Goal: Communication & Community: Answer question/provide support

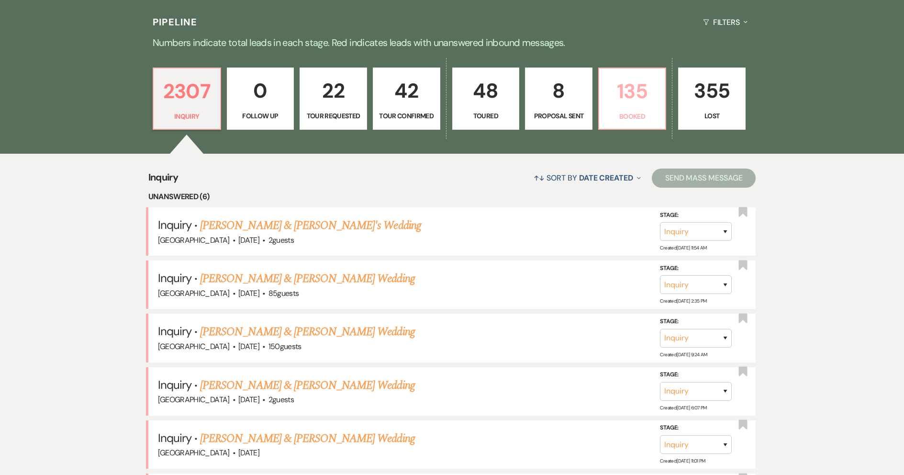
scroll to position [239, 0]
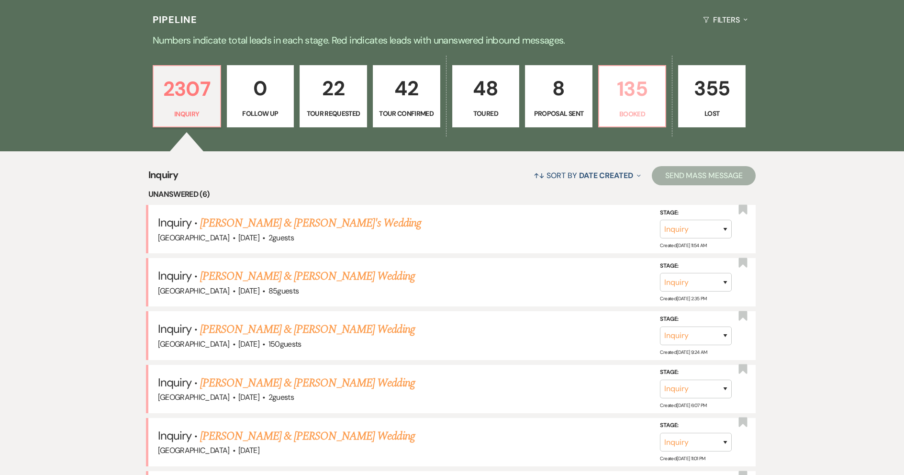
click at [628, 99] on p "135" at bounding box center [632, 89] width 55 height 32
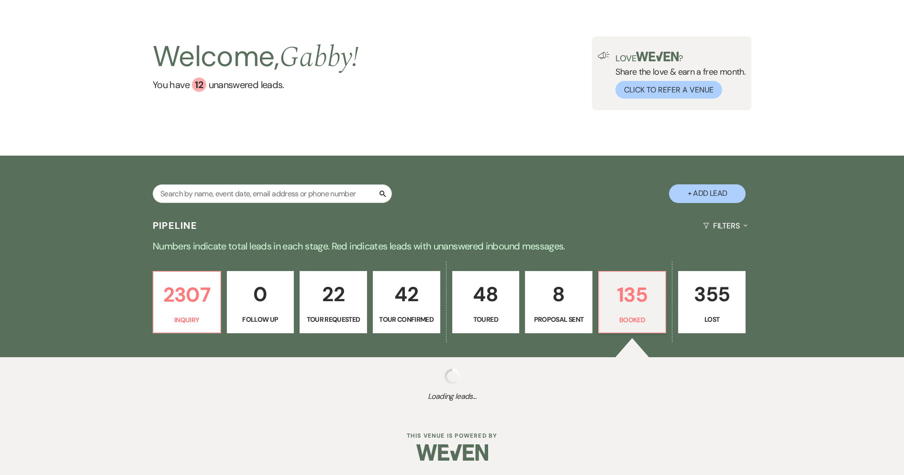
select select "7"
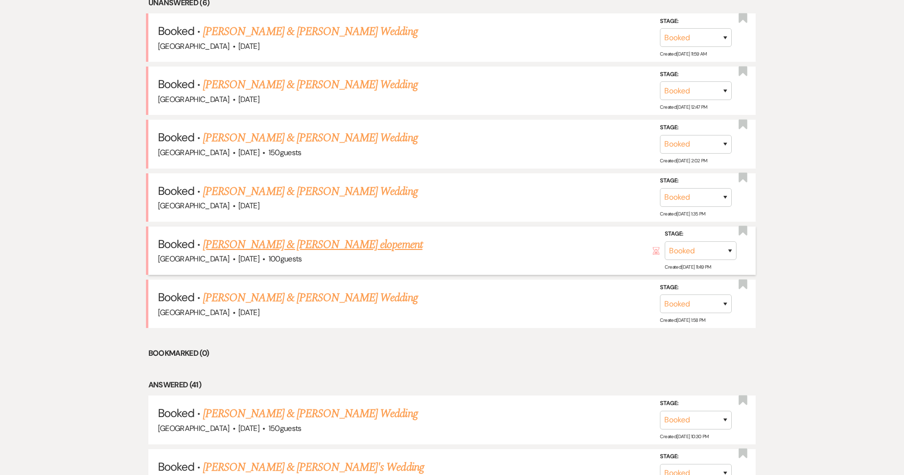
scroll to position [383, 0]
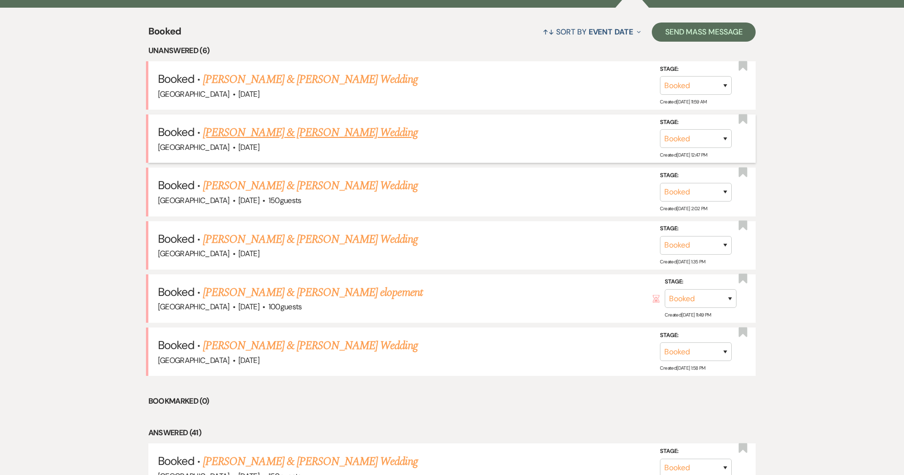
click at [309, 133] on link "[PERSON_NAME] & [PERSON_NAME] Wedding" at bounding box center [310, 132] width 214 height 17
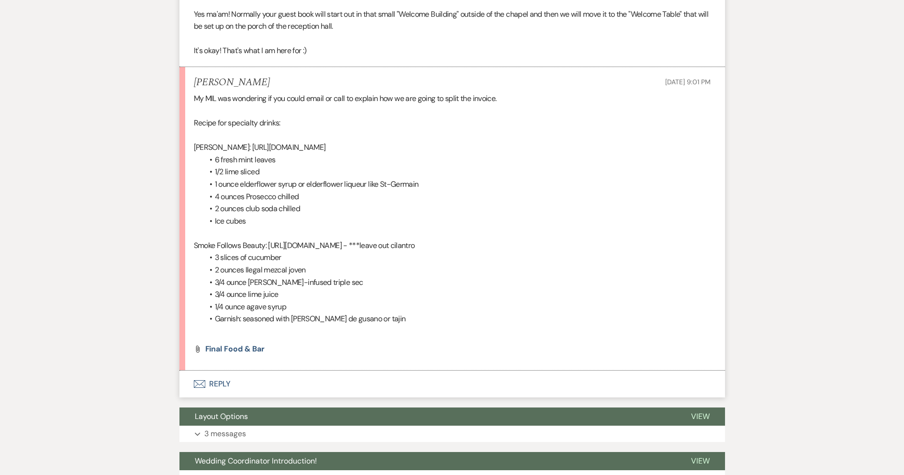
scroll to position [1006, 0]
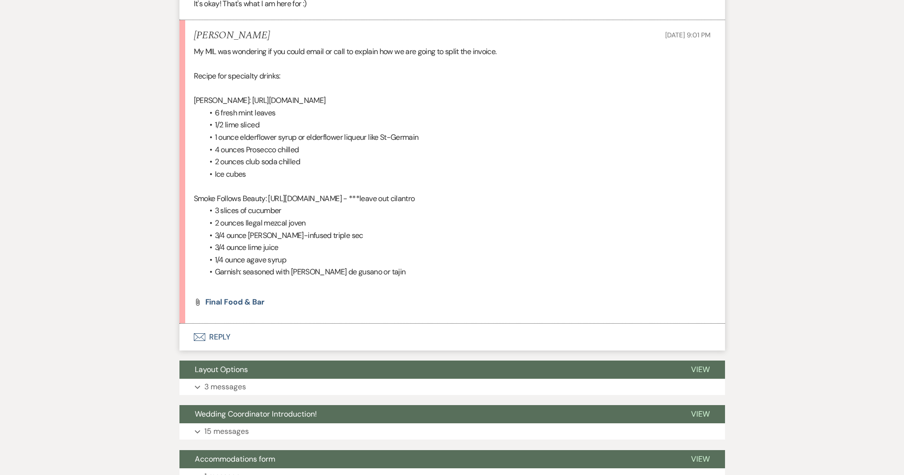
click at [255, 334] on button "Envelope Reply" at bounding box center [453, 337] width 546 height 27
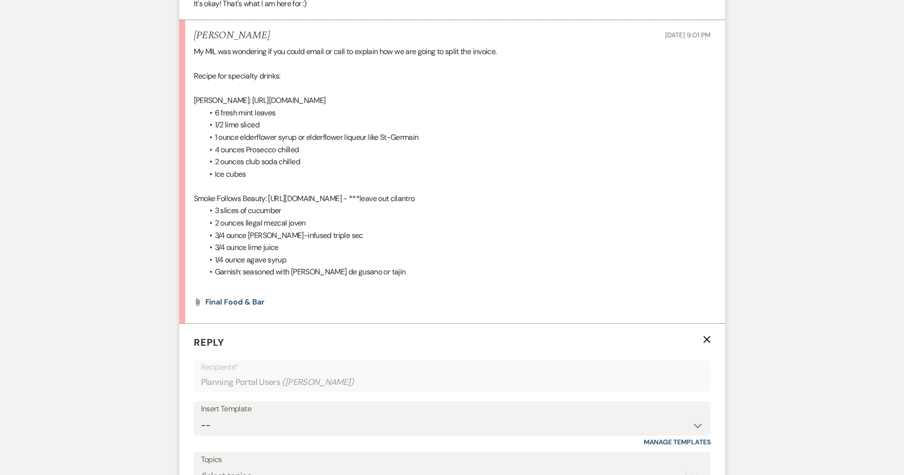
scroll to position [1191, 0]
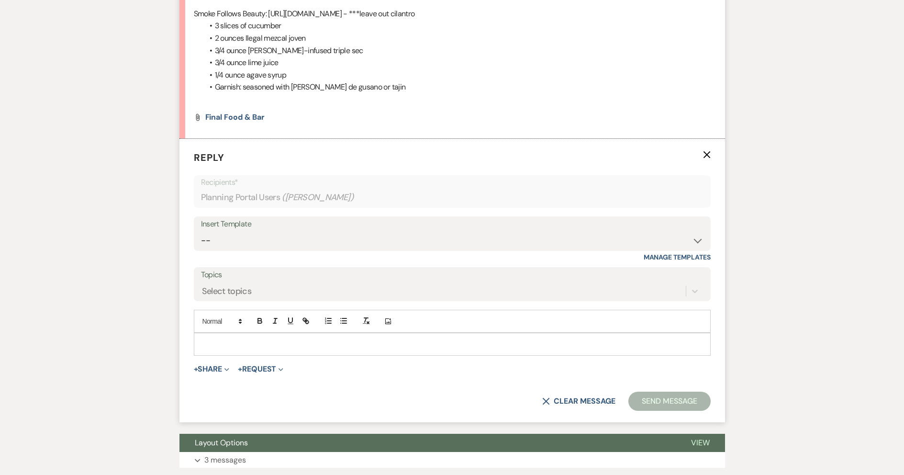
click at [278, 347] on p at bounding box center [453, 344] width 502 height 11
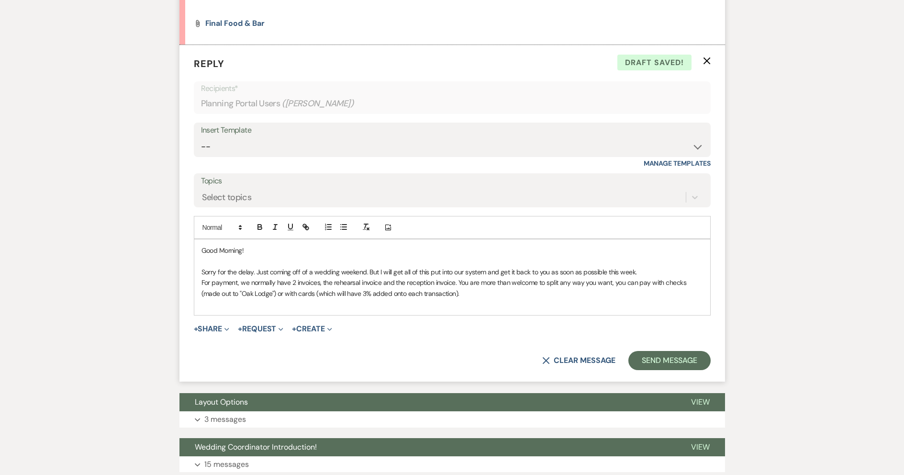
scroll to position [1286, 0]
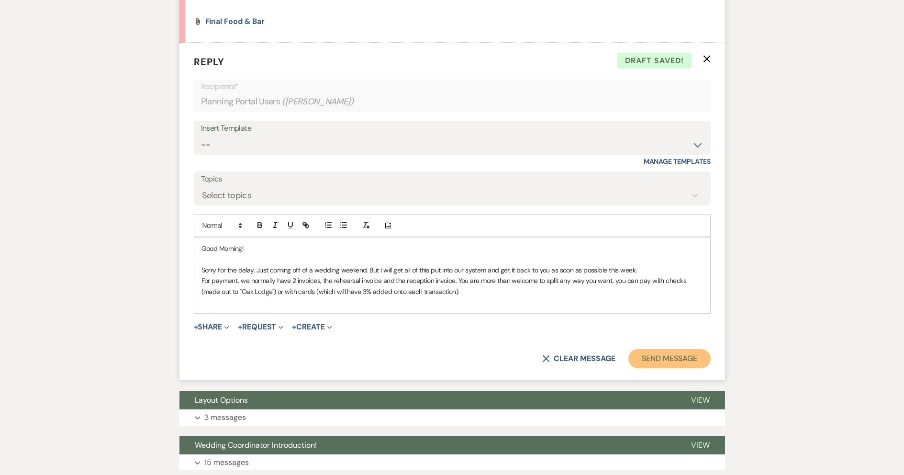
click at [678, 360] on button "Send Message" at bounding box center [670, 358] width 82 height 19
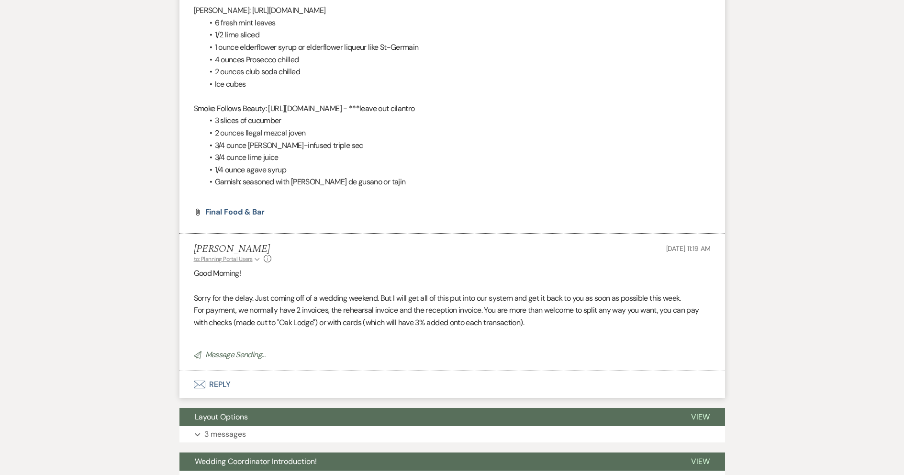
scroll to position [1095, 0]
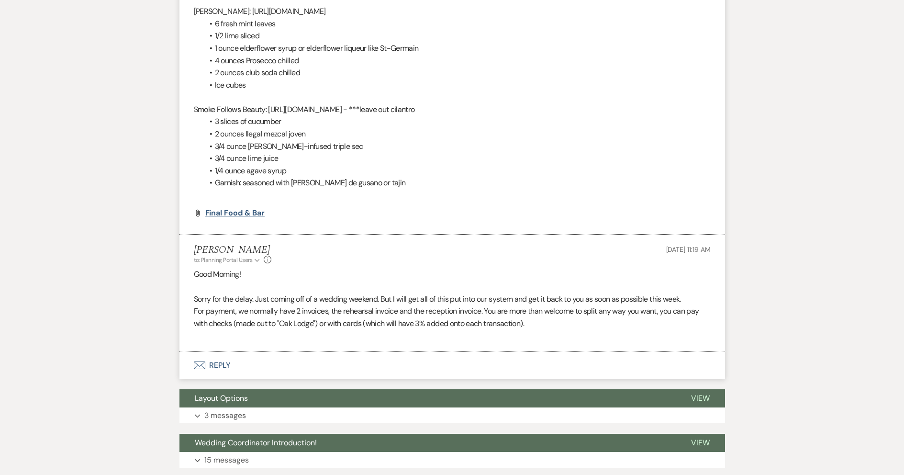
click at [236, 215] on span "Final Food & Bar" at bounding box center [235, 213] width 60 height 10
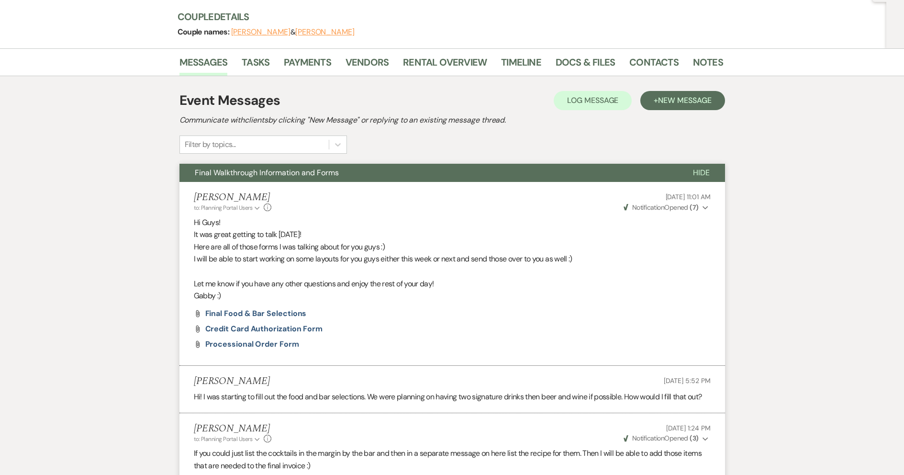
scroll to position [0, 0]
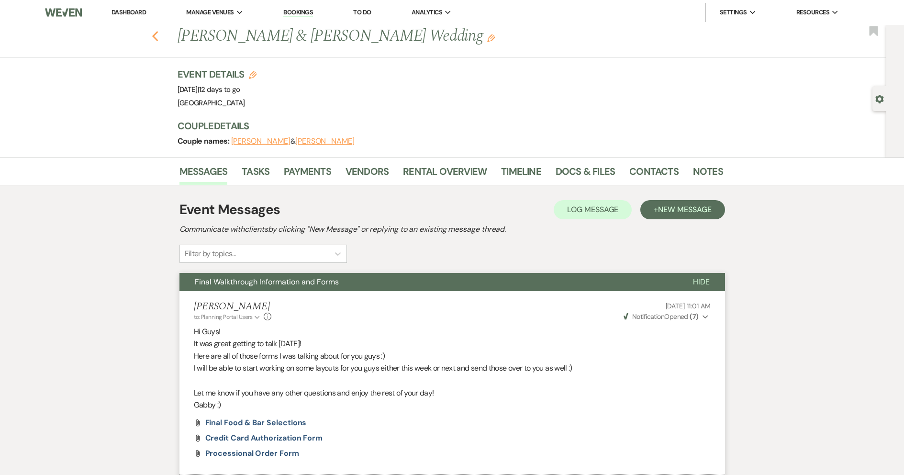
click at [157, 36] on use "button" at bounding box center [155, 36] width 6 height 11
select select "7"
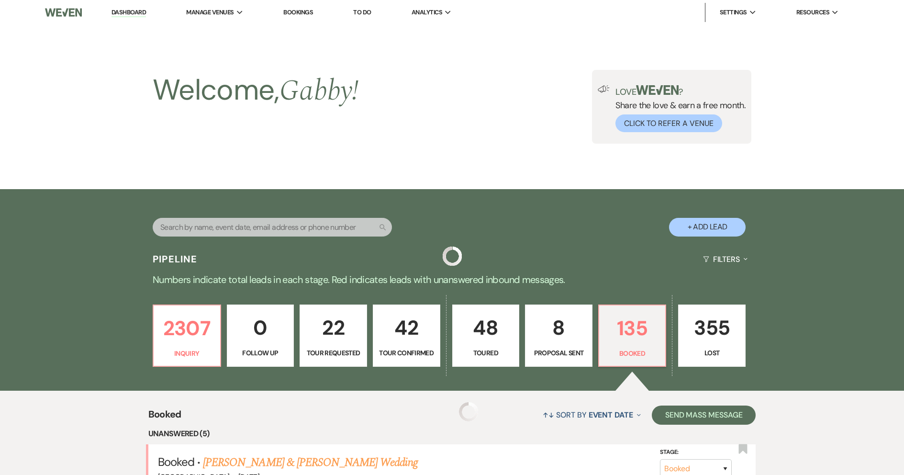
scroll to position [383, 0]
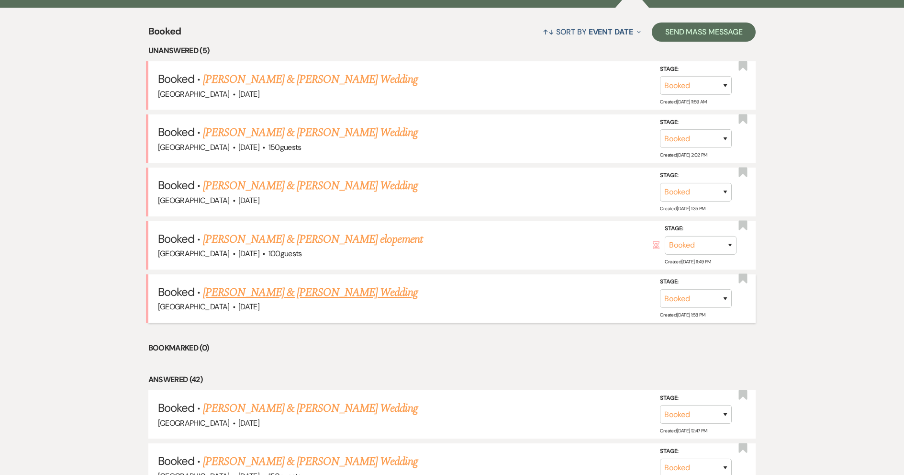
click at [371, 287] on link "[PERSON_NAME] & [PERSON_NAME] Wedding" at bounding box center [310, 292] width 214 height 17
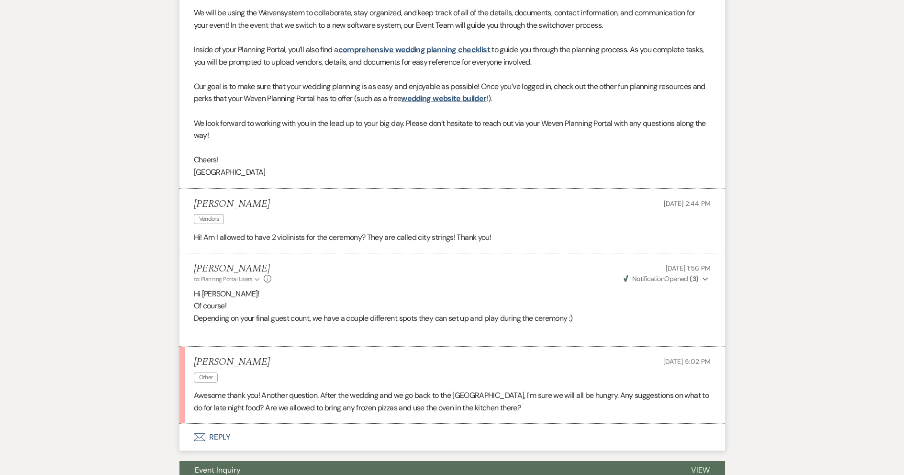
scroll to position [431, 0]
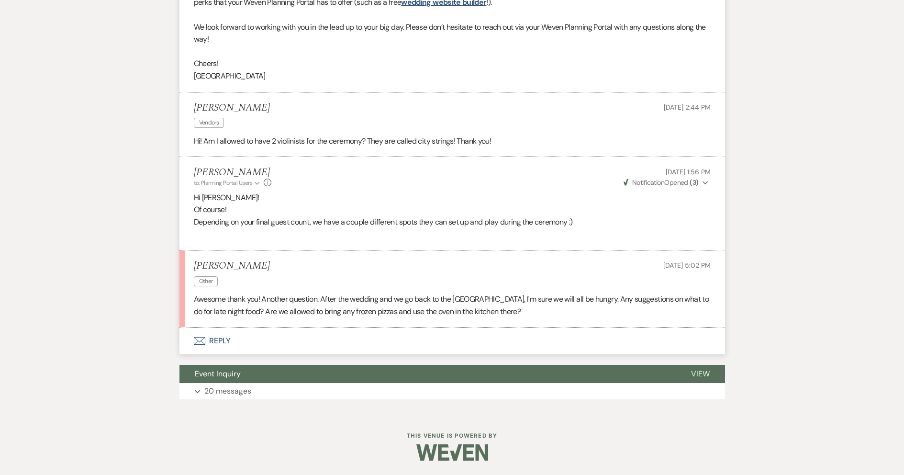
click at [400, 339] on button "Envelope Reply" at bounding box center [453, 340] width 546 height 27
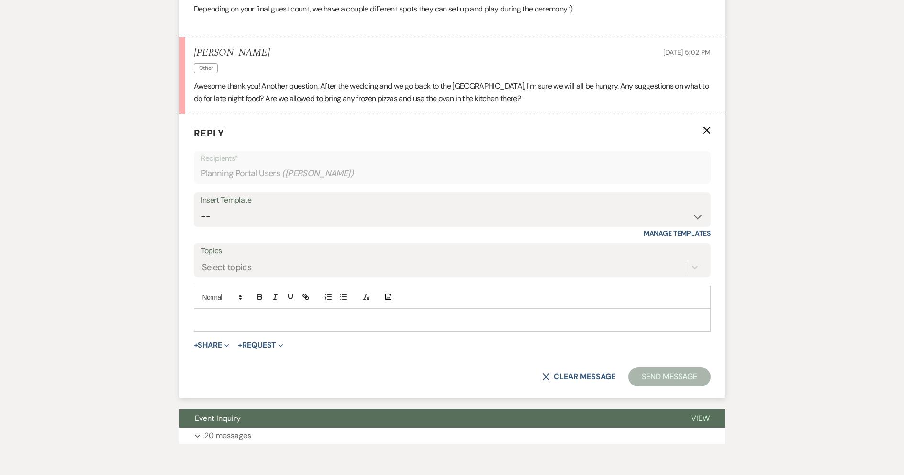
scroll to position [745, 0]
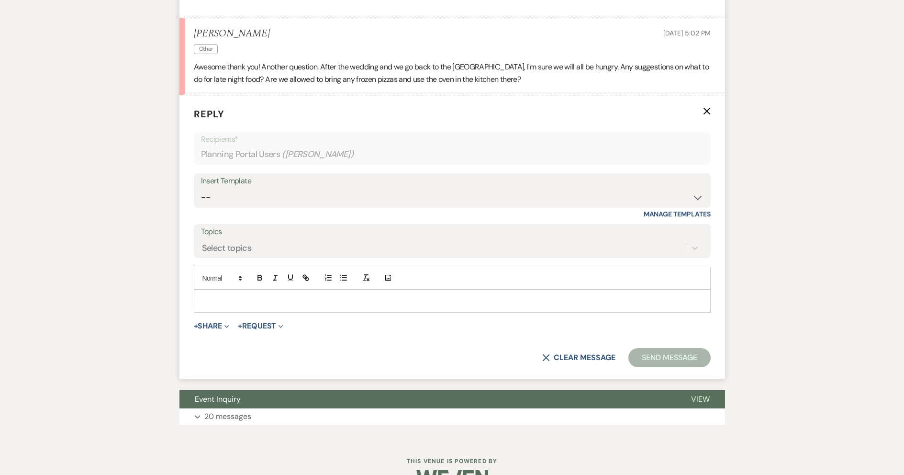
click at [398, 305] on p at bounding box center [453, 301] width 502 height 11
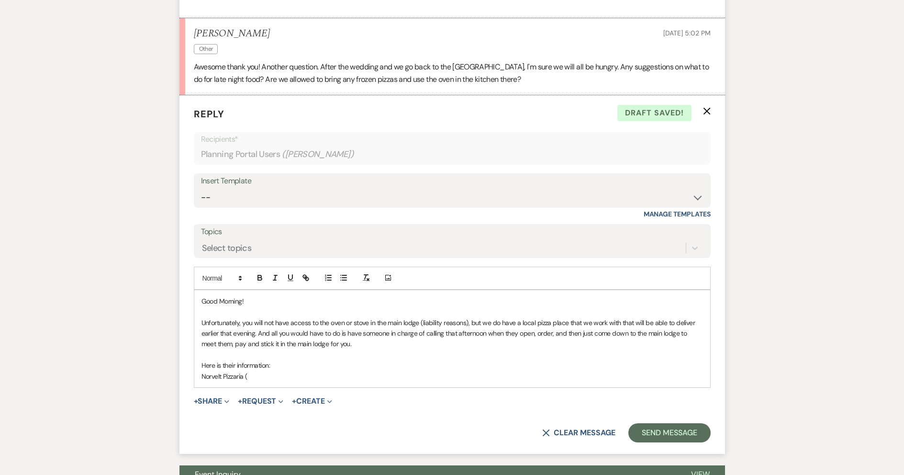
click at [236, 374] on p "Norvelt Pizzaria (" at bounding box center [453, 376] width 502 height 11
drag, startPoint x: 320, startPoint y: 378, endPoint x: 325, endPoint y: 370, distance: 9.4
click at [320, 377] on p "Norvelt Pizzeria (" at bounding box center [453, 376] width 502 height 11
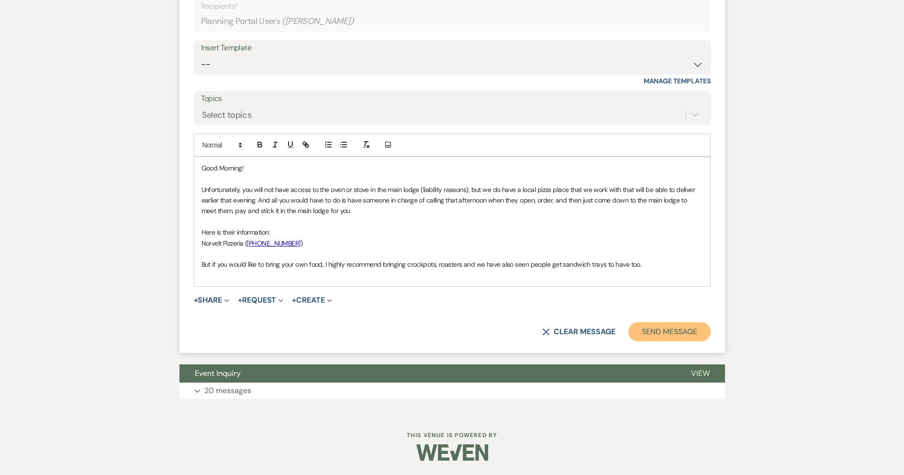
drag, startPoint x: 649, startPoint y: 324, endPoint x: 636, endPoint y: 328, distance: 13.2
click at [647, 323] on button "Send Message" at bounding box center [670, 331] width 82 height 19
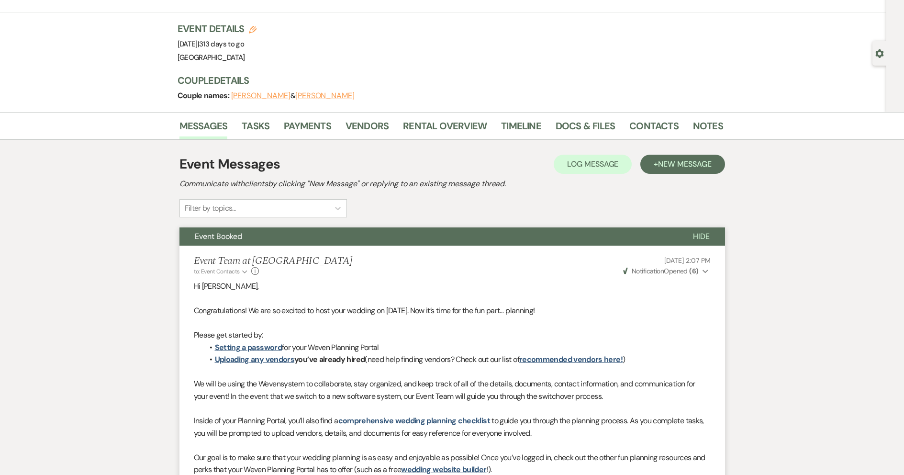
scroll to position [0, 0]
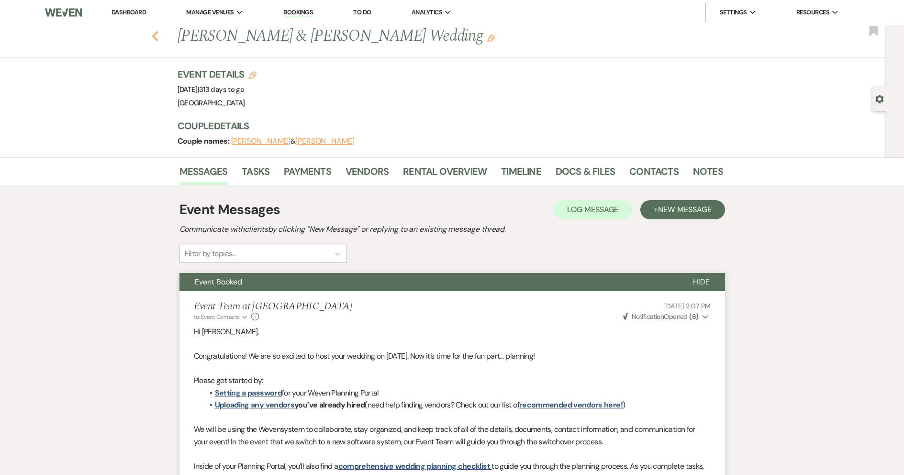
click at [158, 35] on use "button" at bounding box center [155, 36] width 6 height 11
select select "7"
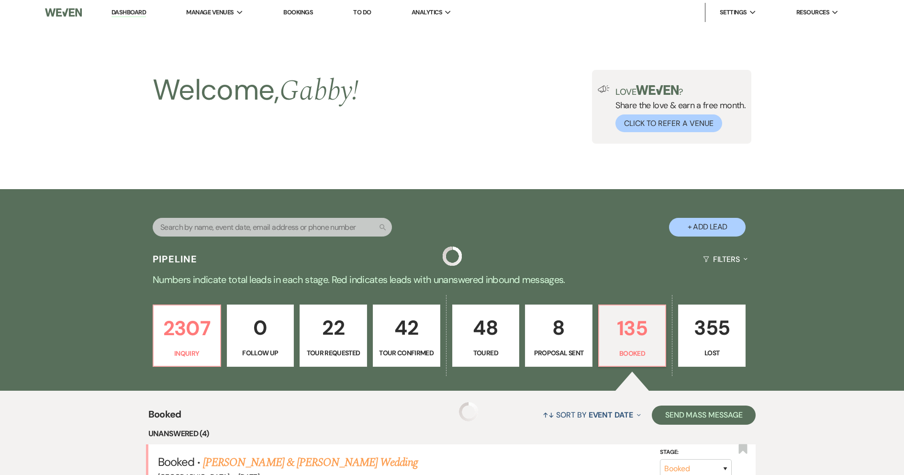
scroll to position [383, 0]
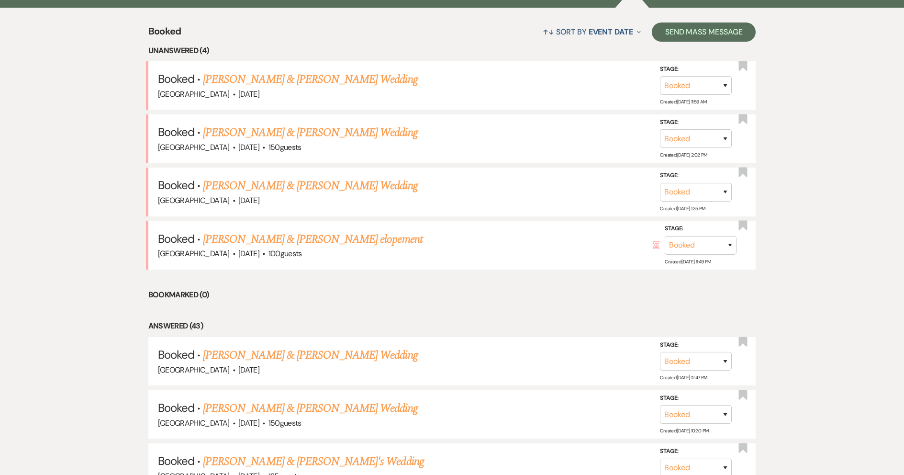
click at [321, 239] on link "[PERSON_NAME] & [PERSON_NAME] elopement" at bounding box center [313, 239] width 220 height 17
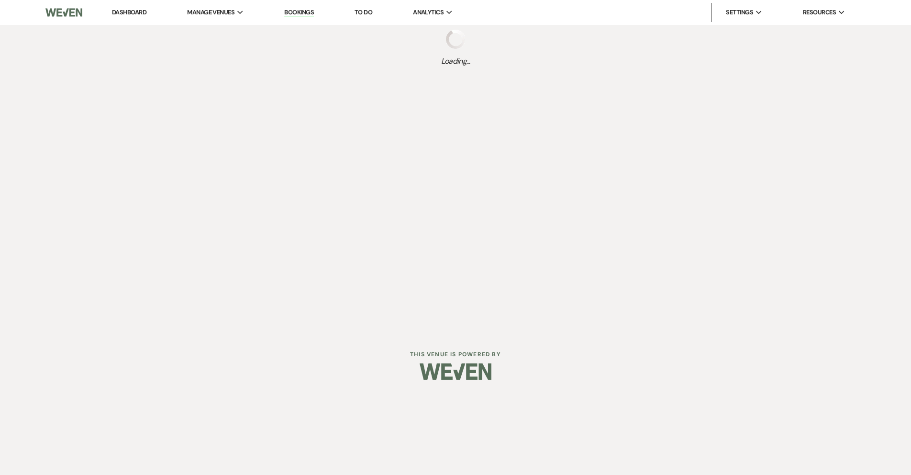
select select "5"
select select "13"
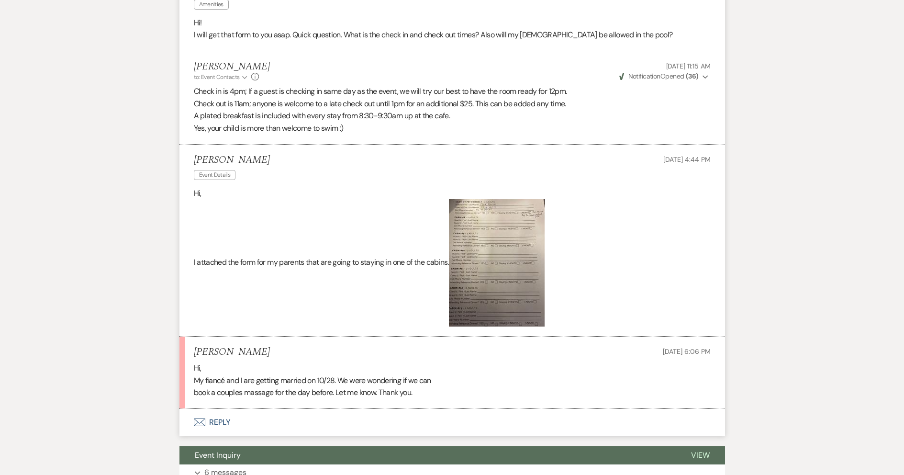
scroll to position [2537, 0]
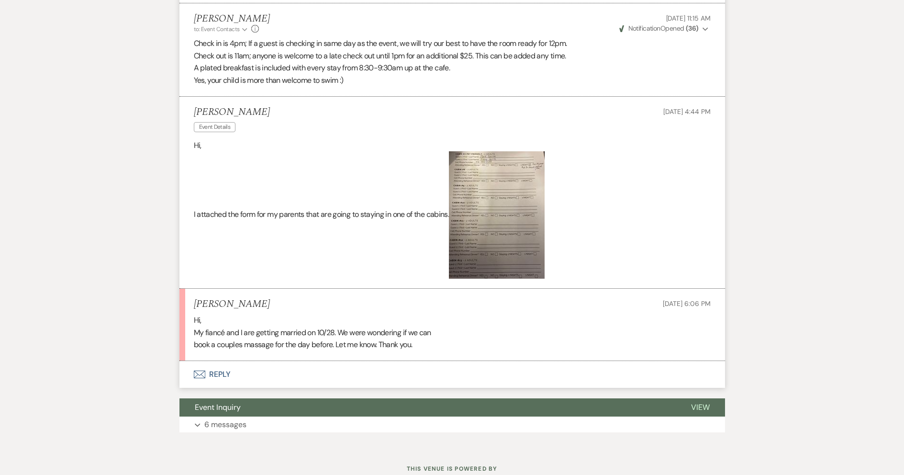
click at [333, 362] on button "Envelope Reply" at bounding box center [453, 374] width 546 height 27
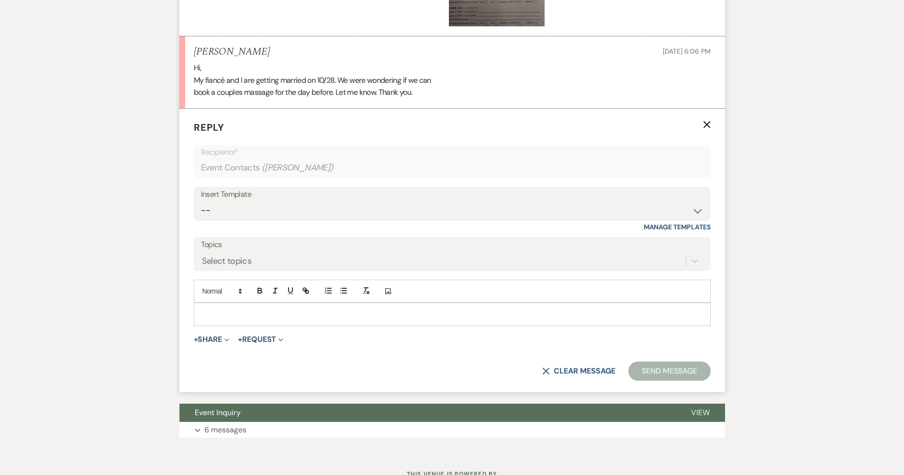
scroll to position [2790, 0]
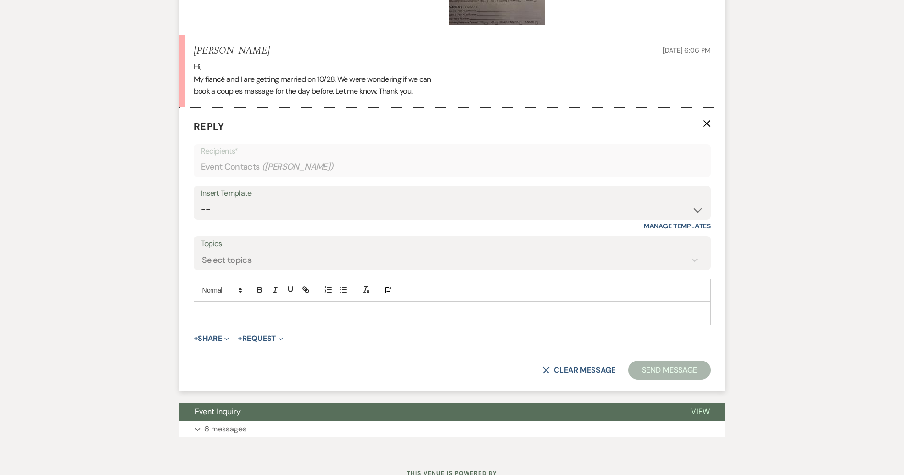
click at [326, 308] on p at bounding box center [453, 313] width 502 height 11
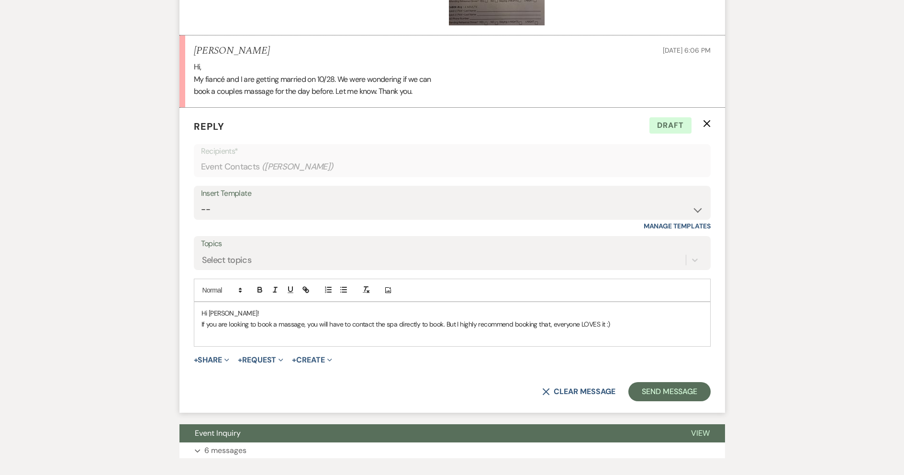
click at [548, 319] on p "If you are looking to book a massage, you will have to contact the spa directly…" at bounding box center [453, 324] width 502 height 11
drag, startPoint x: 642, startPoint y: 377, endPoint x: 629, endPoint y: 370, distance: 15.9
click at [642, 382] on button "Send Message" at bounding box center [670, 391] width 82 height 19
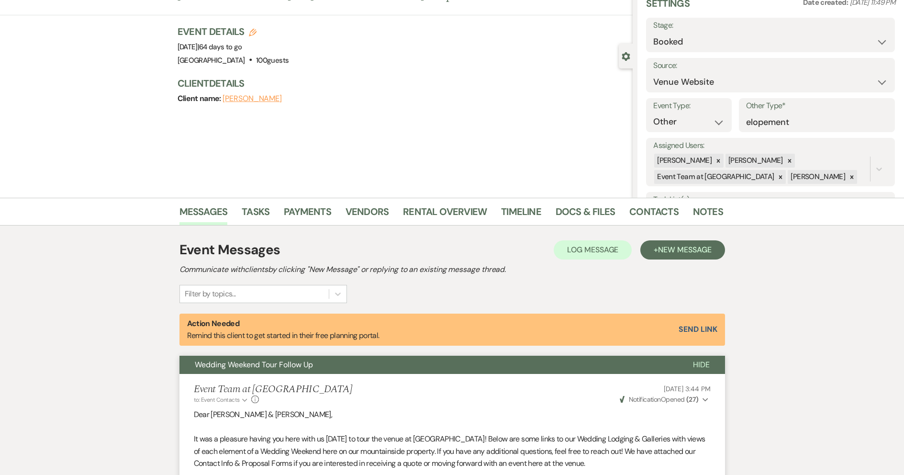
scroll to position [0, 0]
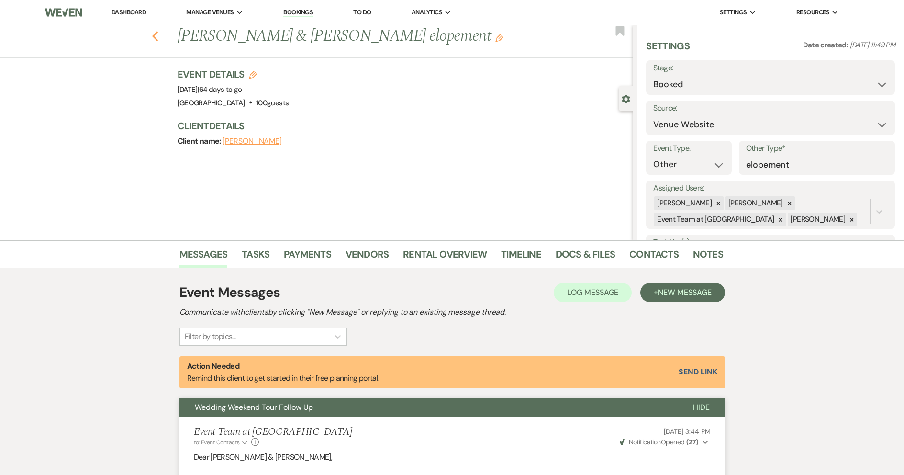
click at [159, 36] on icon "Previous" at bounding box center [155, 36] width 7 height 11
select select "7"
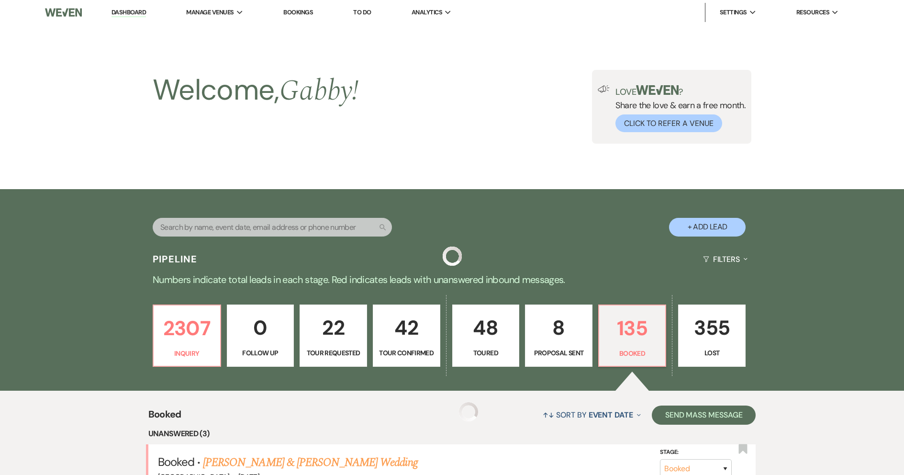
scroll to position [383, 0]
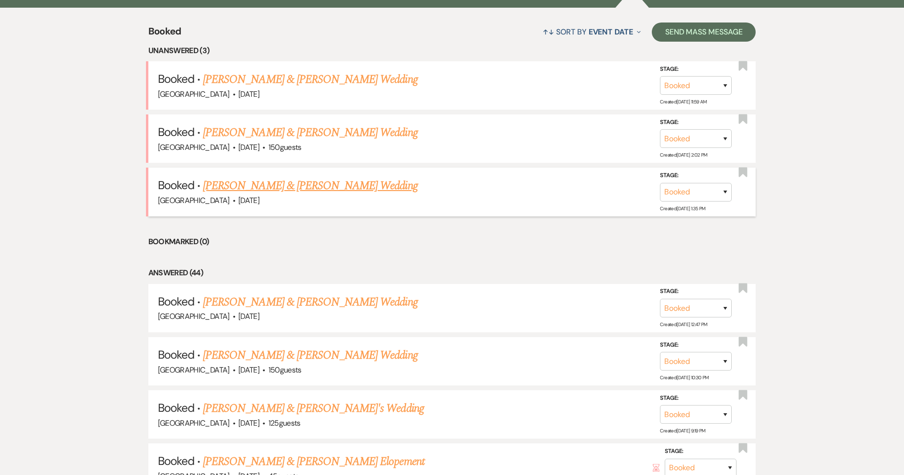
click at [296, 184] on link "[PERSON_NAME] & [PERSON_NAME] Wedding" at bounding box center [310, 185] width 214 height 17
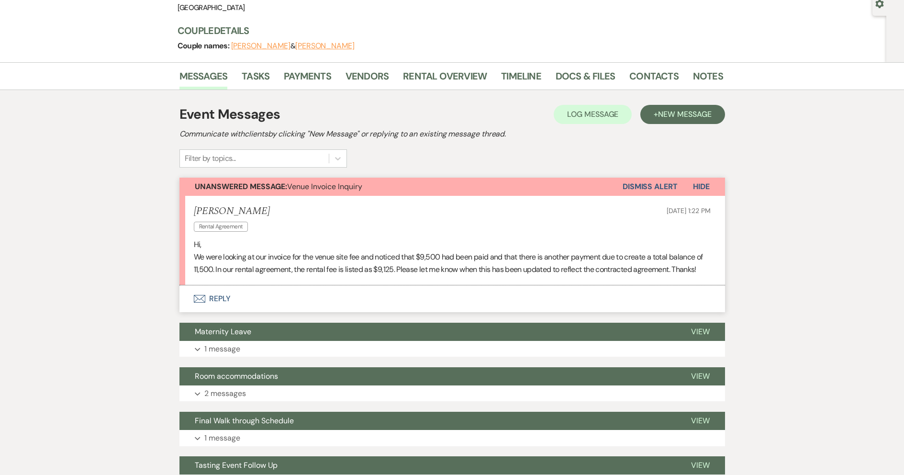
scroll to position [96, 0]
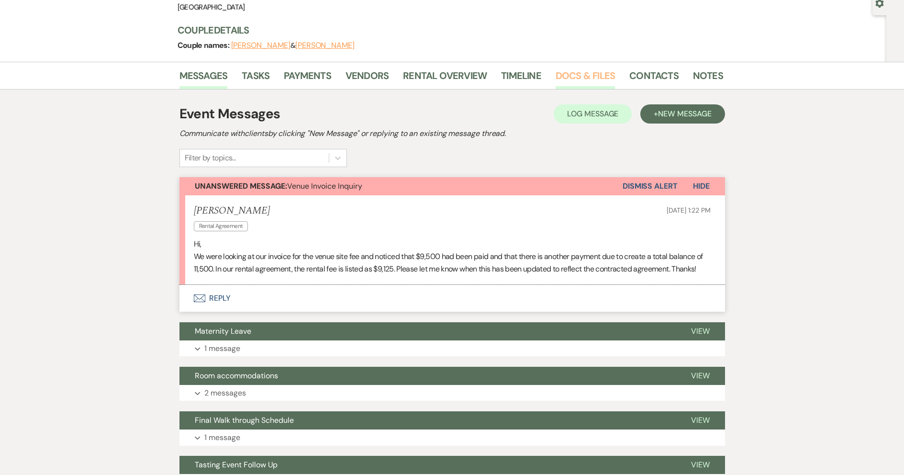
click at [574, 81] on link "Docs & Files" at bounding box center [585, 78] width 59 height 21
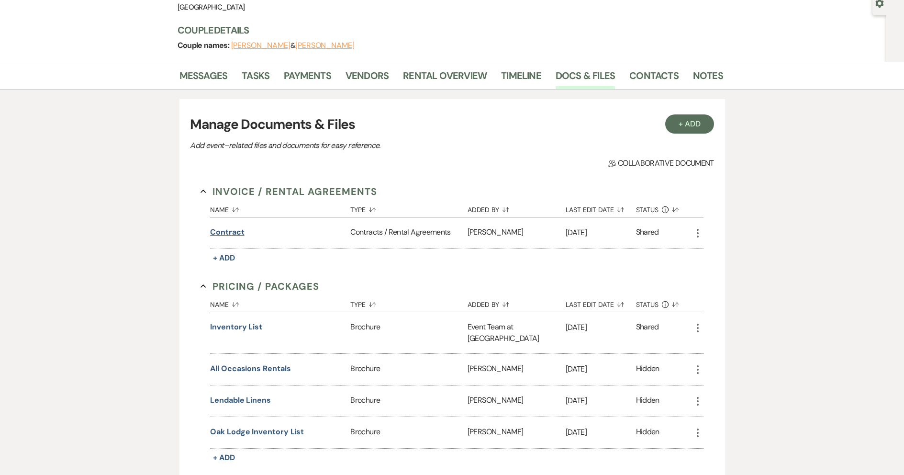
click at [232, 231] on button "contract" at bounding box center [227, 231] width 34 height 11
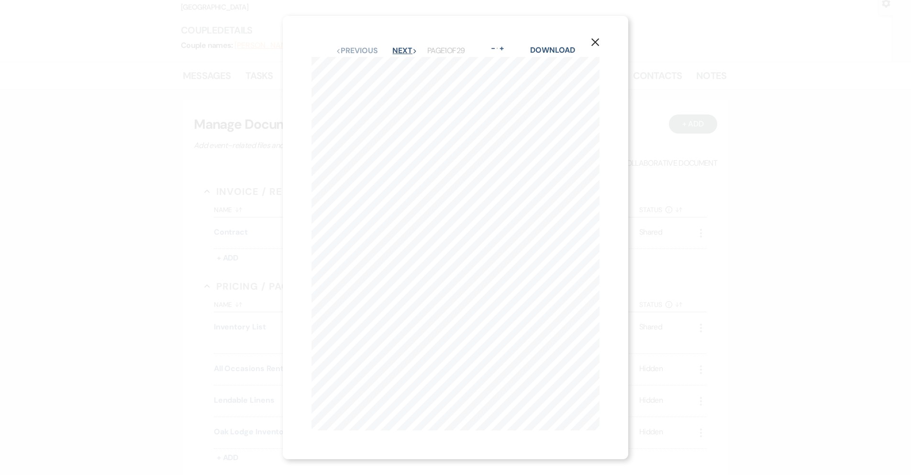
click at [406, 49] on button "Next Next" at bounding box center [405, 51] width 25 height 8
click at [599, 39] on use "button" at bounding box center [596, 42] width 8 height 8
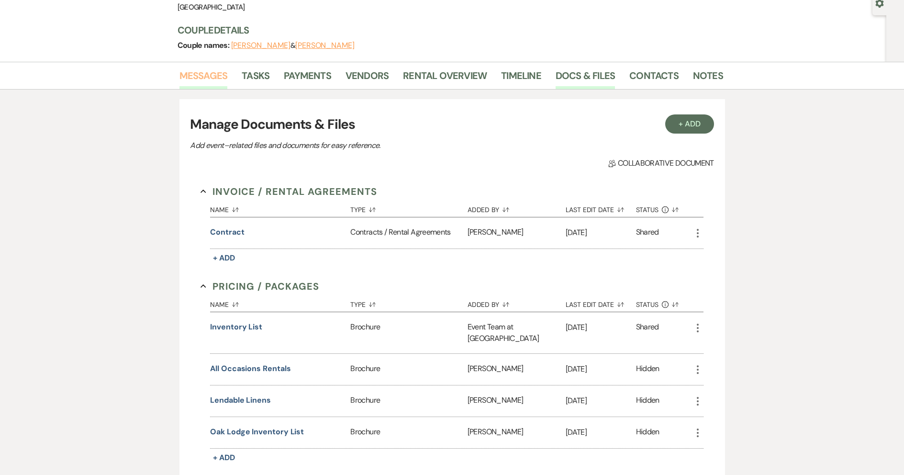
click at [210, 84] on link "Messages" at bounding box center [204, 78] width 48 height 21
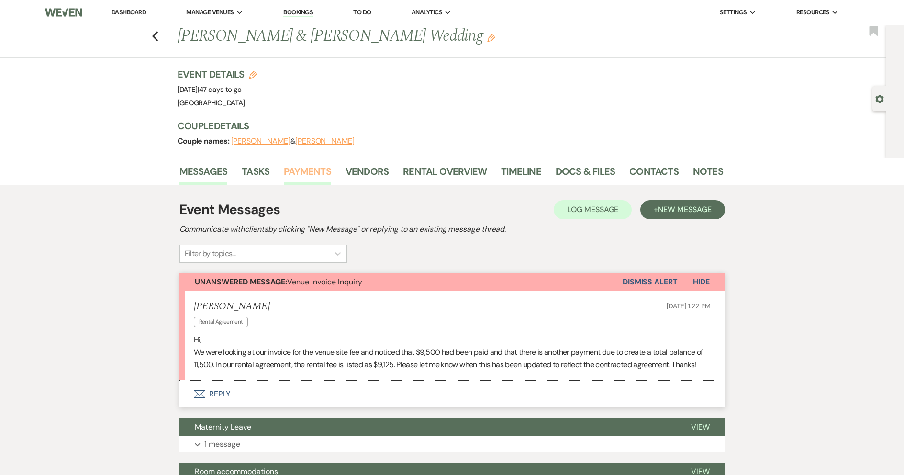
click at [290, 181] on link "Payments" at bounding box center [307, 174] width 47 height 21
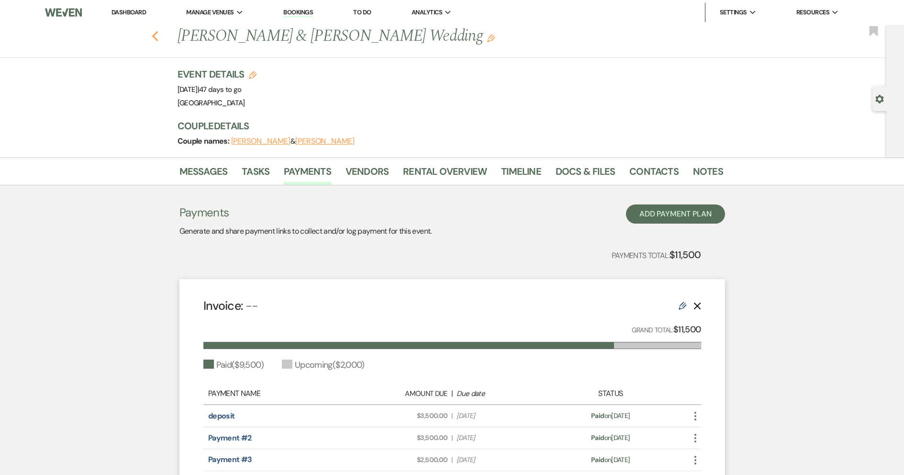
click at [157, 36] on use "button" at bounding box center [155, 36] width 6 height 11
select select "7"
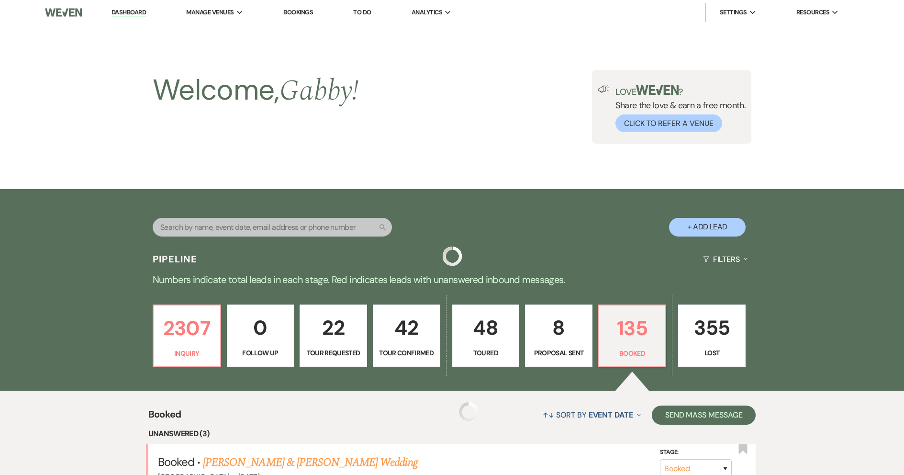
scroll to position [383, 0]
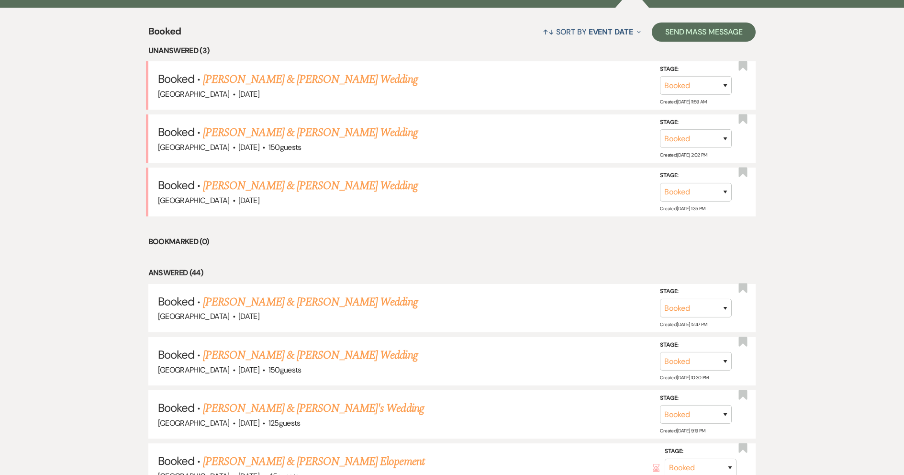
drag, startPoint x: 252, startPoint y: 132, endPoint x: 295, endPoint y: 187, distance: 70.0
click at [253, 132] on link "[PERSON_NAME] & [PERSON_NAME] Wedding" at bounding box center [310, 132] width 214 height 17
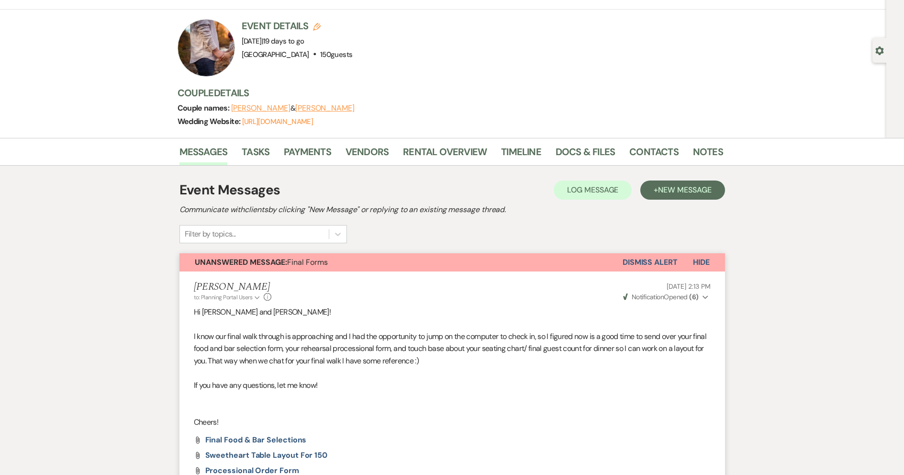
scroll to position [48, 0]
click at [637, 258] on button "Dismiss Alert" at bounding box center [650, 263] width 55 height 18
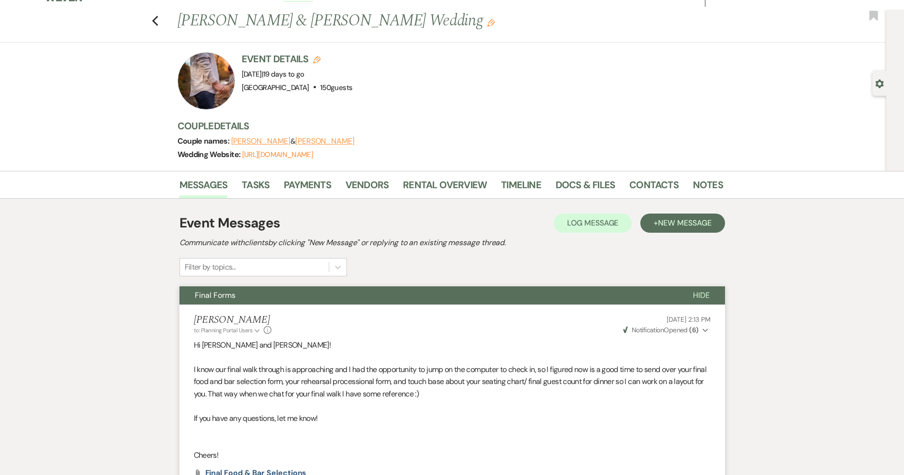
scroll to position [0, 0]
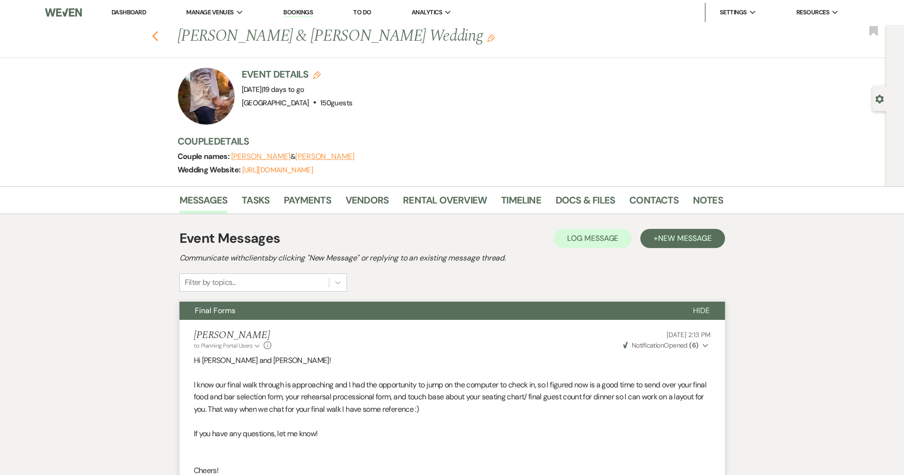
click at [156, 40] on icon "Previous" at bounding box center [155, 36] width 7 height 11
select select "7"
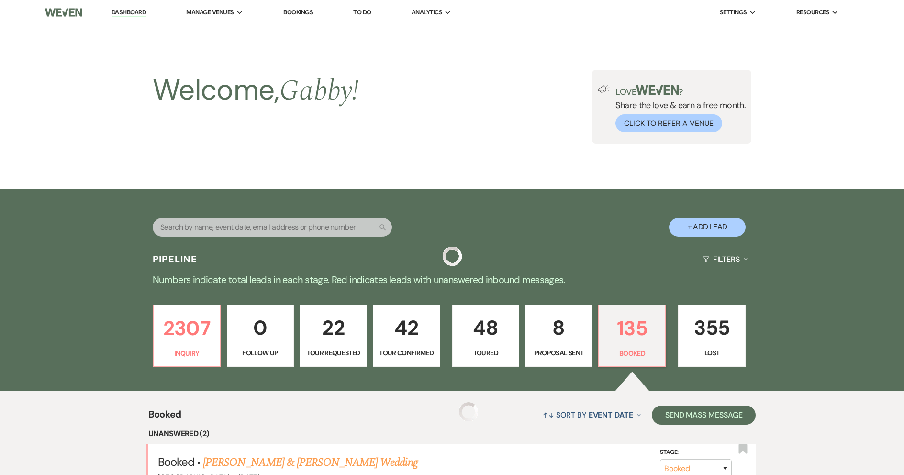
scroll to position [383, 0]
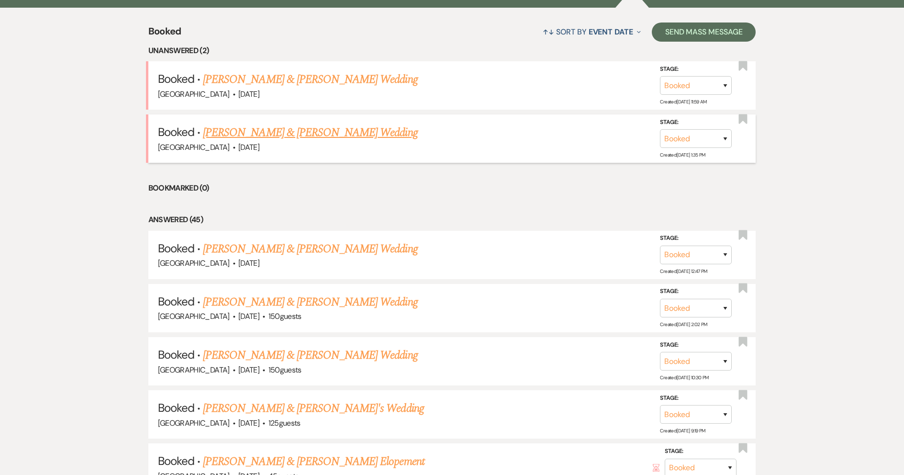
click at [344, 132] on link "[PERSON_NAME] & [PERSON_NAME] Wedding" at bounding box center [310, 132] width 214 height 17
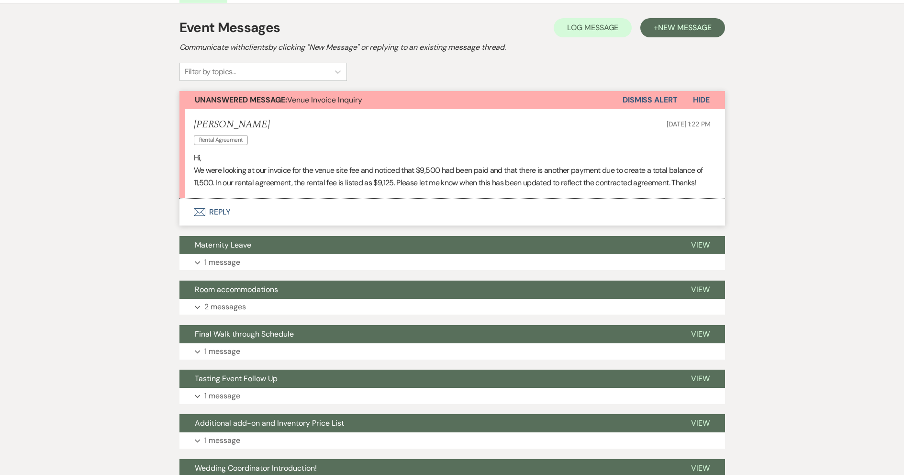
scroll to position [144, 0]
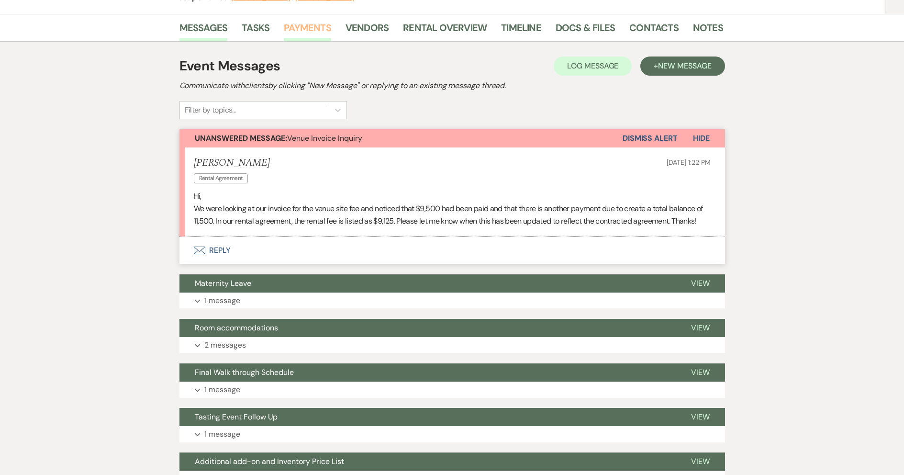
click at [320, 31] on link "Payments" at bounding box center [307, 30] width 47 height 21
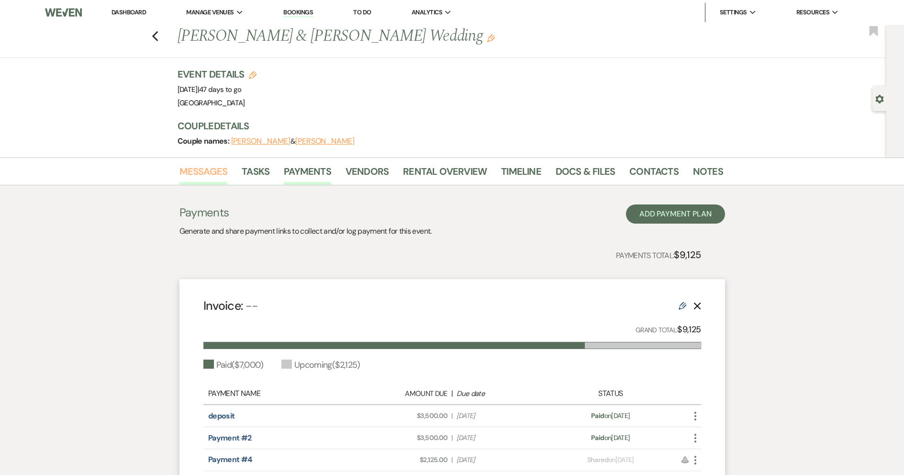
click at [194, 169] on link "Messages" at bounding box center [204, 174] width 48 height 21
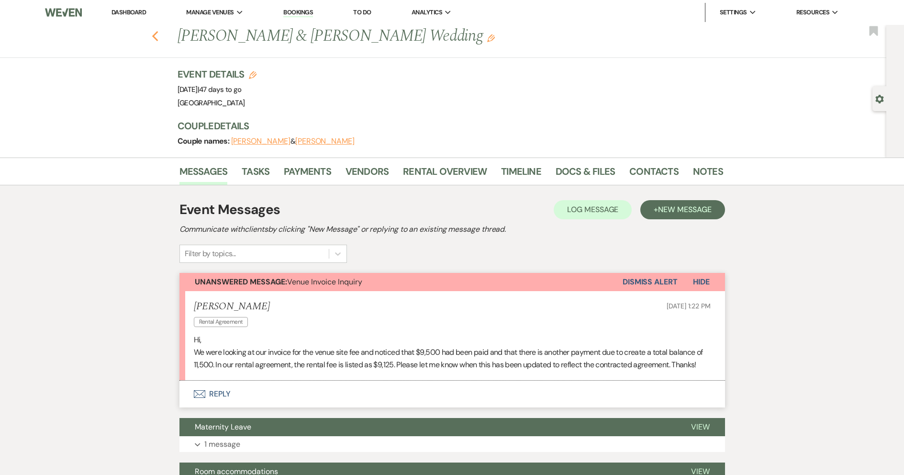
click at [158, 36] on icon "Previous" at bounding box center [155, 36] width 7 height 11
select select "7"
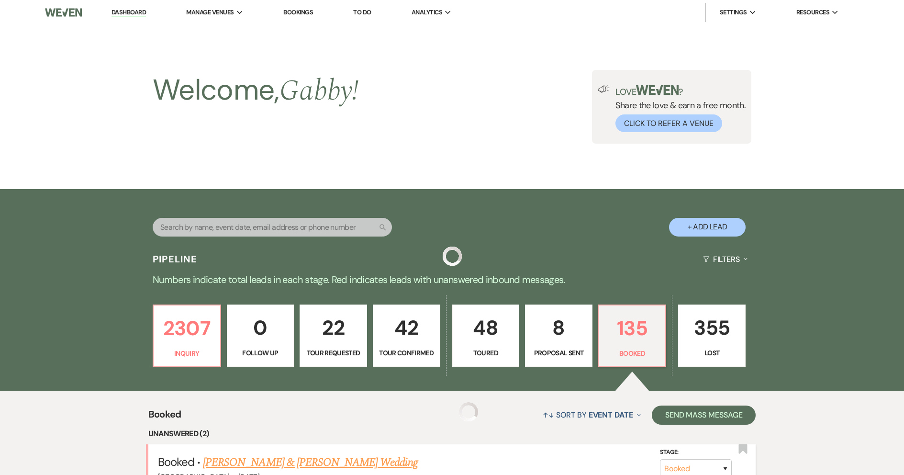
scroll to position [383, 0]
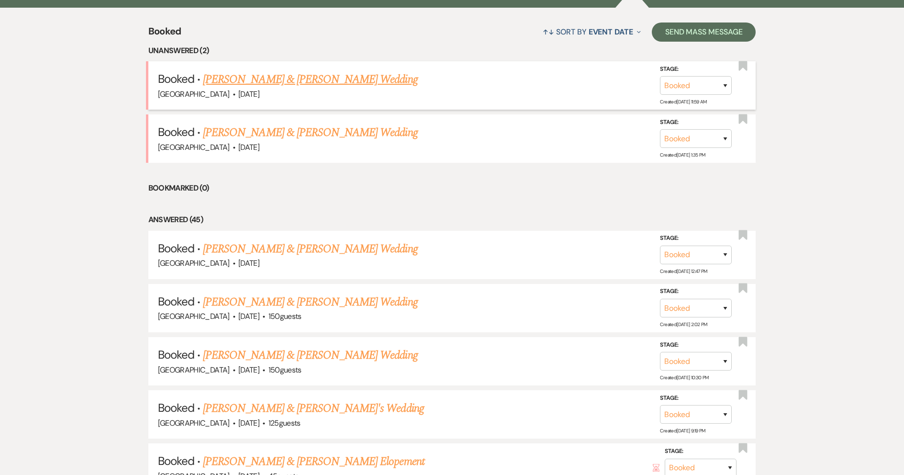
click at [292, 77] on link "[PERSON_NAME] & [PERSON_NAME] Wedding" at bounding box center [310, 79] width 214 height 17
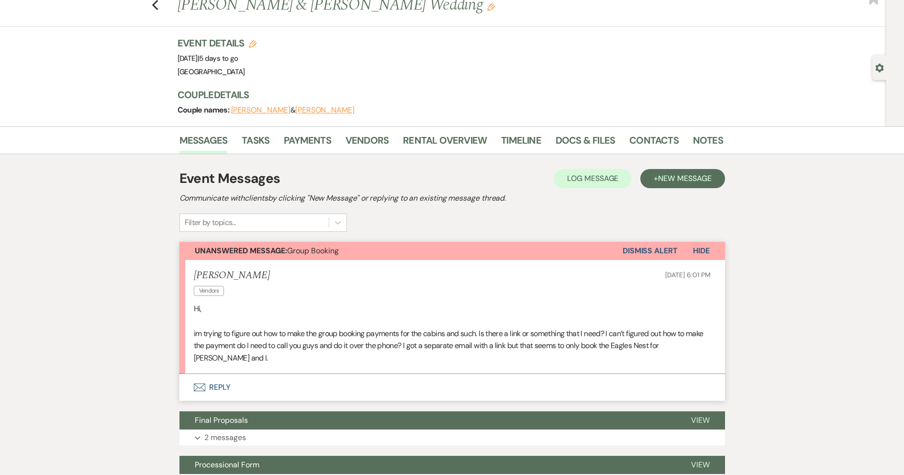
scroll to position [96, 0]
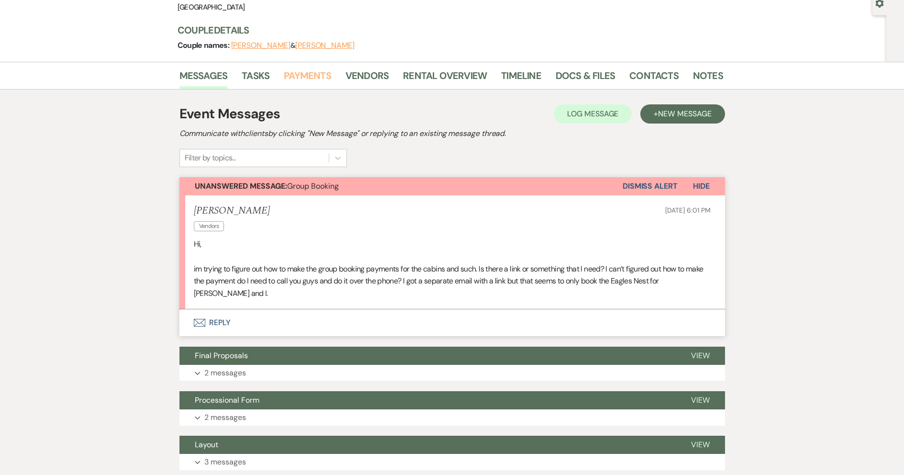
click at [309, 75] on link "Payments" at bounding box center [307, 78] width 47 height 21
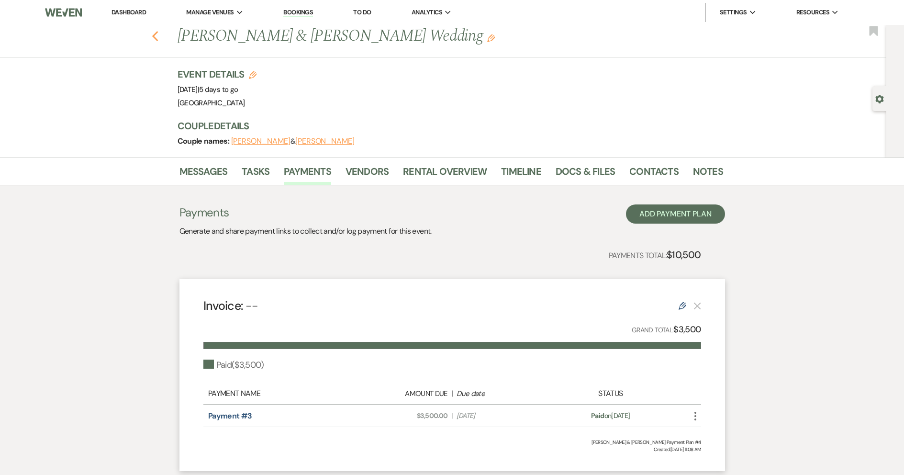
click at [158, 37] on use "button" at bounding box center [155, 36] width 6 height 11
select select "7"
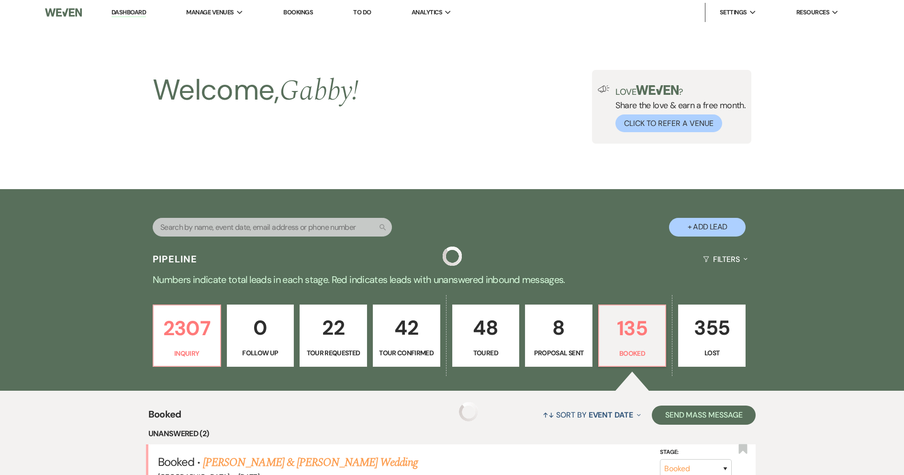
scroll to position [383, 0]
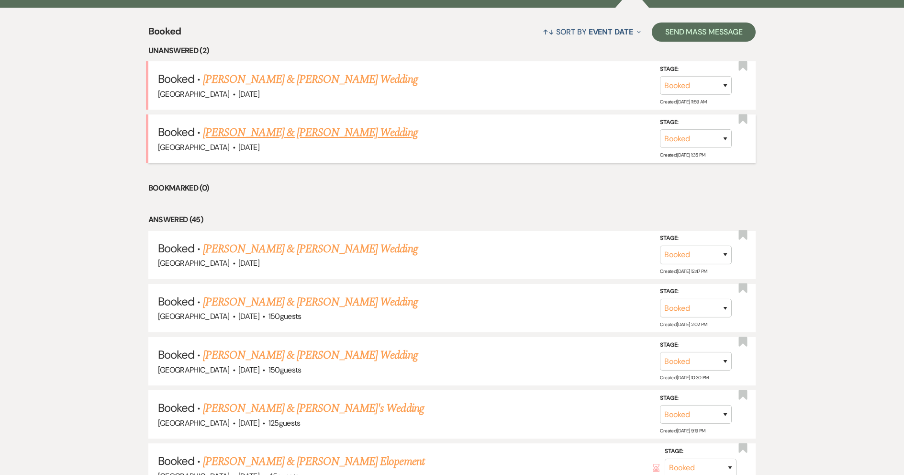
click at [304, 134] on link "[PERSON_NAME] & [PERSON_NAME] Wedding" at bounding box center [310, 132] width 214 height 17
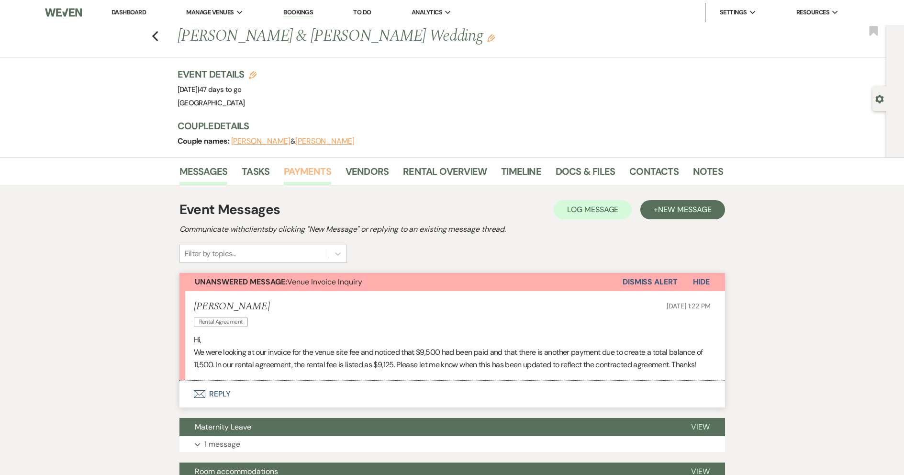
click at [324, 169] on link "Payments" at bounding box center [307, 174] width 47 height 21
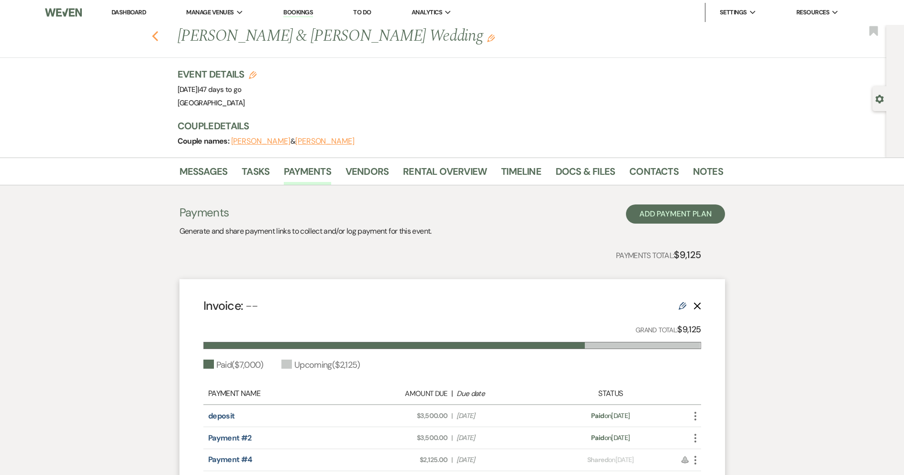
click at [159, 35] on icon "Previous" at bounding box center [155, 36] width 7 height 11
select select "7"
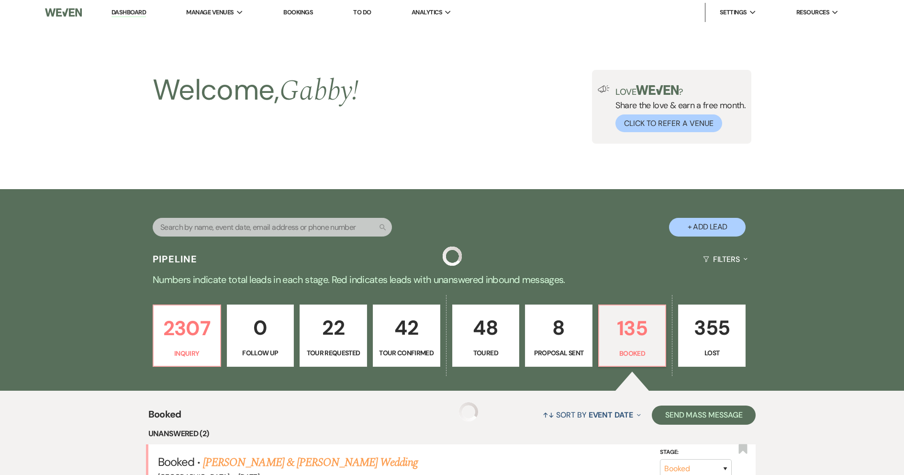
scroll to position [383, 0]
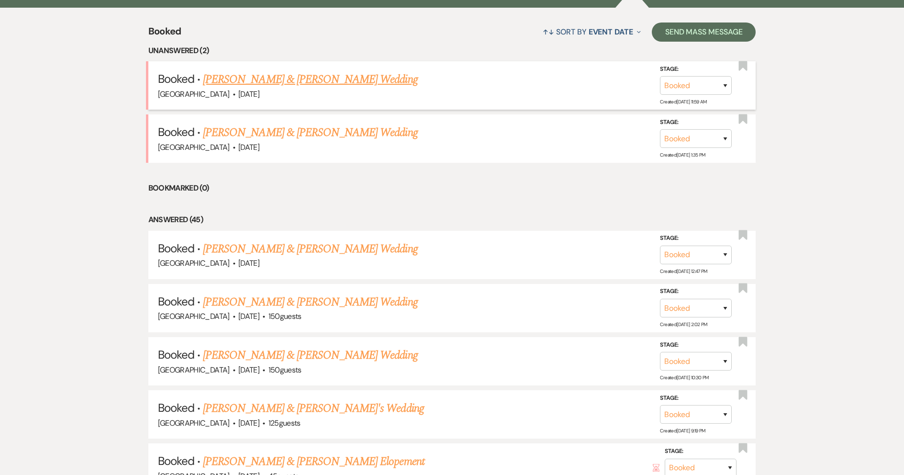
click at [298, 81] on link "[PERSON_NAME] & [PERSON_NAME] Wedding" at bounding box center [310, 79] width 214 height 17
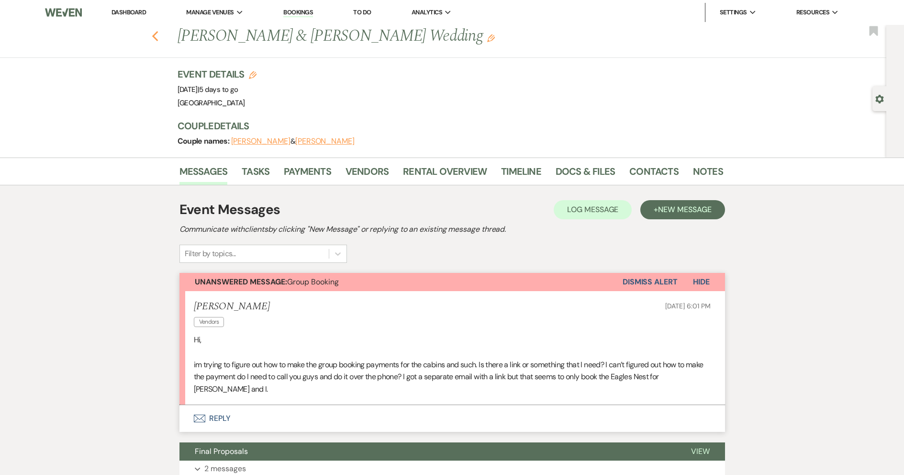
click at [158, 36] on use "button" at bounding box center [155, 36] width 6 height 11
select select "7"
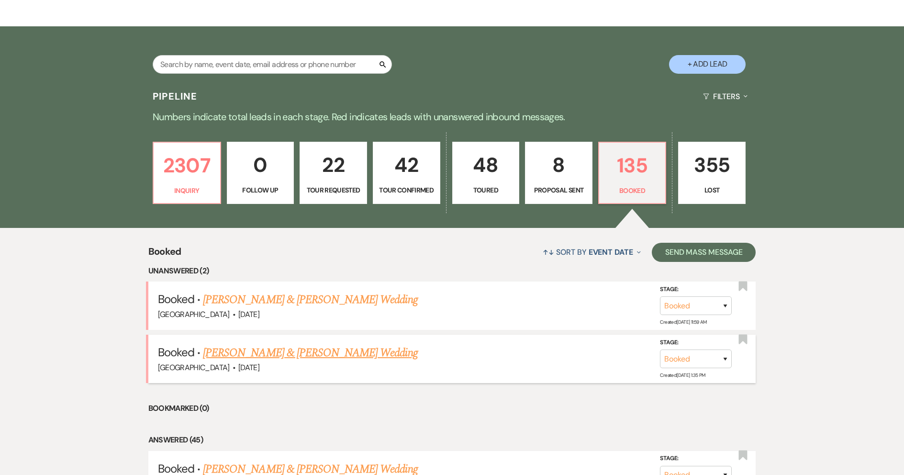
scroll to position [144, 0]
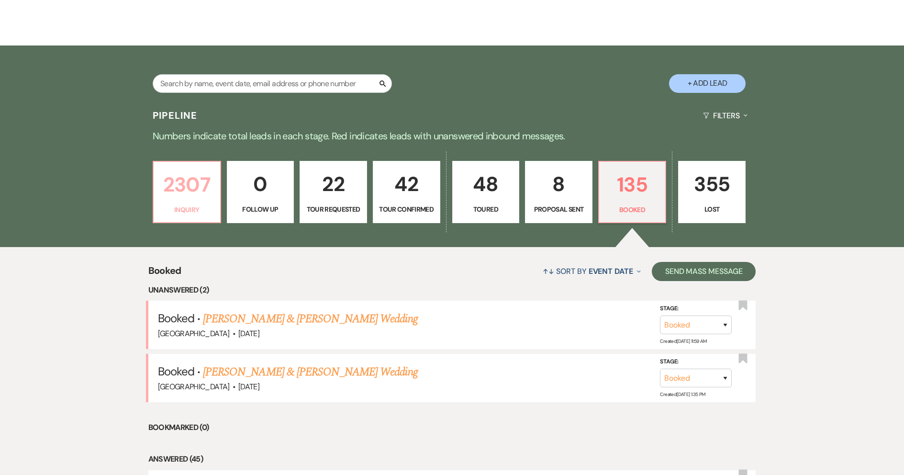
click at [196, 179] on p "2307" at bounding box center [186, 185] width 55 height 32
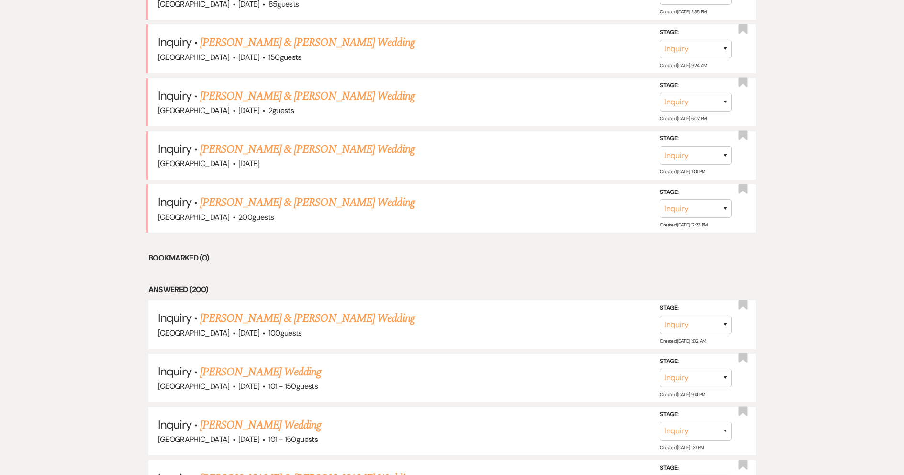
scroll to position [527, 0]
drag, startPoint x: 271, startPoint y: 203, endPoint x: 421, endPoint y: 364, distance: 219.5
click at [272, 204] on link "[PERSON_NAME] & [PERSON_NAME] Wedding" at bounding box center [307, 201] width 214 height 17
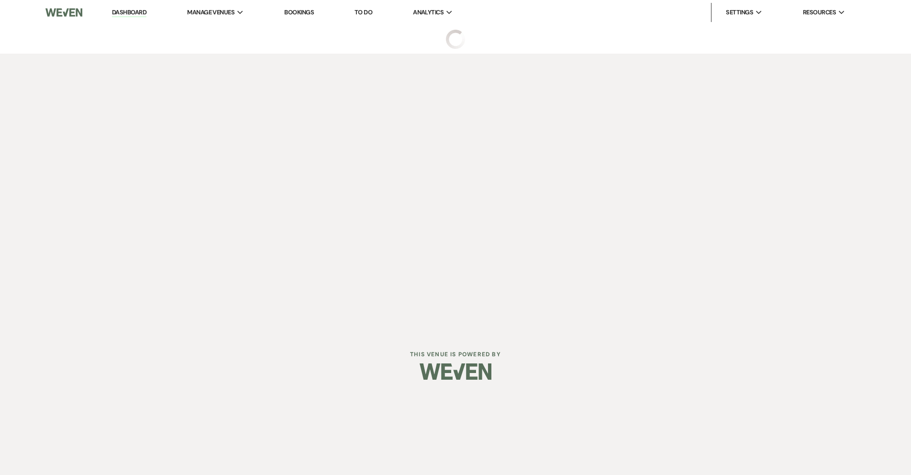
select select "5"
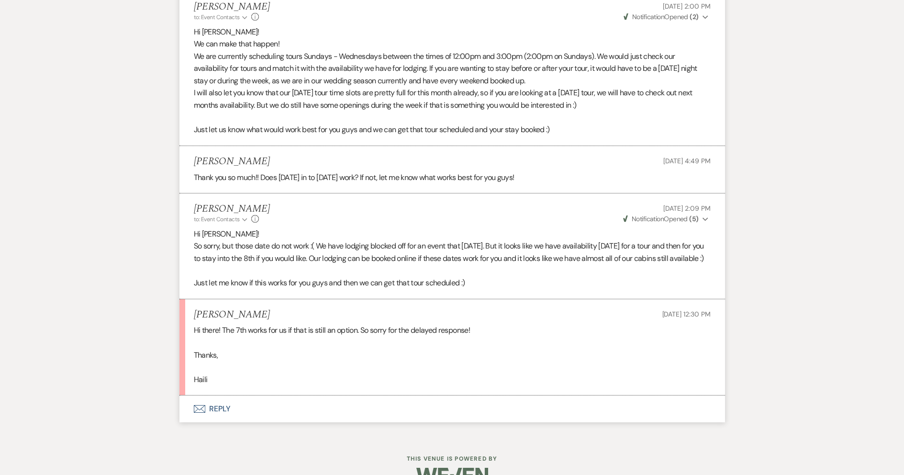
scroll to position [862, 0]
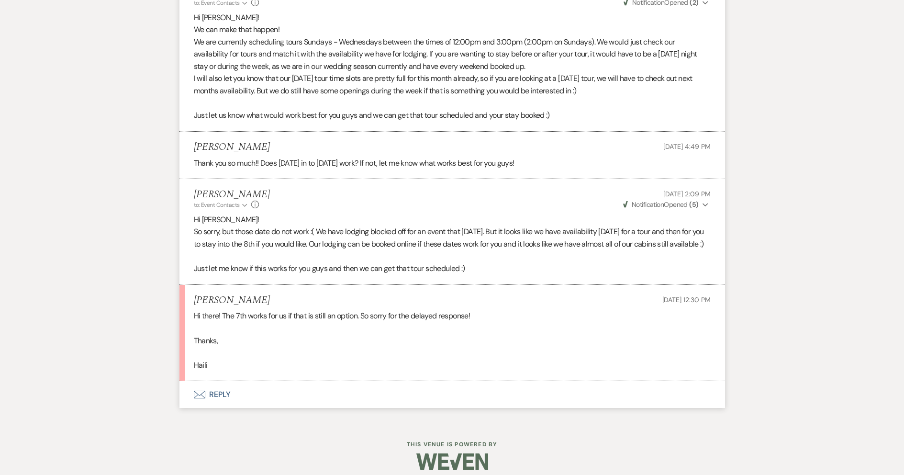
click at [310, 408] on button "Envelope Reply" at bounding box center [453, 394] width 546 height 27
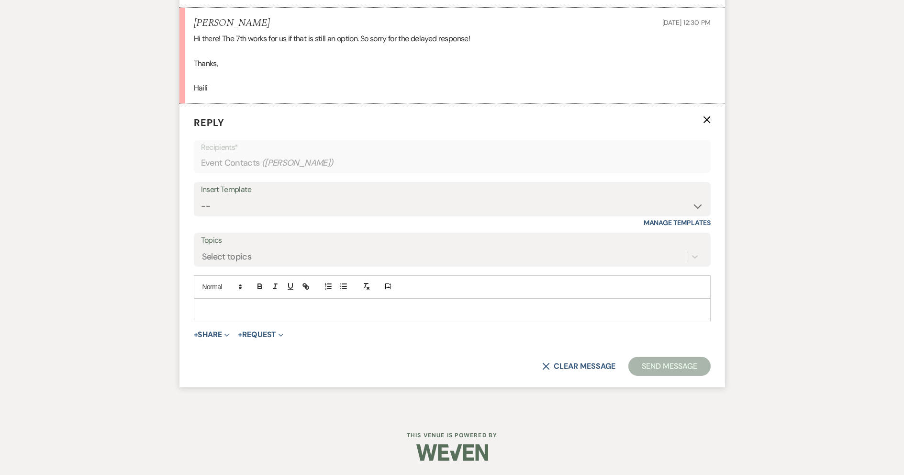
scroll to position [1151, 0]
click at [324, 311] on p at bounding box center [453, 309] width 502 height 11
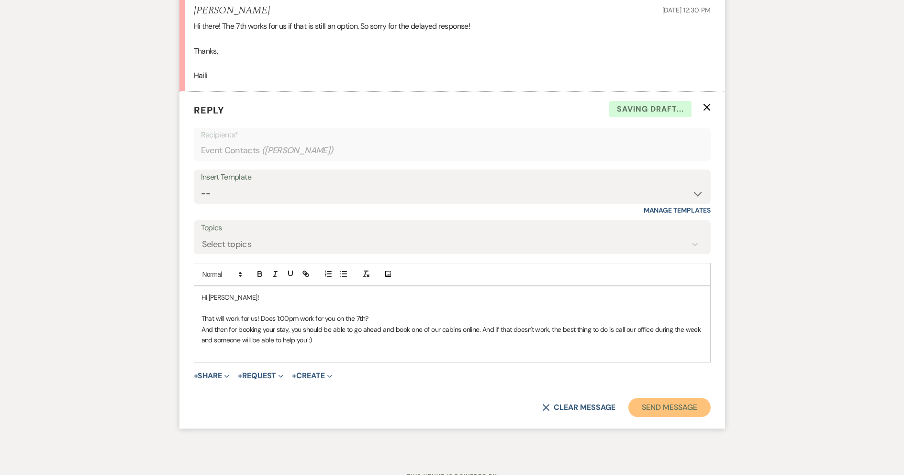
click at [659, 417] on button "Send Message" at bounding box center [670, 407] width 82 height 19
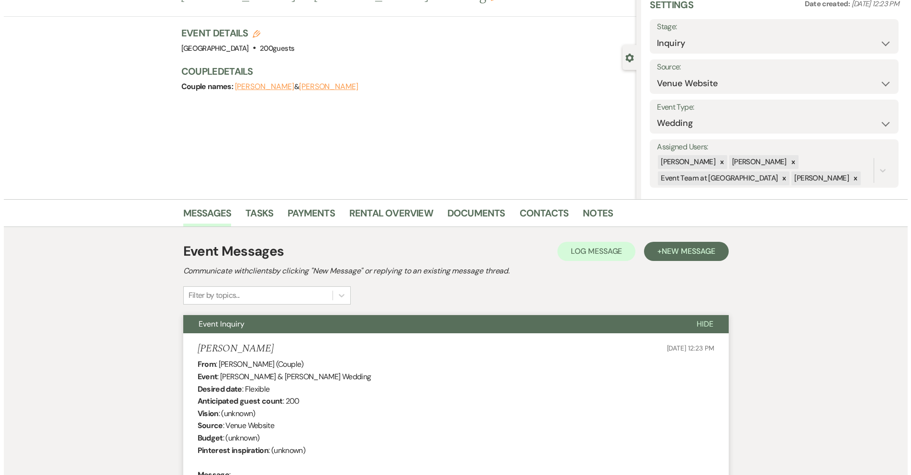
scroll to position [0, 0]
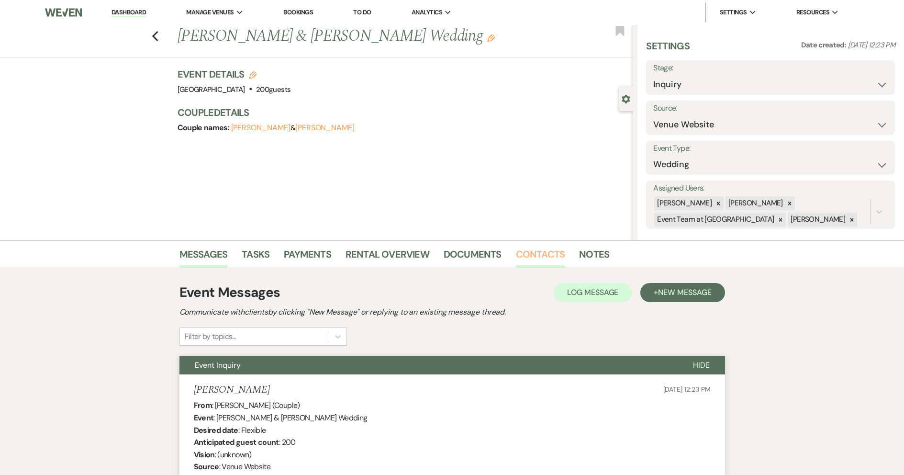
click at [523, 255] on link "Contacts" at bounding box center [540, 257] width 49 height 21
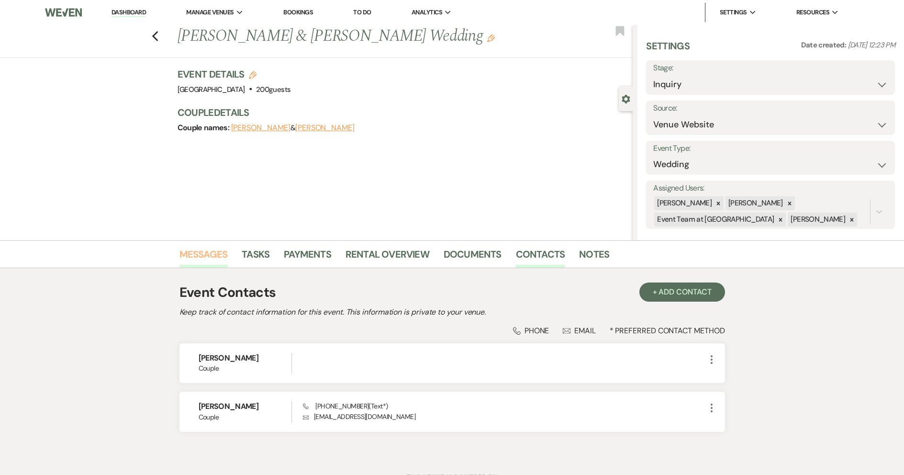
click at [211, 258] on link "Messages" at bounding box center [204, 257] width 48 height 21
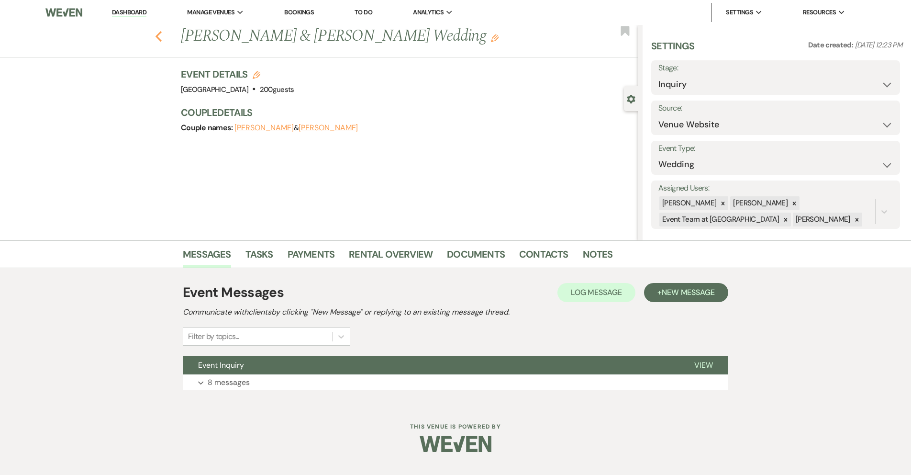
click at [158, 38] on use "button" at bounding box center [159, 36] width 6 height 11
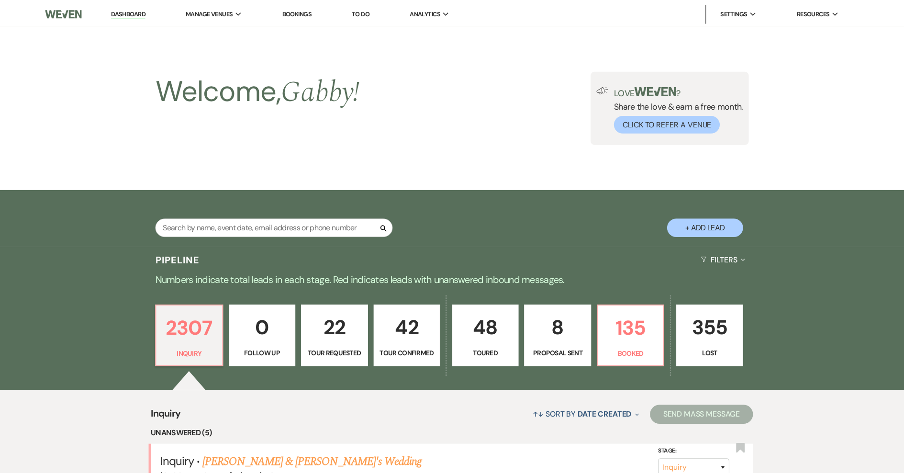
scroll to position [527, 0]
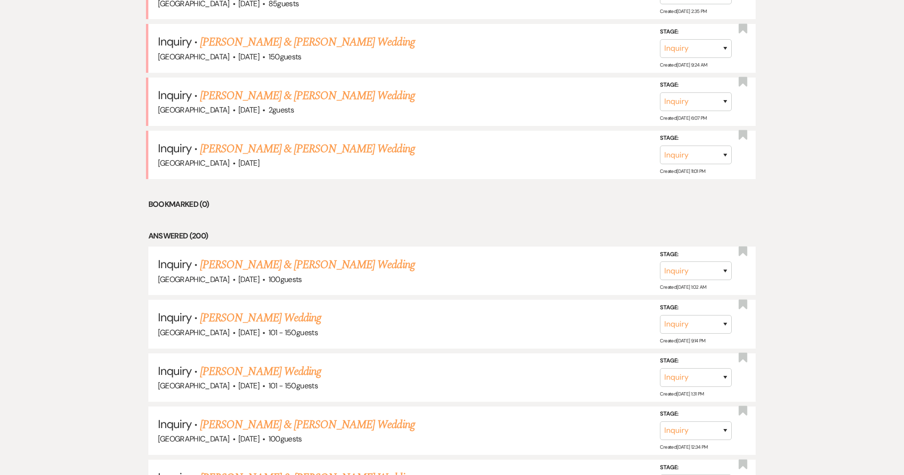
drag, startPoint x: 303, startPoint y: 151, endPoint x: 359, endPoint y: 199, distance: 74.0
click at [303, 151] on link "[PERSON_NAME] & [PERSON_NAME] Wedding" at bounding box center [307, 148] width 214 height 17
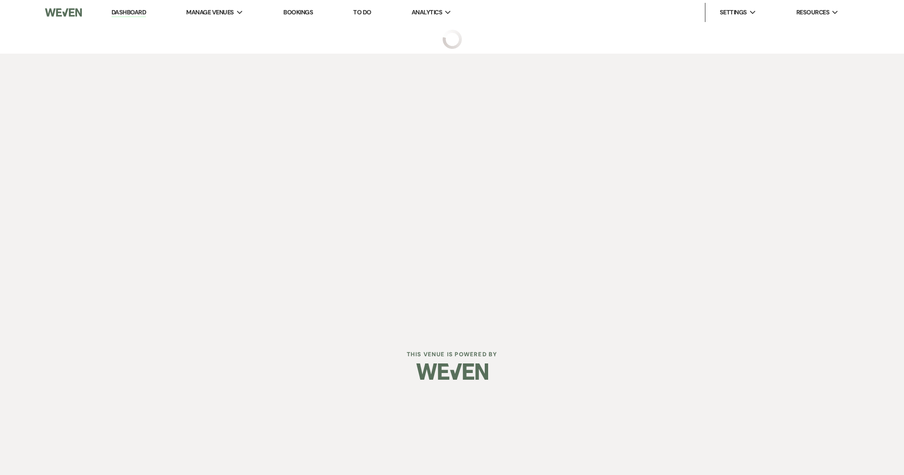
select select "5"
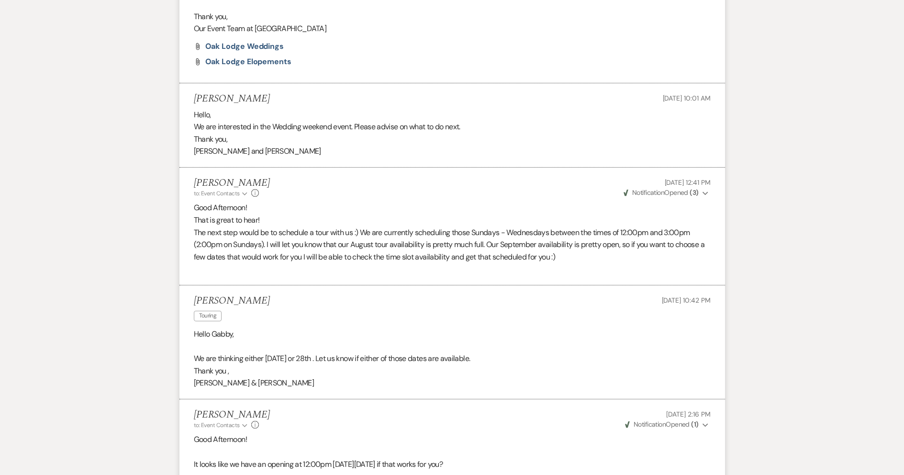
scroll to position [814, 0]
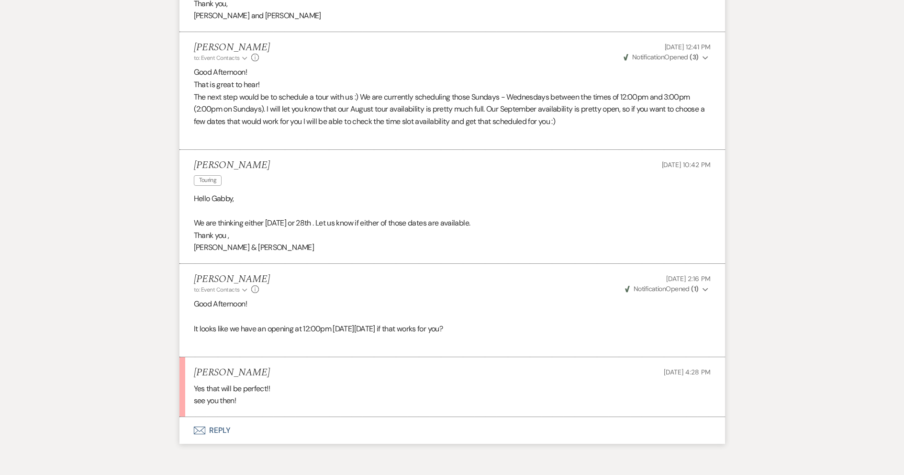
drag, startPoint x: 253, startPoint y: 426, endPoint x: 257, endPoint y: 421, distance: 6.1
click at [257, 421] on button "Envelope Reply" at bounding box center [453, 430] width 546 height 27
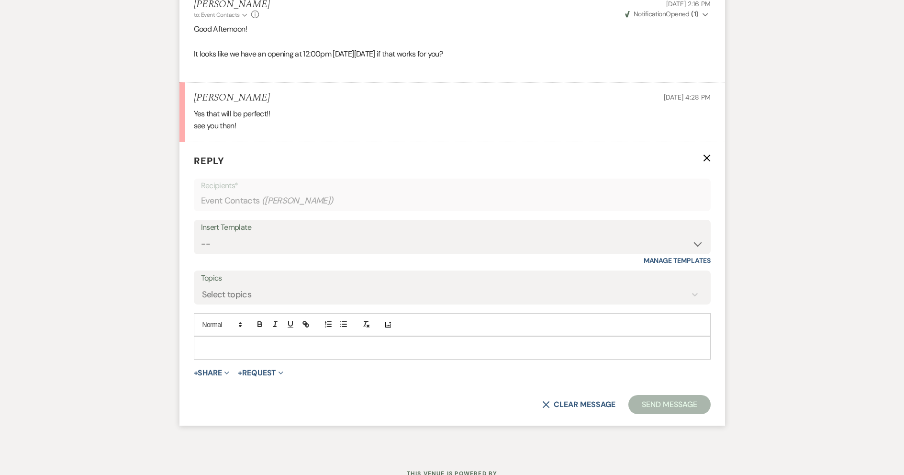
scroll to position [1101, 0]
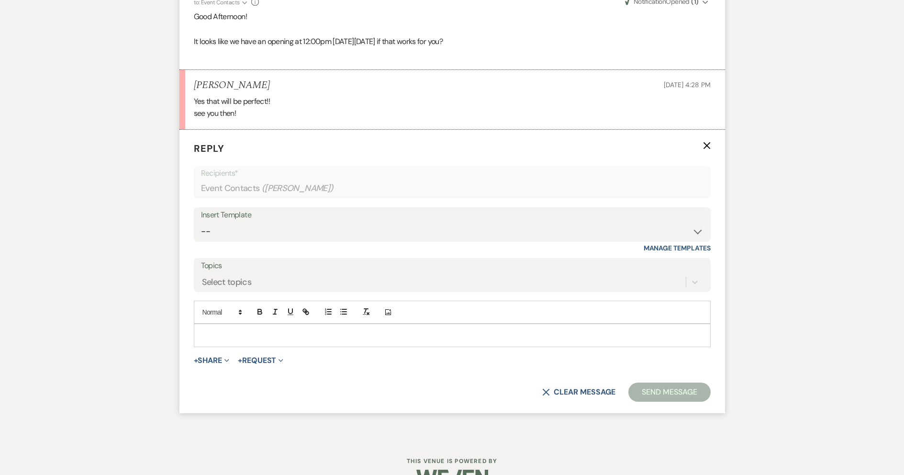
click at [264, 338] on p at bounding box center [453, 335] width 502 height 11
click at [274, 228] on select "-- Follow Up Contract (Pre-Booked Leads) Wedding Weekend Tour Follow Up Elopeme…" at bounding box center [452, 231] width 503 height 19
select select "2410"
click at [201, 222] on select "-- Follow Up Contract (Pre-Booked Leads) Wedding Weekend Tour Follow Up Elopeme…" at bounding box center [452, 231] width 503 height 19
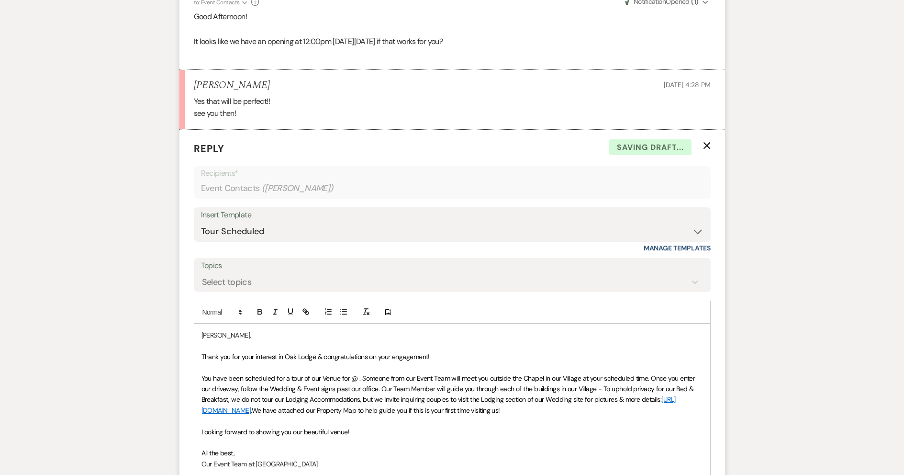
click at [349, 379] on span "You have been scheduled for a tour of our Venue for @ . Someone from our Event …" at bounding box center [449, 389] width 495 height 30
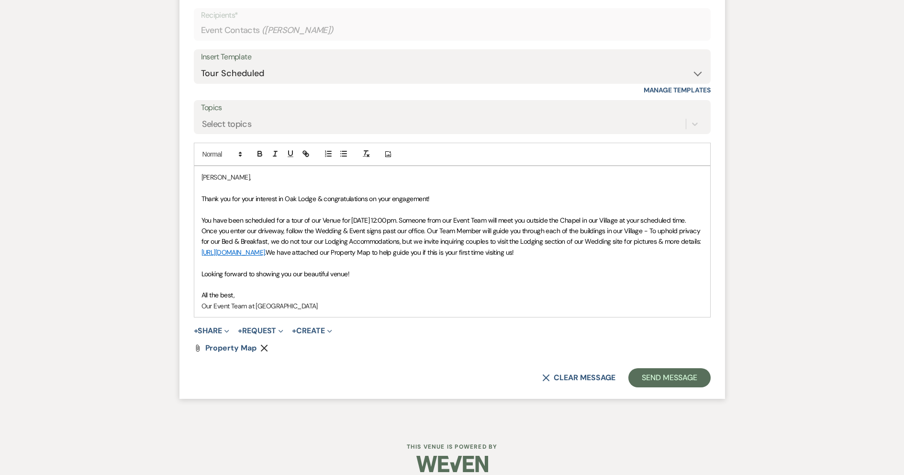
scroll to position [1270, 0]
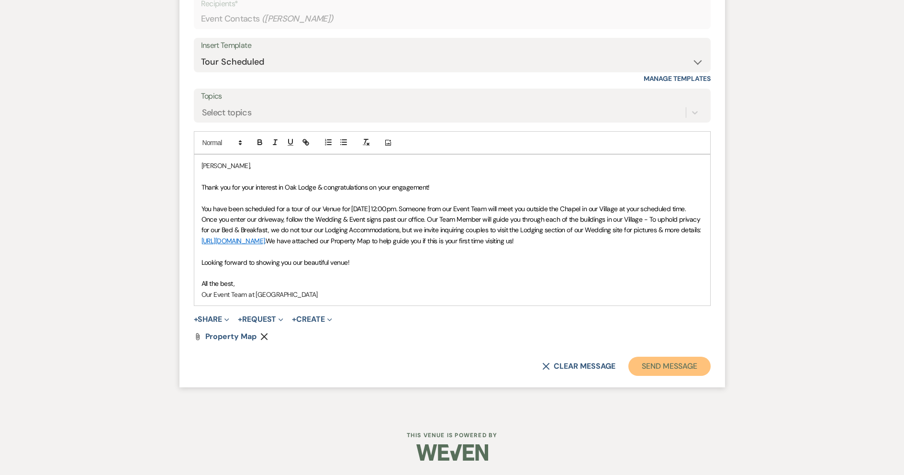
click at [654, 366] on button "Send Message" at bounding box center [670, 366] width 82 height 19
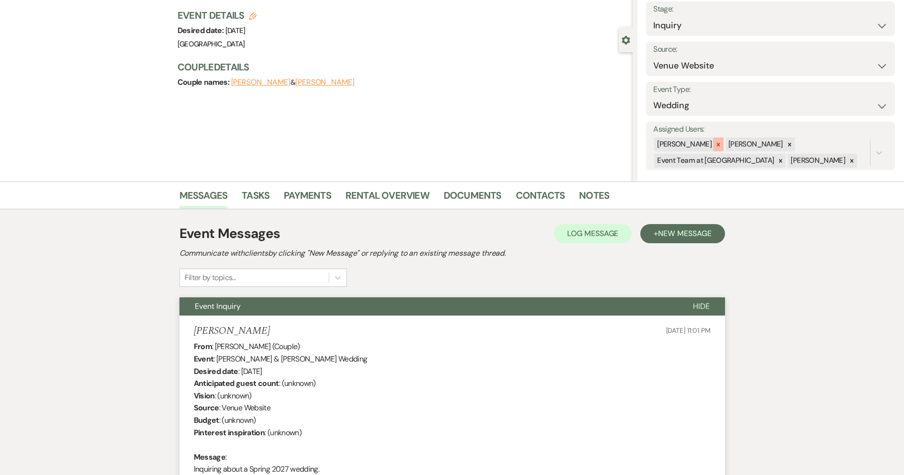
scroll to position [0, 0]
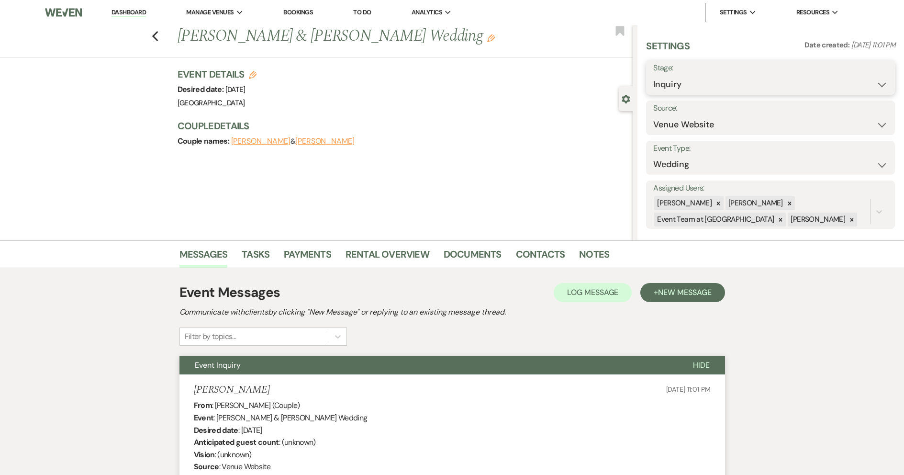
click at [699, 77] on select "Inquiry Follow Up Tour Requested Tour Confirmed Toured Proposal Sent Booked Lost" at bounding box center [770, 84] width 235 height 19
select select "4"
click at [653, 75] on select "Inquiry Follow Up Tour Requested Tour Confirmed Toured Proposal Sent Booked Lost" at bounding box center [770, 84] width 235 height 19
click at [846, 82] on button "Save" at bounding box center [869, 77] width 54 height 19
click at [159, 32] on icon "Previous" at bounding box center [155, 36] width 7 height 11
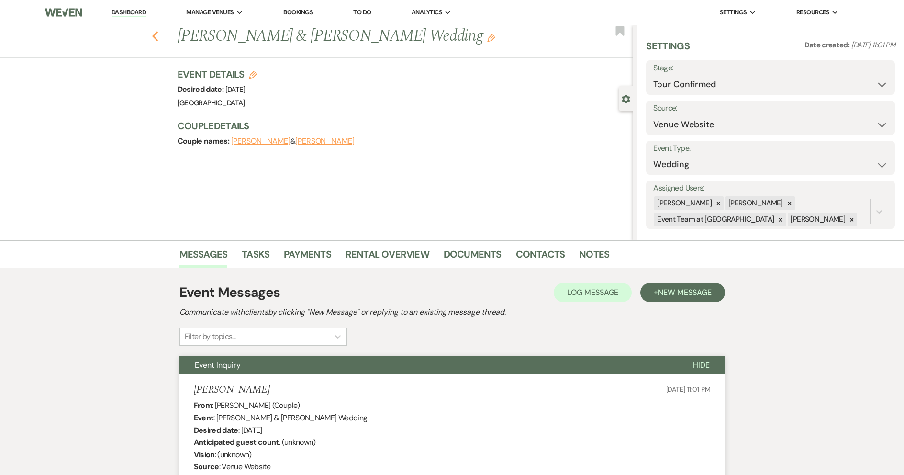
select select "4"
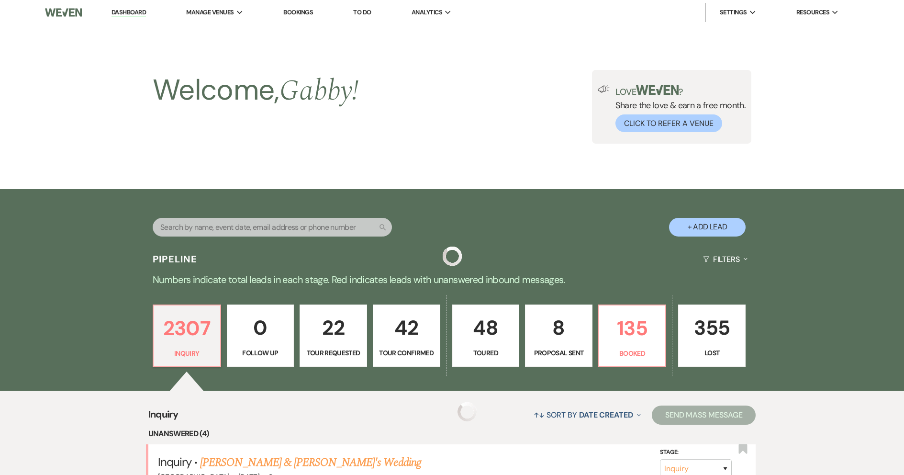
scroll to position [527, 0]
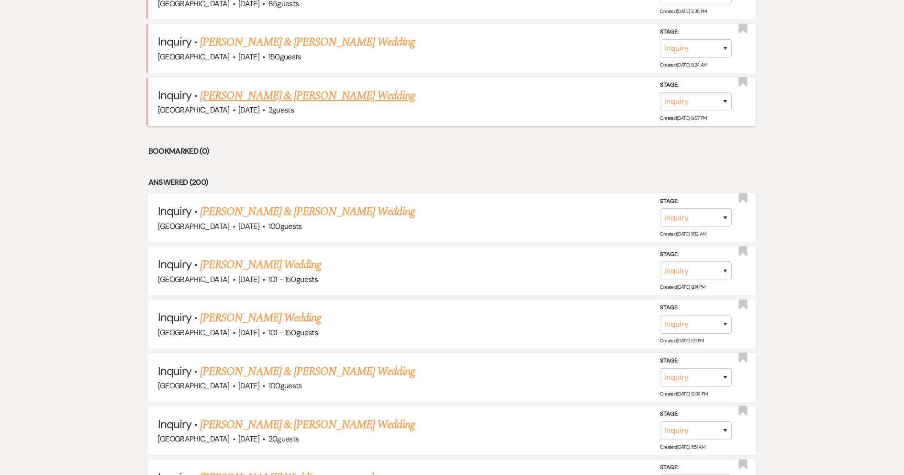
click at [322, 98] on link "[PERSON_NAME] & [PERSON_NAME] Wedding" at bounding box center [307, 95] width 214 height 17
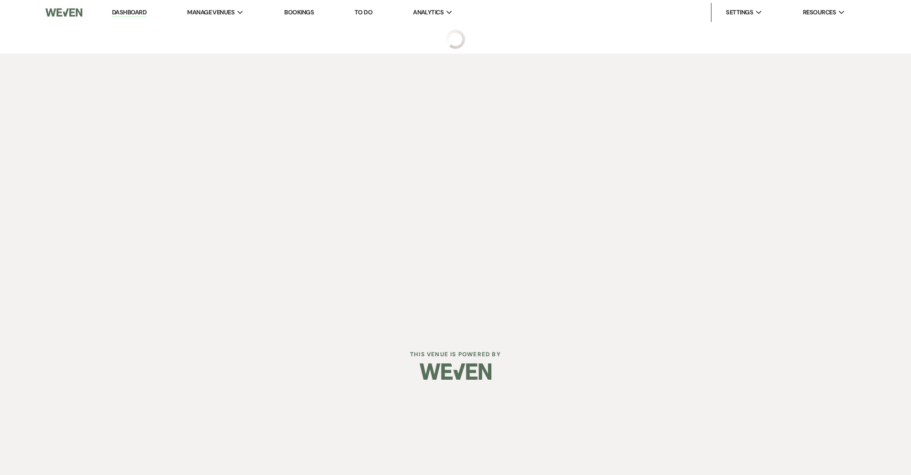
select select "5"
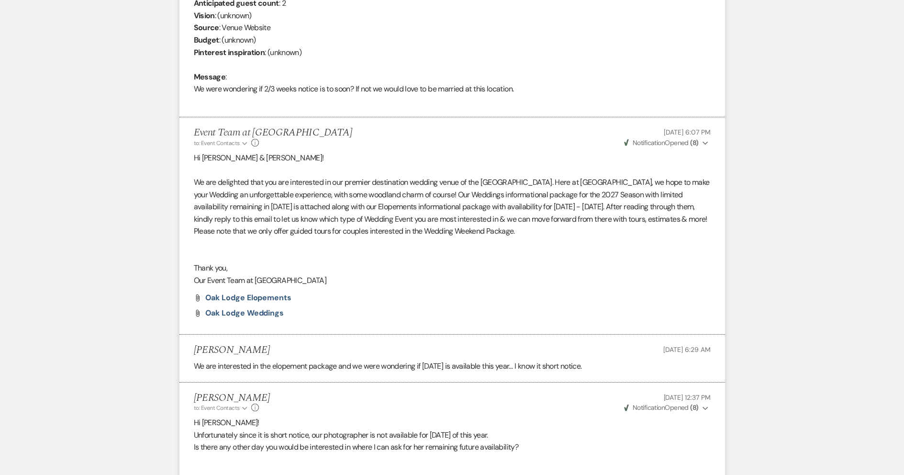
scroll to position [620, 0]
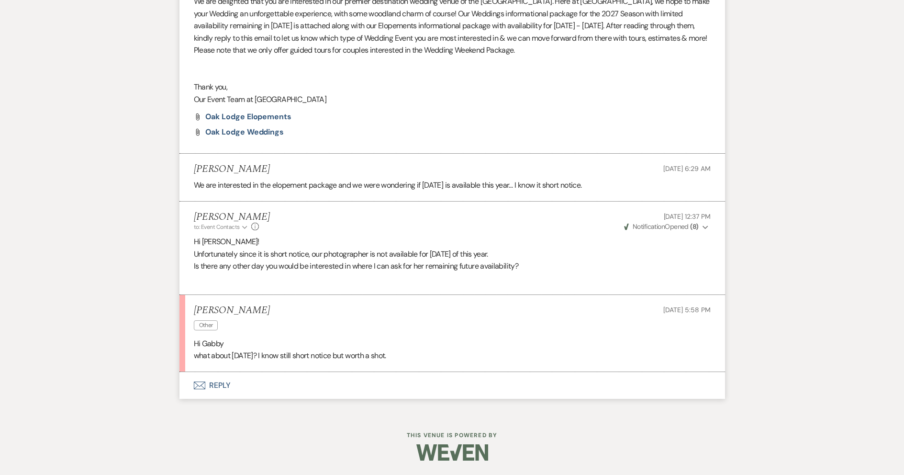
click at [342, 388] on button "Envelope Reply" at bounding box center [453, 385] width 546 height 27
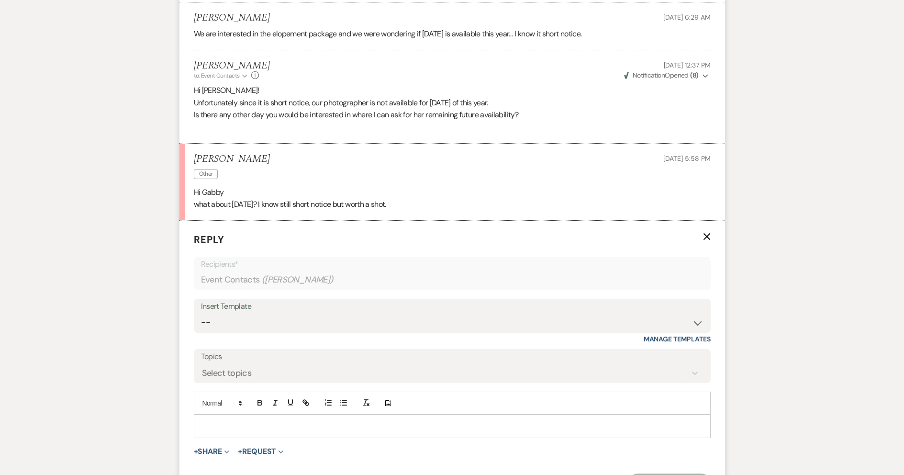
scroll to position [888, 0]
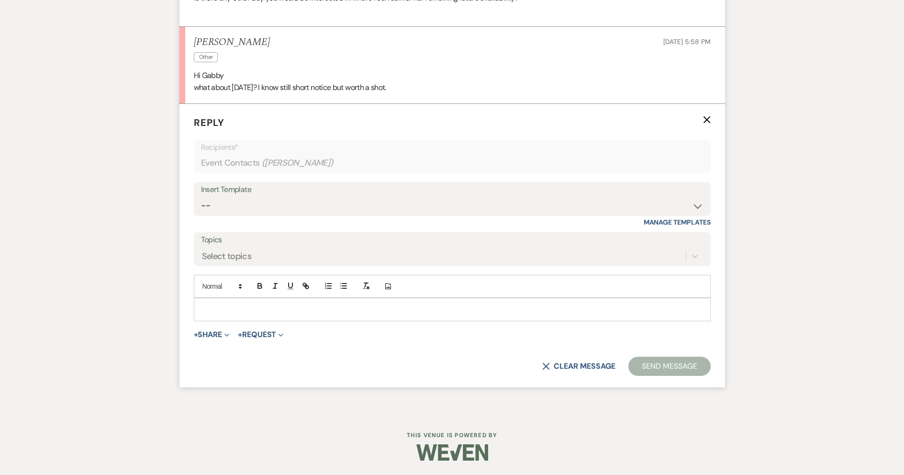
drag, startPoint x: 339, startPoint y: 304, endPoint x: 342, endPoint y: 309, distance: 5.6
click at [339, 304] on p at bounding box center [453, 309] width 502 height 11
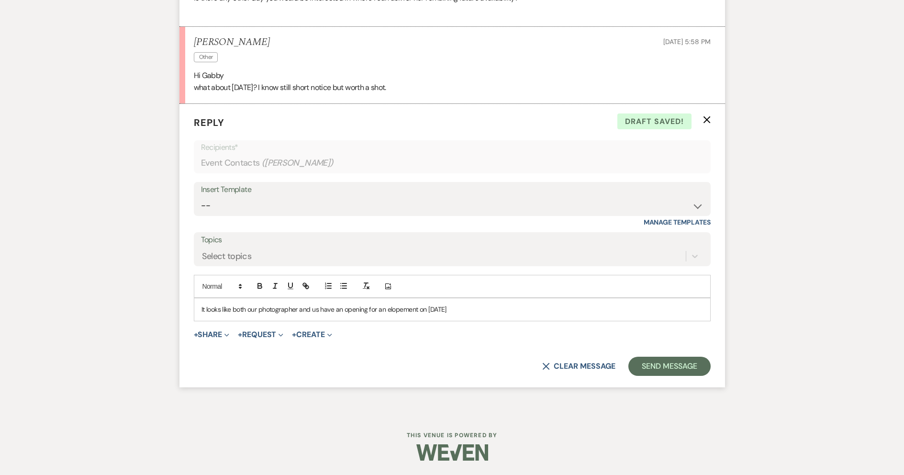
click at [427, 308] on p "It looks like both our photographer and us have an opening for an elopement on …" at bounding box center [453, 309] width 502 height 11
drag, startPoint x: 536, startPoint y: 310, endPoint x: 524, endPoint y: 299, distance: 16.9
click at [529, 301] on div "It looks like both our photographer and us have an opening for an elopement [DA…" at bounding box center [452, 309] width 516 height 22
click at [663, 367] on button "Send Message" at bounding box center [670, 366] width 82 height 19
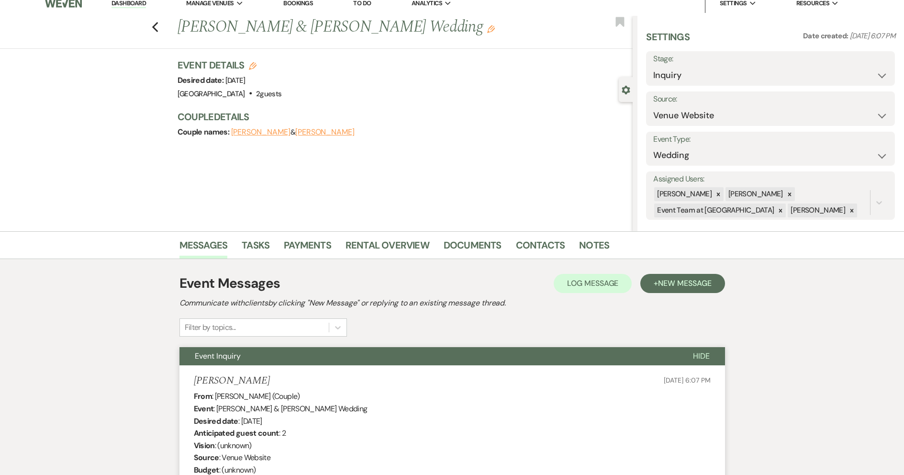
scroll to position [0, 0]
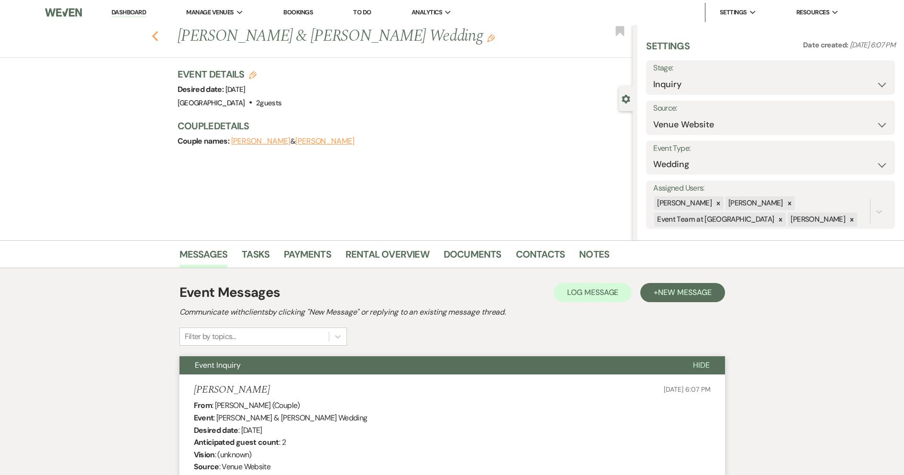
click at [158, 34] on use "button" at bounding box center [155, 36] width 6 height 11
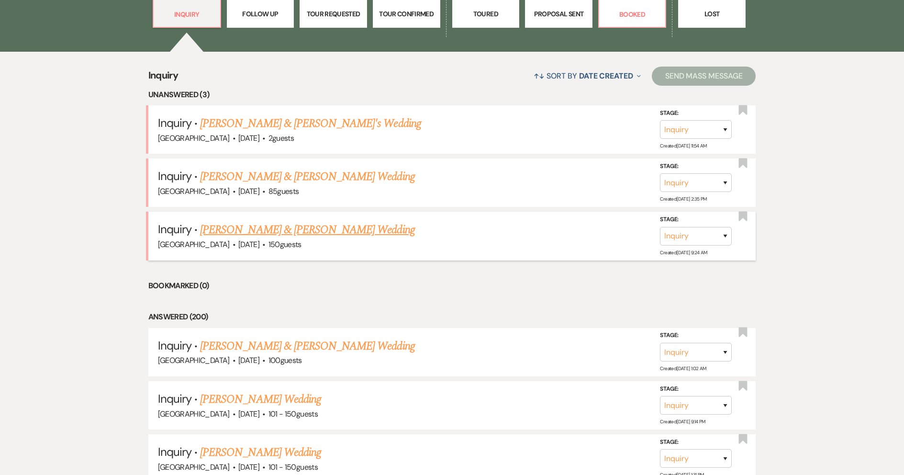
scroll to position [335, 0]
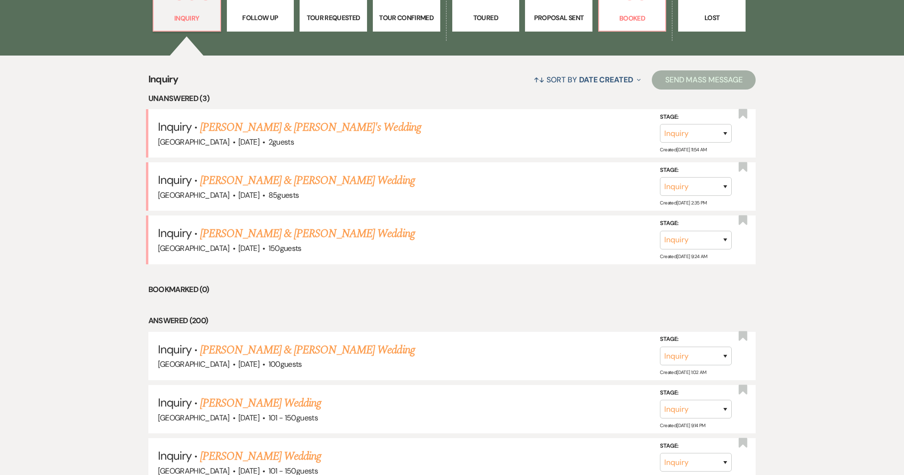
drag, startPoint x: 327, startPoint y: 236, endPoint x: 312, endPoint y: 247, distance: 18.9
click at [327, 235] on link "[PERSON_NAME] & [PERSON_NAME] Wedding" at bounding box center [307, 233] width 214 height 17
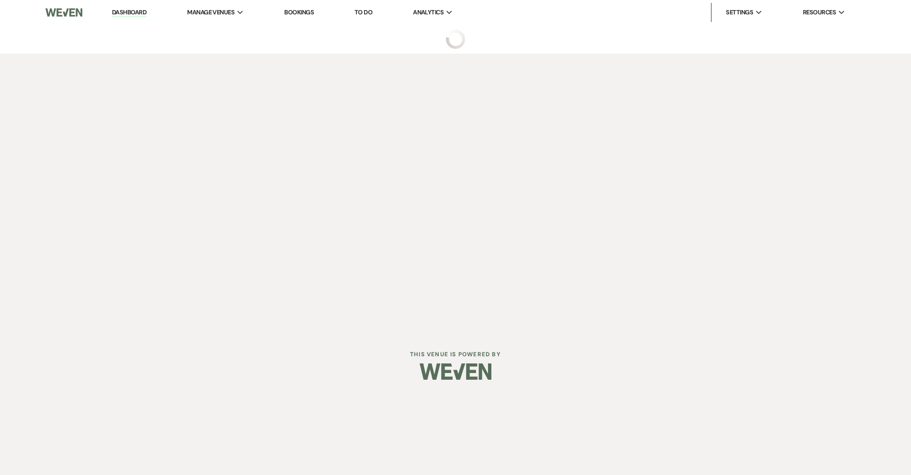
select select "5"
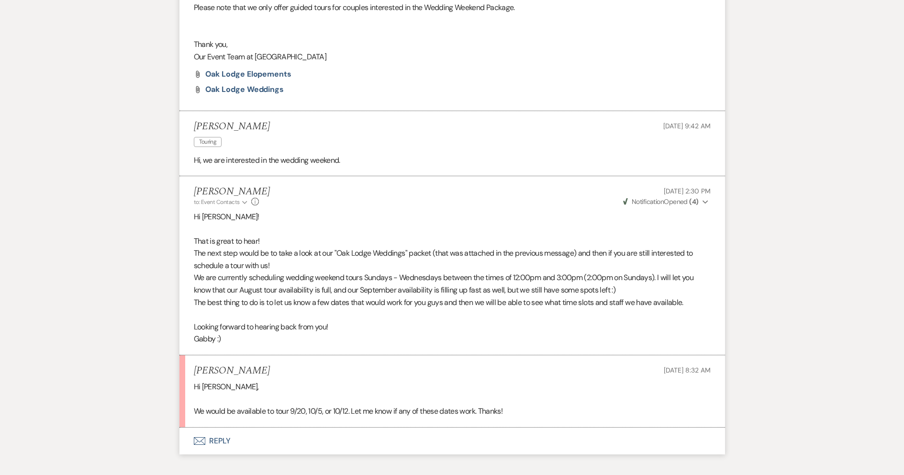
scroll to position [718, 0]
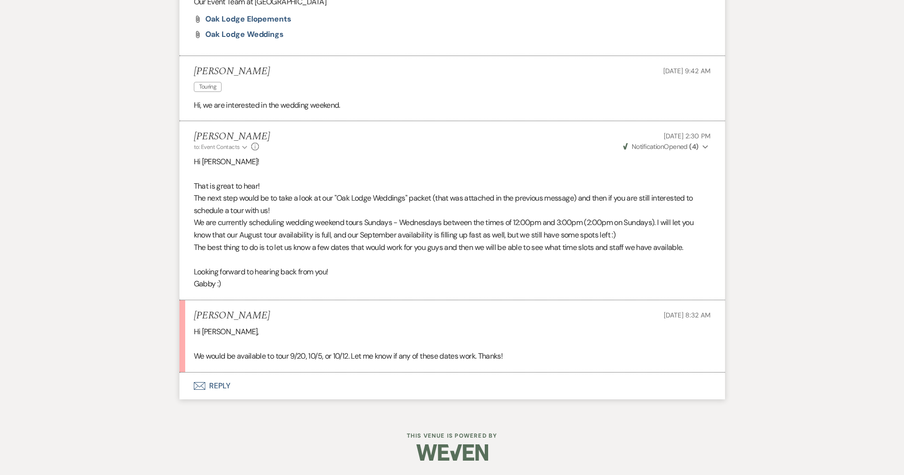
click at [253, 387] on button "Envelope Reply" at bounding box center [453, 385] width 546 height 27
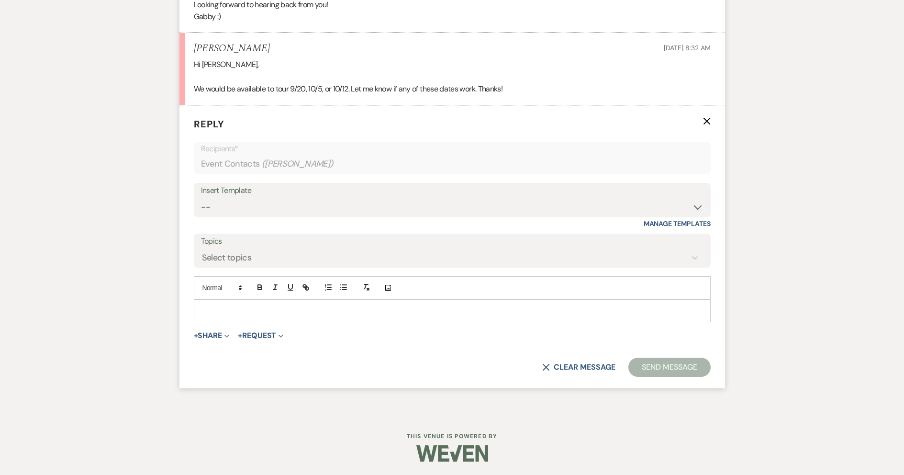
scroll to position [986, 0]
click at [281, 308] on p at bounding box center [453, 309] width 502 height 11
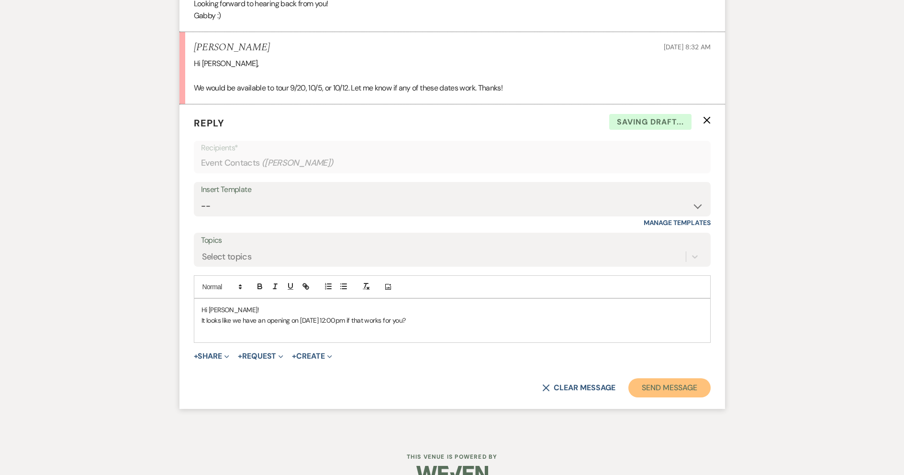
click at [701, 393] on button "Send Message" at bounding box center [670, 387] width 82 height 19
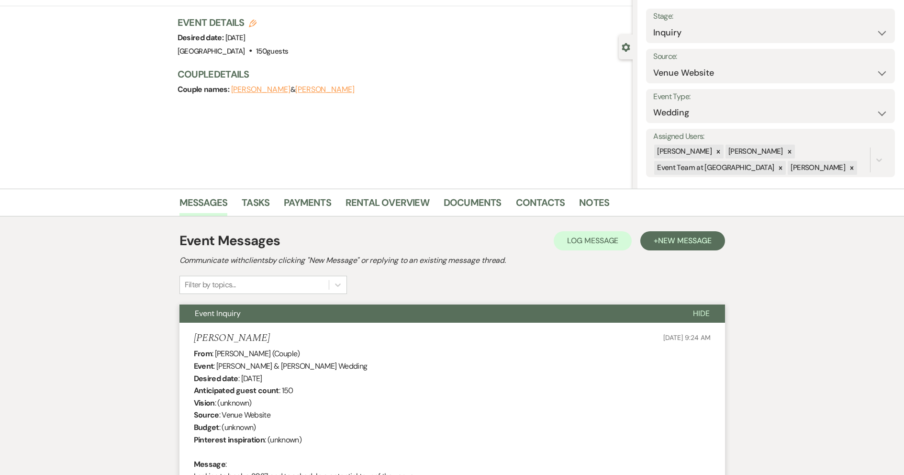
scroll to position [0, 0]
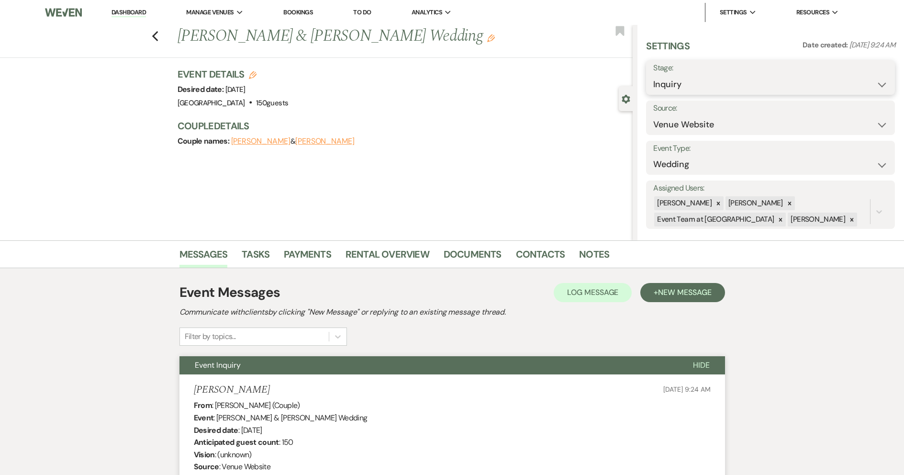
click at [708, 83] on select "Inquiry Follow Up Tour Requested Tour Confirmed Toured Proposal Sent Booked Lost" at bounding box center [770, 84] width 235 height 19
select select "2"
click at [653, 75] on select "Inquiry Follow Up Tour Requested Tour Confirmed Toured Proposal Sent Booked Lost" at bounding box center [770, 84] width 235 height 19
drag, startPoint x: 877, startPoint y: 80, endPoint x: 794, endPoint y: 83, distance: 82.4
click at [875, 79] on button "Save" at bounding box center [869, 77] width 54 height 19
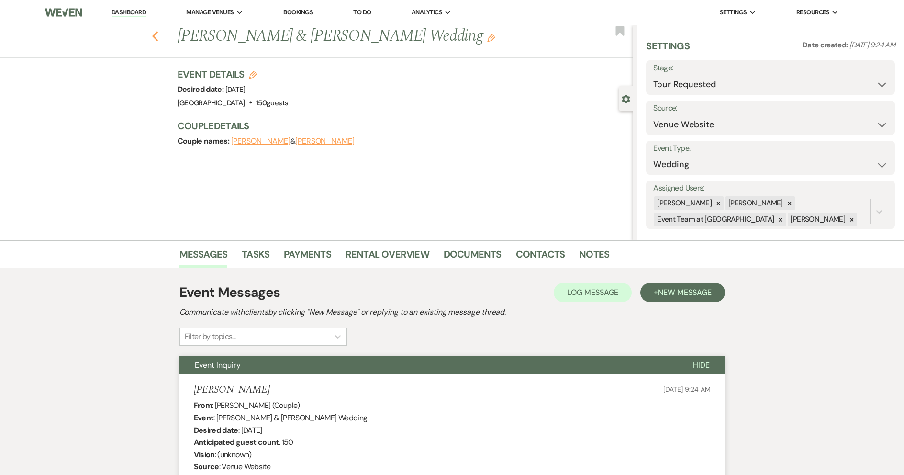
click at [159, 35] on icon "Previous" at bounding box center [155, 36] width 7 height 11
select select "2"
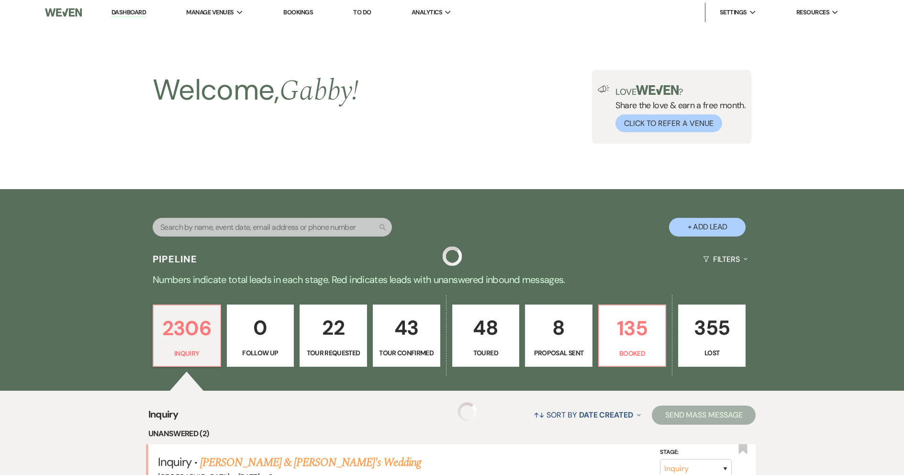
scroll to position [335, 0]
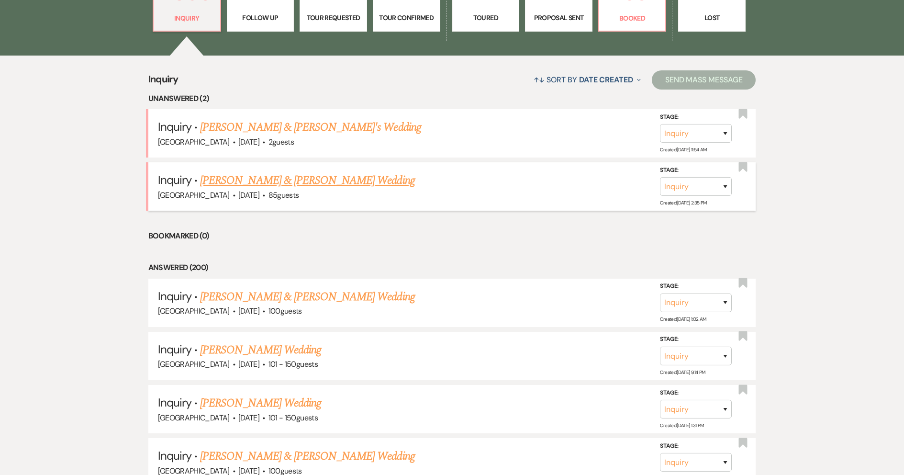
click at [326, 183] on link "[PERSON_NAME] & [PERSON_NAME] Wedding" at bounding box center [307, 180] width 214 height 17
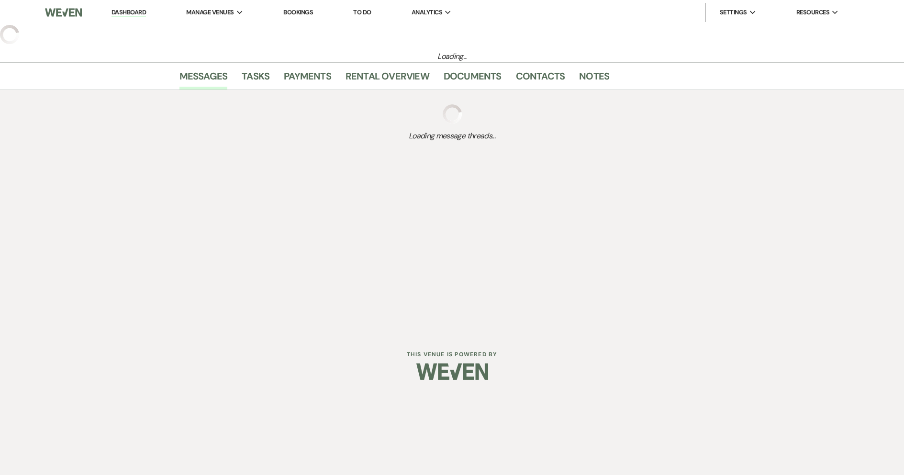
select select "5"
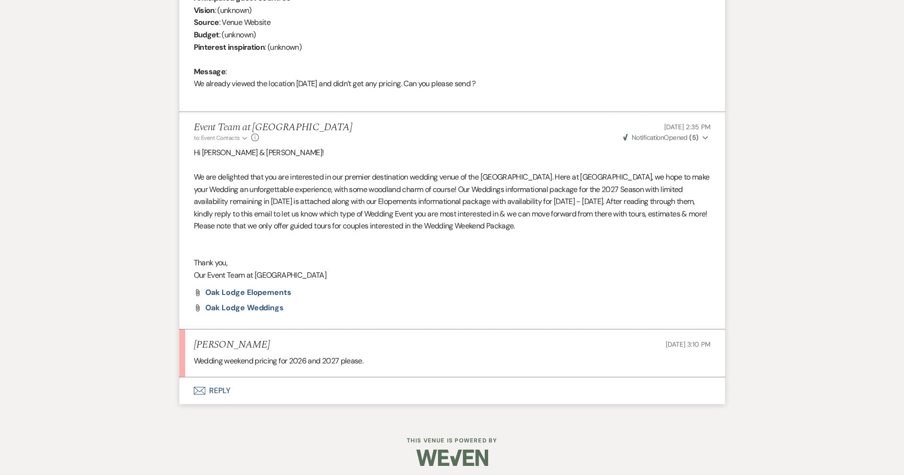
scroll to position [450, 0]
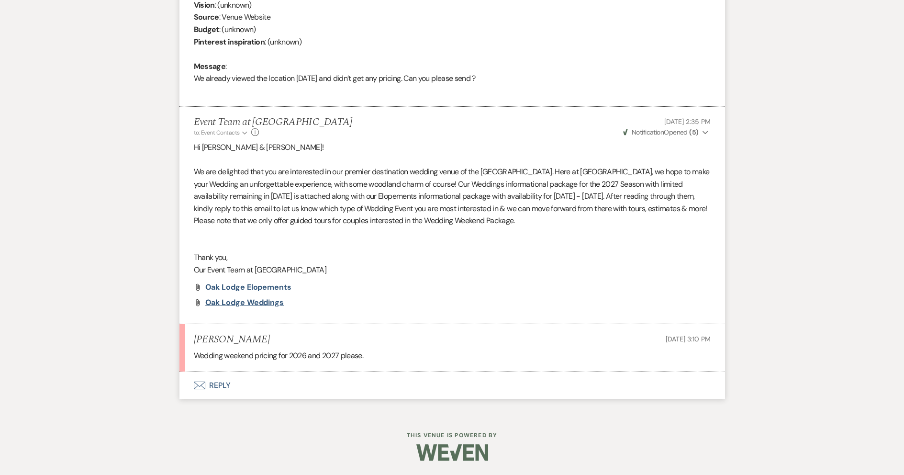
click at [261, 302] on span "Oak Lodge Weddings" at bounding box center [244, 302] width 79 height 10
click at [301, 380] on button "Envelope Reply" at bounding box center [453, 385] width 546 height 27
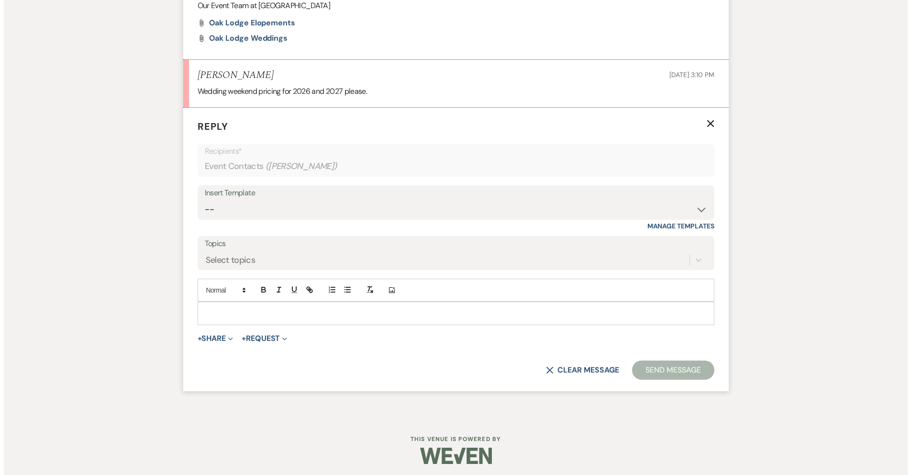
scroll to position [717, 0]
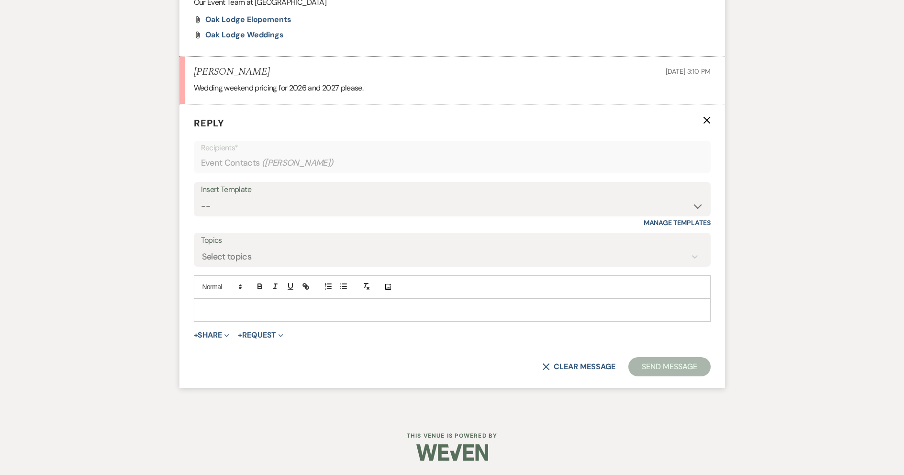
click at [294, 296] on div "Add Photo" at bounding box center [452, 286] width 517 height 23
click at [298, 312] on p at bounding box center [453, 309] width 502 height 11
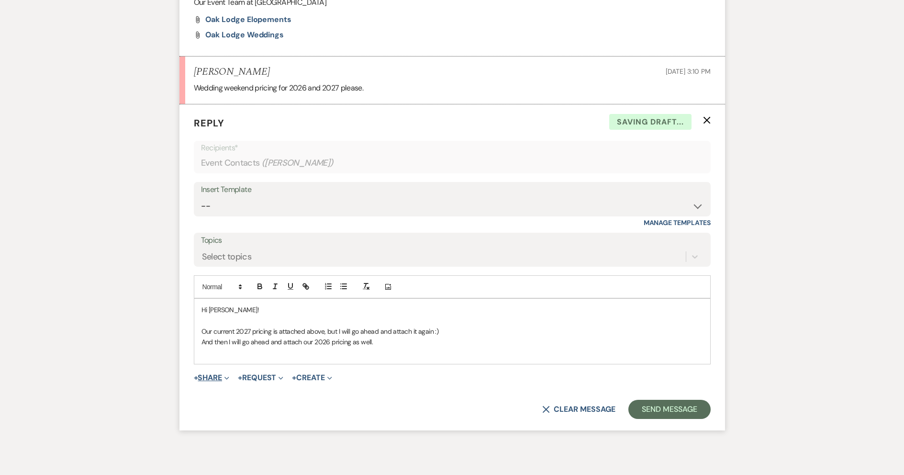
click at [206, 378] on button "+ Share Expand" at bounding box center [212, 378] width 36 height 8
click at [223, 399] on span "Doc Upload Documents" at bounding box center [232, 397] width 55 height 10
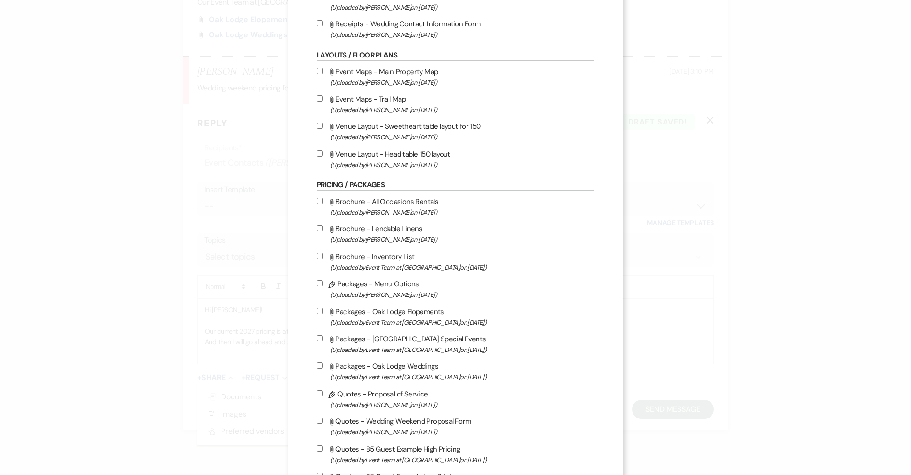
scroll to position [287, 0]
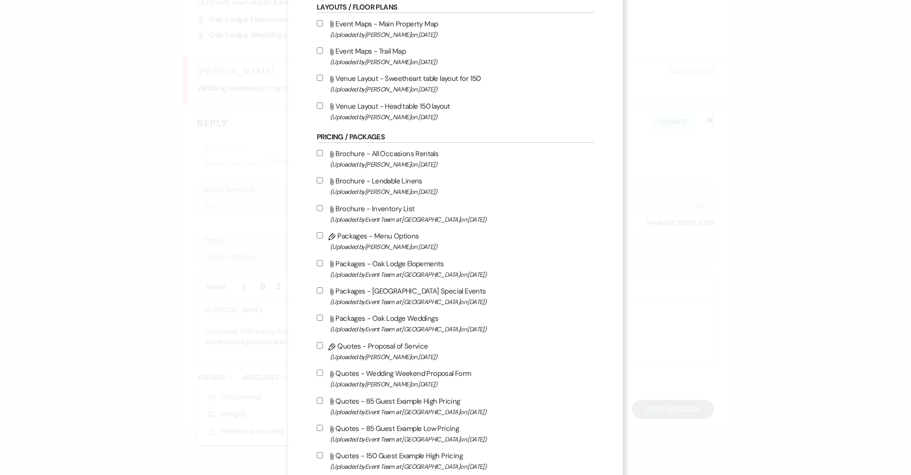
click at [317, 321] on input "Attach File Packages - Oak Lodge Weddings (Uploaded by Event Team at [GEOGRAPHI…" at bounding box center [320, 318] width 6 height 6
checkbox input "true"
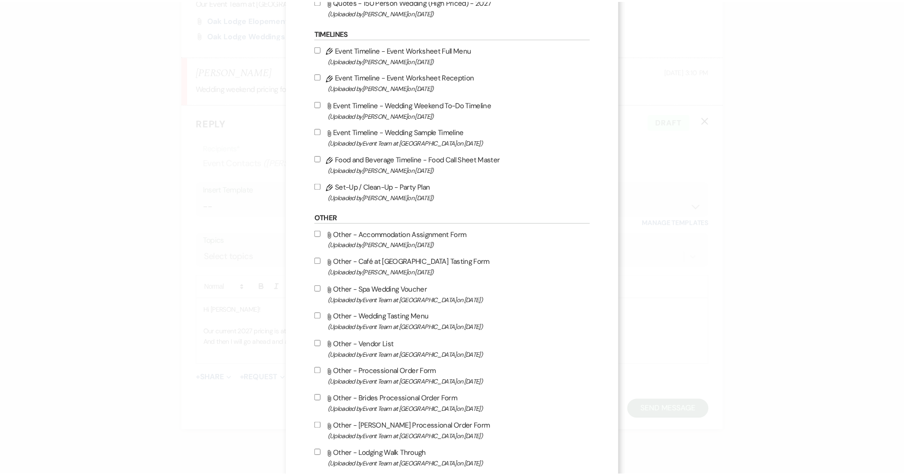
scroll to position [959, 0]
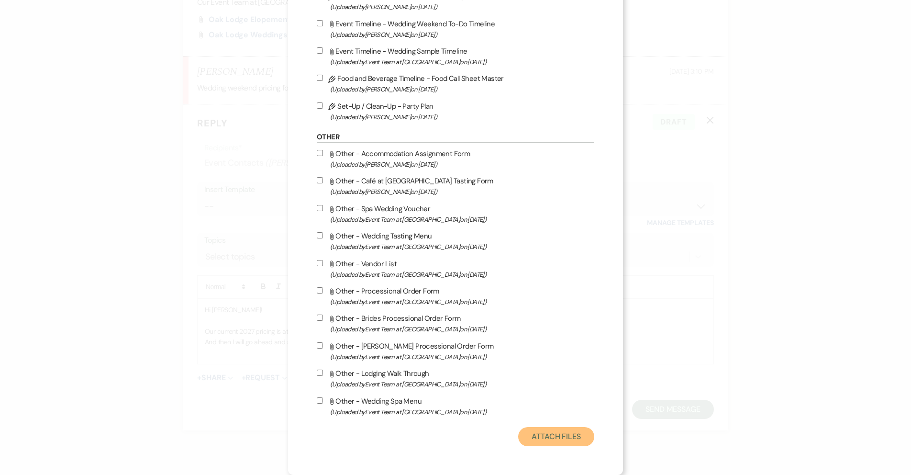
click at [551, 441] on button "Attach Files" at bounding box center [556, 436] width 76 height 19
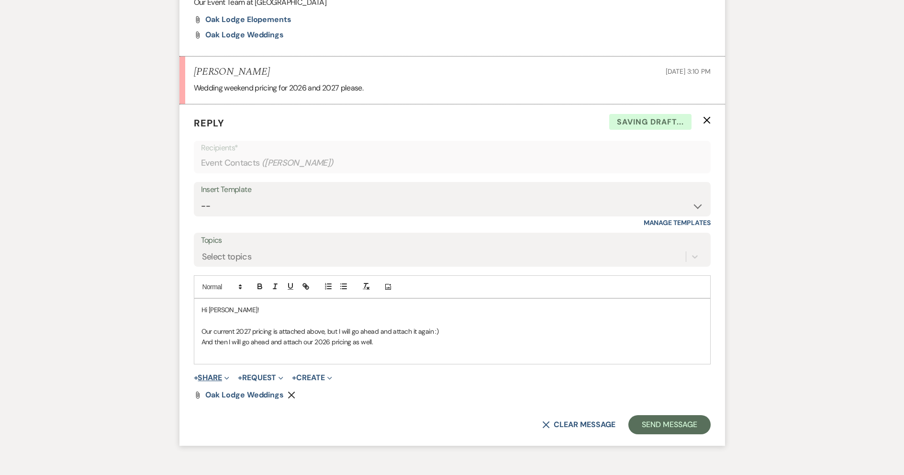
click at [210, 375] on button "+ Share Expand" at bounding box center [212, 378] width 36 height 8
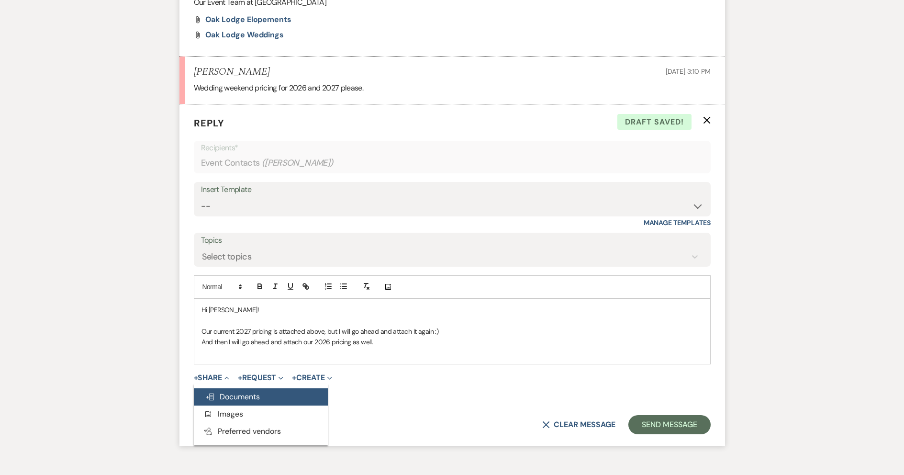
click at [268, 399] on button "Doc Upload Documents" at bounding box center [261, 396] width 134 height 17
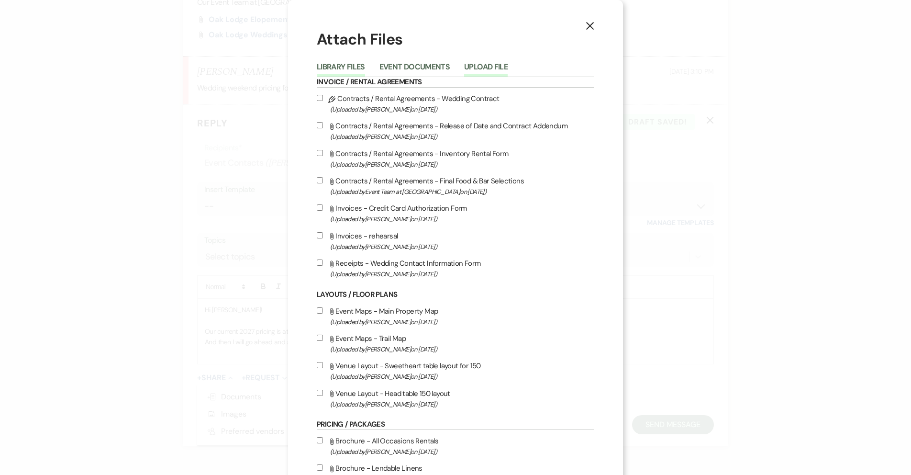
click at [471, 69] on button "Upload File" at bounding box center [486, 69] width 44 height 13
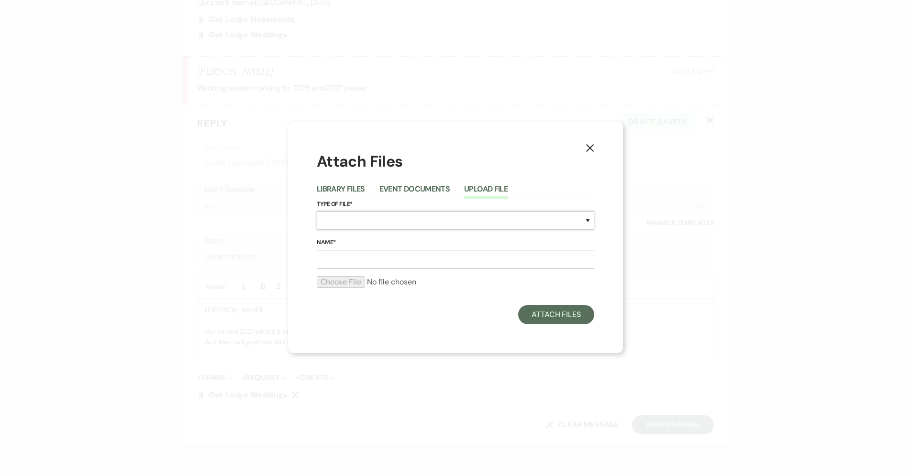
click at [437, 223] on select "Special Event Insurance Vendor Certificate of Insurance Contracts / Rental Agre…" at bounding box center [456, 220] width 278 height 19
click at [317, 211] on select "Special Event Insurance Vendor Certificate of Insurance Contracts / Rental Agre…" at bounding box center [456, 220] width 278 height 19
click at [397, 223] on select "Special Event Insurance Vendor Certificate of Insurance Contracts / Rental Agre…" at bounding box center [456, 220] width 278 height 19
select select "20"
click at [317, 211] on select "Special Event Insurance Vendor Certificate of Insurance Contracts / Rental Agre…" at bounding box center [456, 220] width 278 height 19
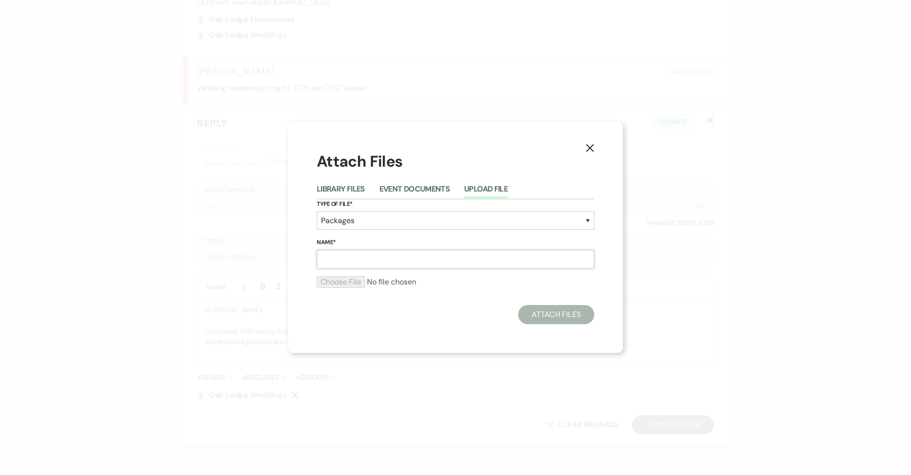
click at [360, 262] on input "Name*" at bounding box center [456, 259] width 278 height 19
type input "2026 Wedding Weekend Pricing"
click at [338, 283] on input "file" at bounding box center [456, 281] width 278 height 11
type input "C:\fakepath\Oak Lodge Weddings - 2026.pdf"
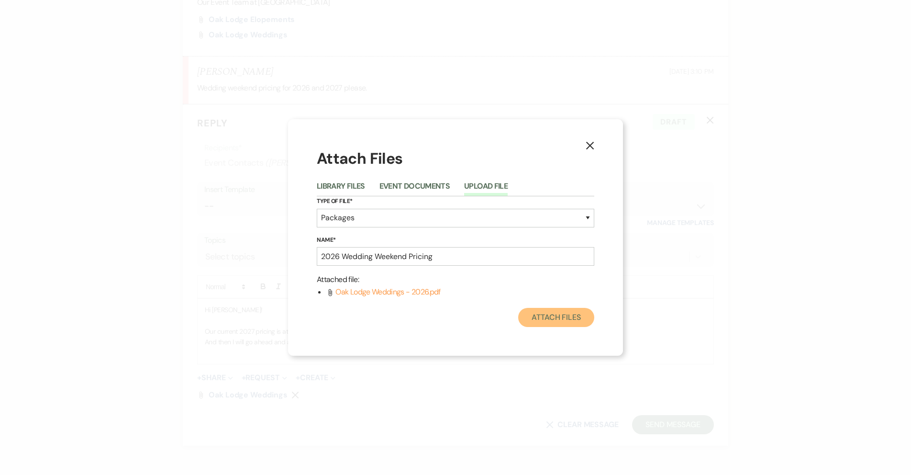
click at [583, 317] on button "Attach Files" at bounding box center [556, 317] width 76 height 19
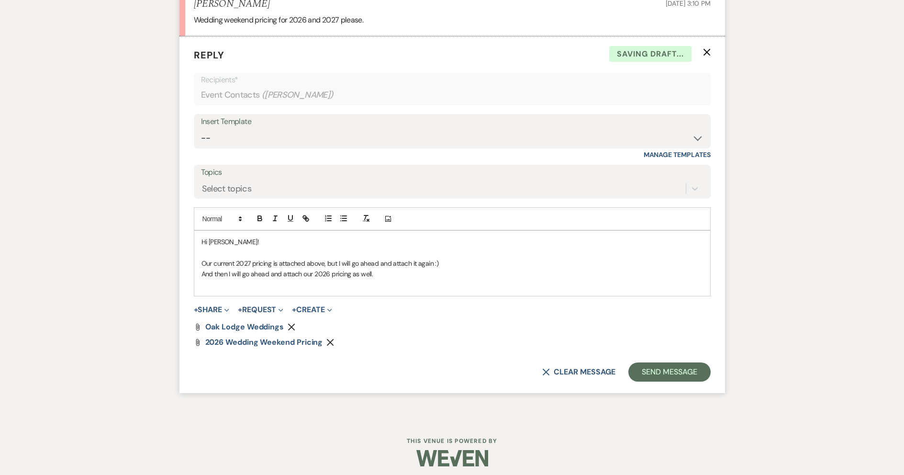
scroll to position [791, 0]
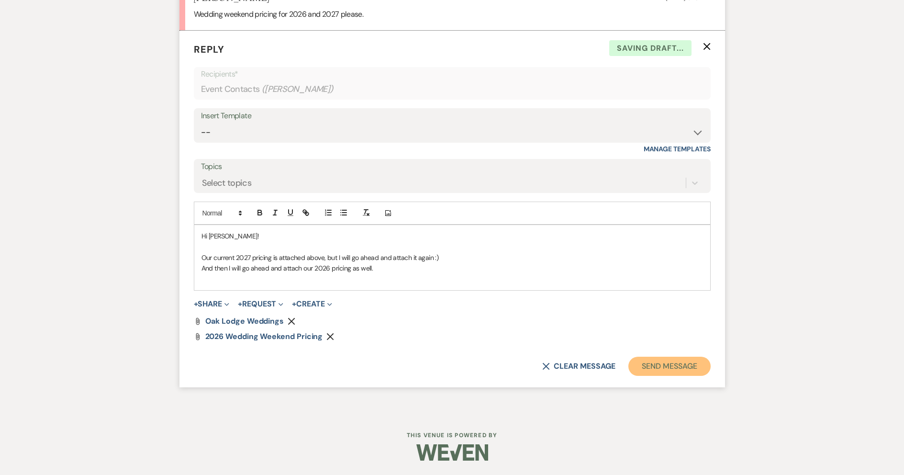
click at [657, 363] on button "Send Message" at bounding box center [670, 366] width 82 height 19
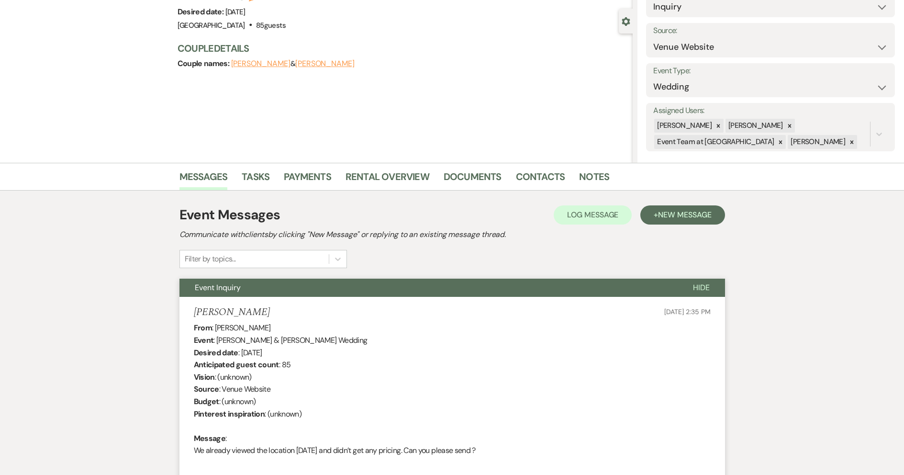
scroll to position [0, 0]
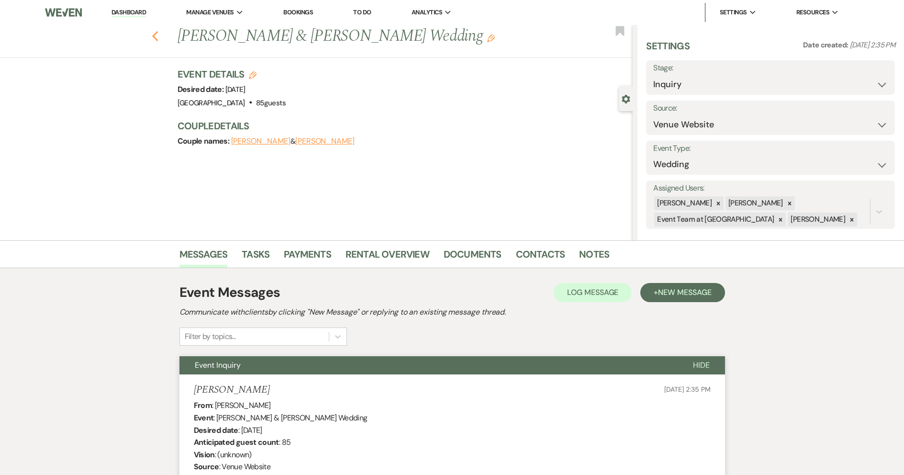
click at [159, 37] on icon "Previous" at bounding box center [155, 36] width 7 height 11
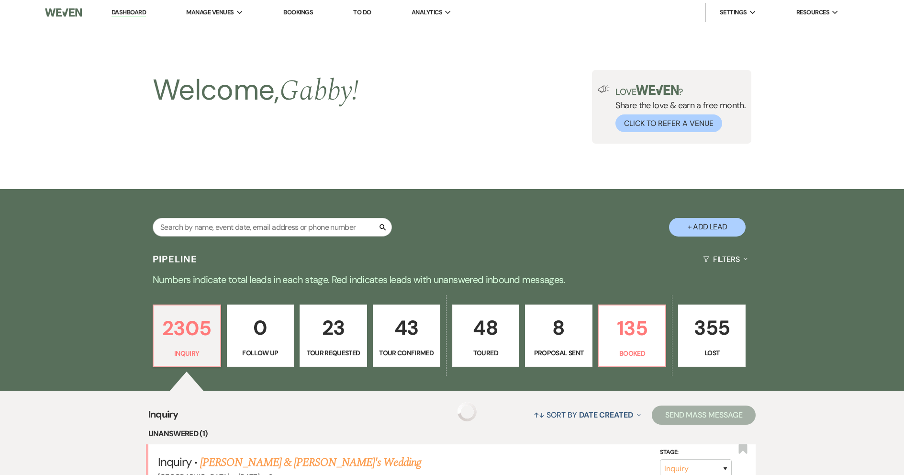
scroll to position [335, 0]
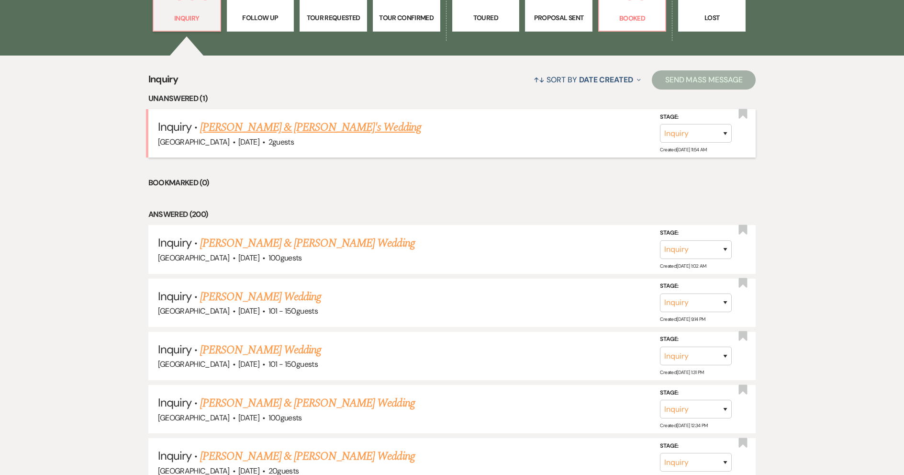
click at [329, 125] on link "[PERSON_NAME] & [PERSON_NAME]'s Wedding" at bounding box center [310, 127] width 221 height 17
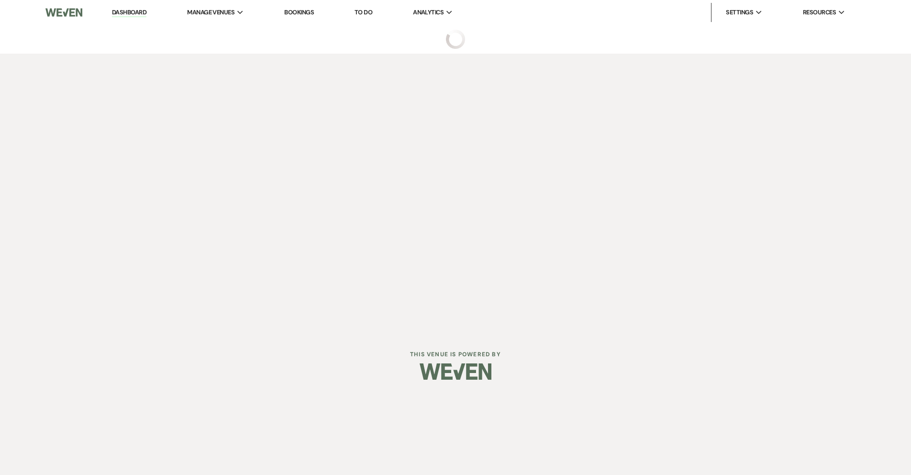
select select "5"
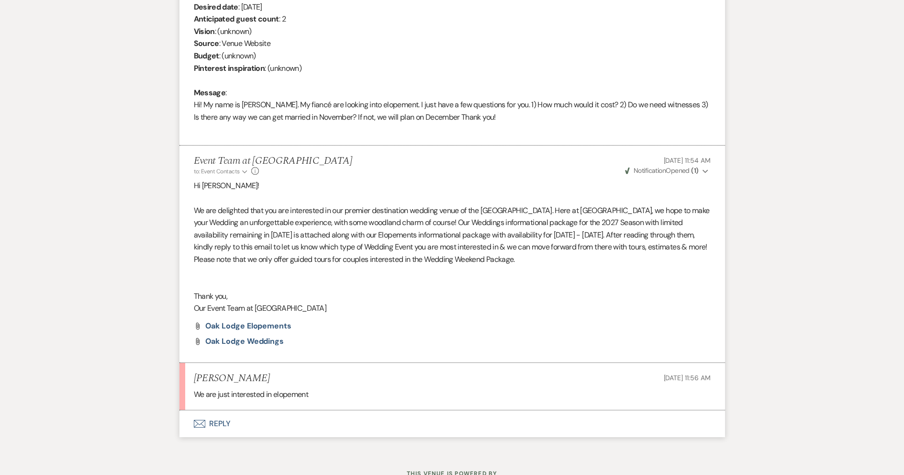
scroll to position [461, 0]
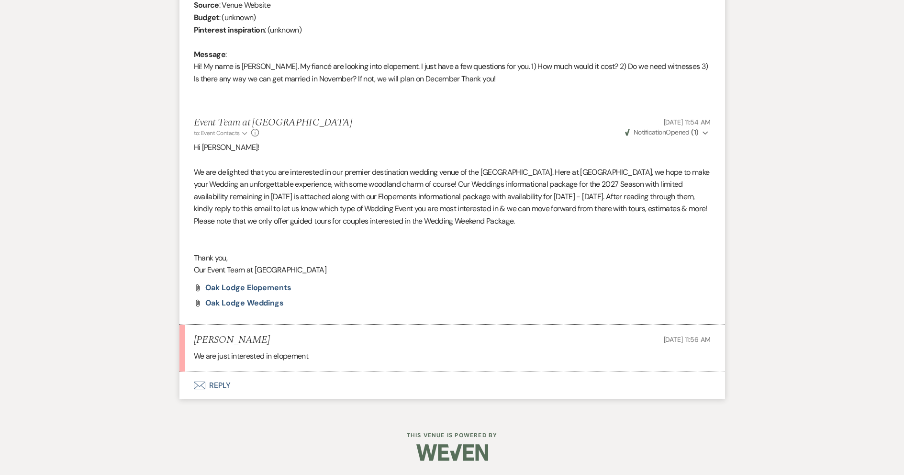
click at [221, 384] on button "Envelope Reply" at bounding box center [453, 385] width 546 height 27
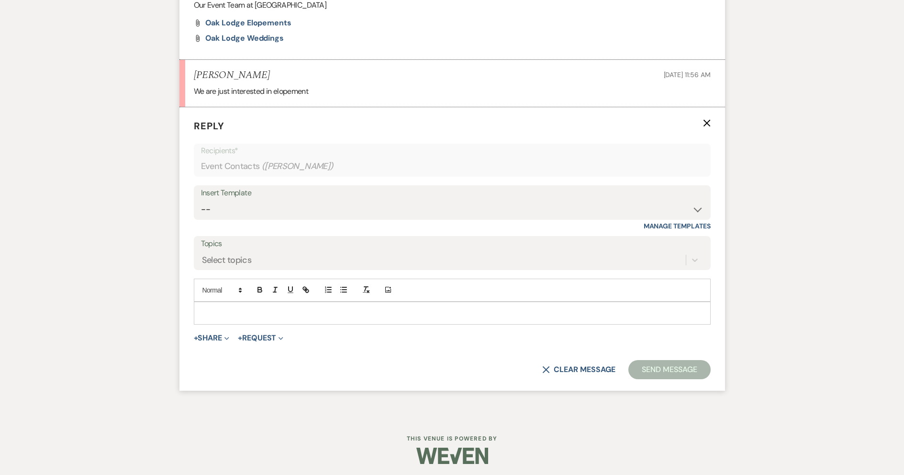
scroll to position [730, 0]
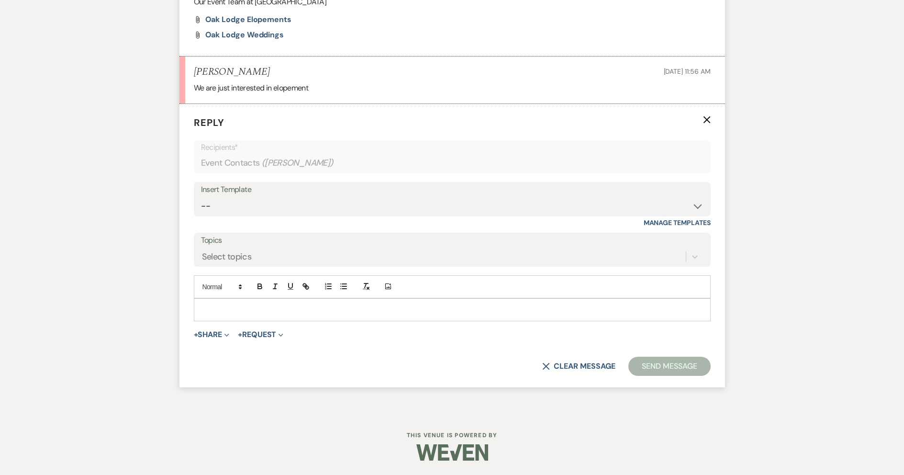
click at [255, 318] on div at bounding box center [452, 310] width 516 height 22
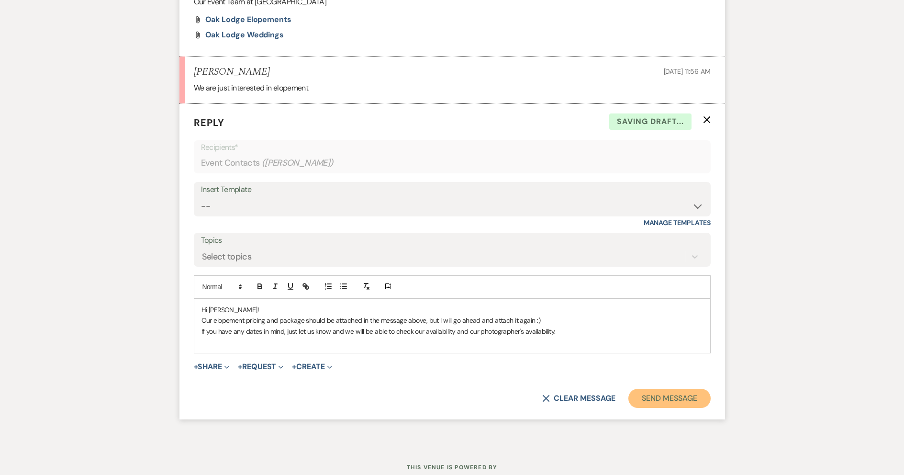
click at [678, 398] on button "Send Message" at bounding box center [670, 398] width 82 height 19
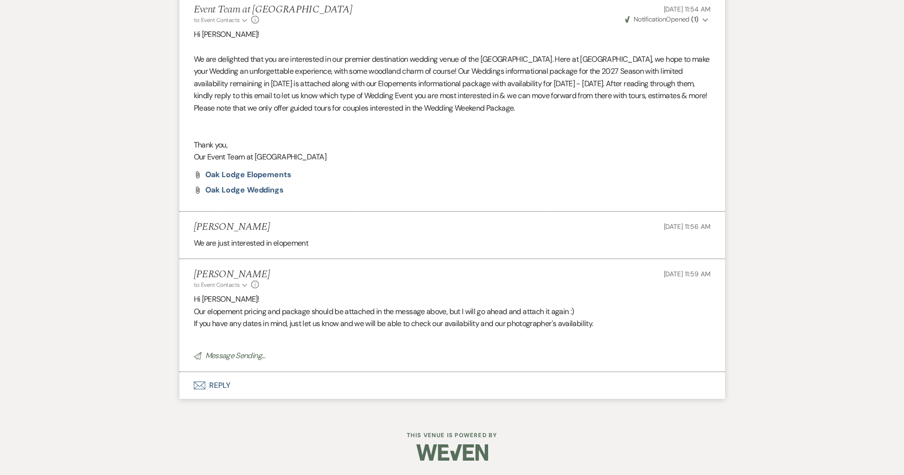
click at [232, 394] on button "Envelope Reply" at bounding box center [453, 385] width 546 height 27
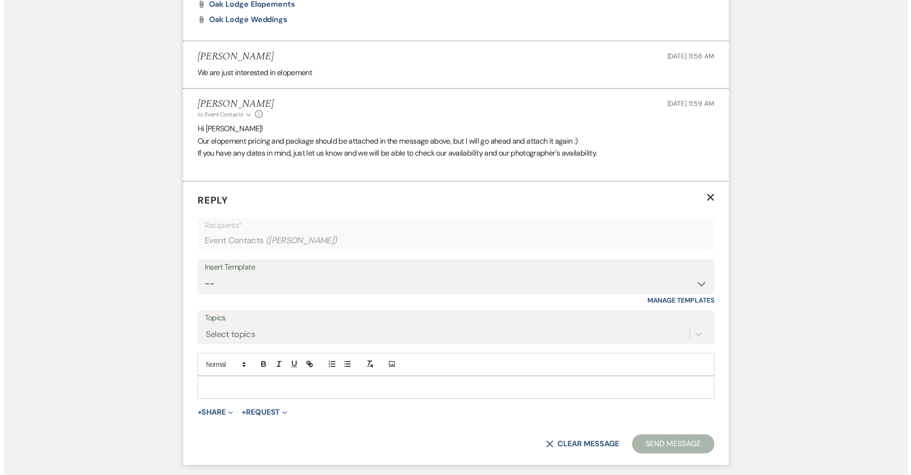
scroll to position [822, 0]
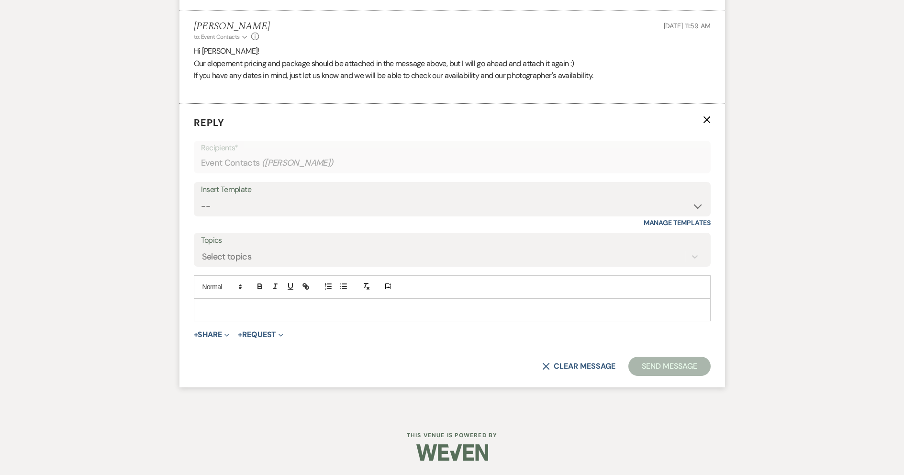
click at [254, 310] on p at bounding box center [453, 309] width 502 height 11
click at [213, 334] on button "+ Share Expand" at bounding box center [212, 335] width 36 height 8
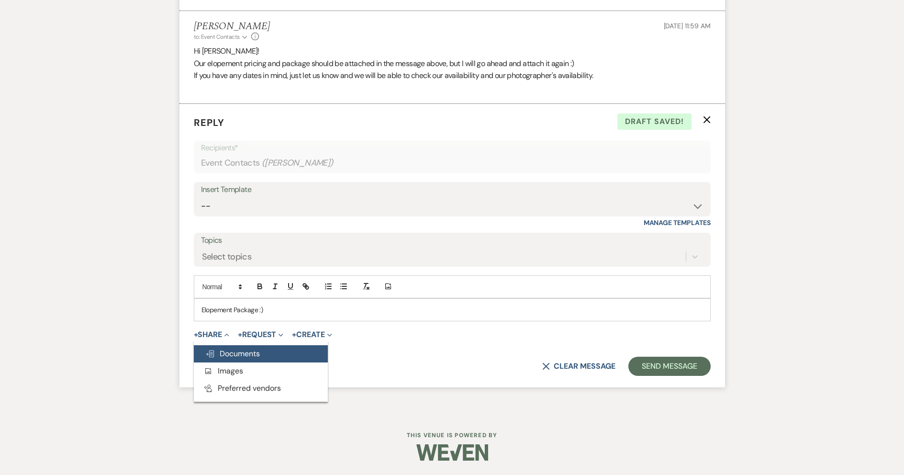
click at [227, 354] on span "Doc Upload Documents" at bounding box center [232, 353] width 55 height 10
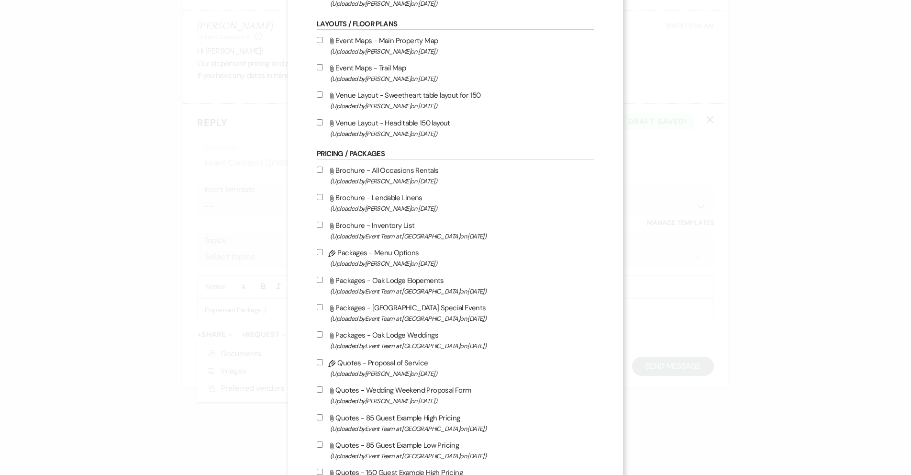
scroll to position [287, 0]
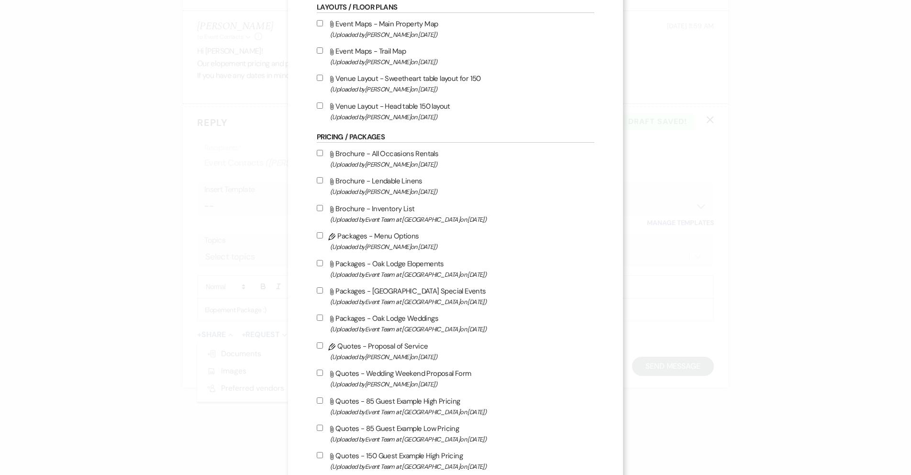
click at [317, 264] on input "Attach File Packages - Oak Lodge Elopements (Uploaded by Event Team at [GEOGRAP…" at bounding box center [320, 263] width 6 height 6
checkbox input "true"
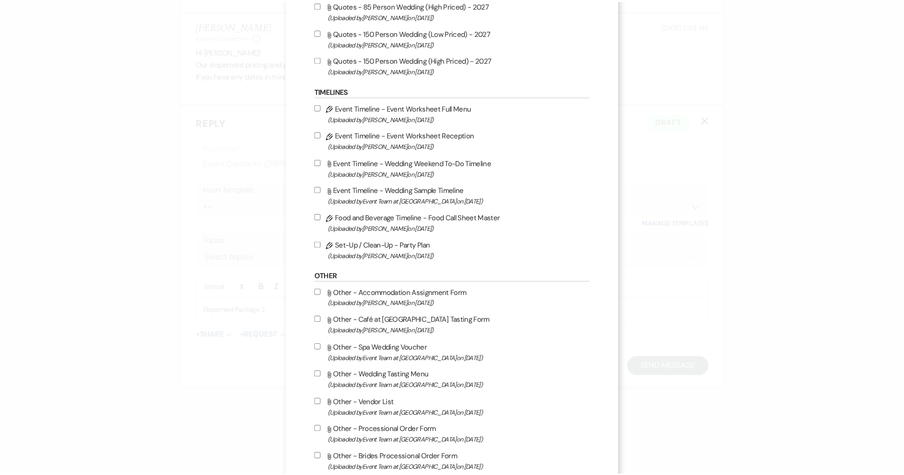
scroll to position [959, 0]
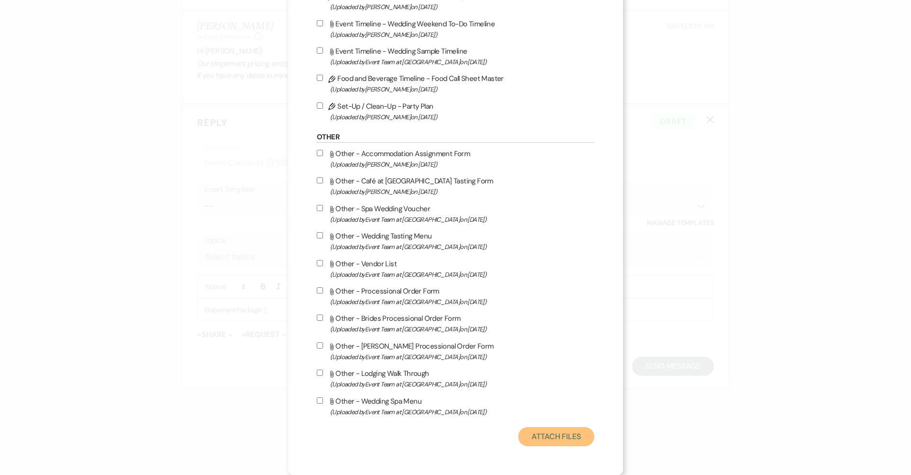
drag, startPoint x: 550, startPoint y: 438, endPoint x: 597, endPoint y: 414, distance: 52.7
click at [551, 438] on button "Attach Files" at bounding box center [556, 436] width 76 height 19
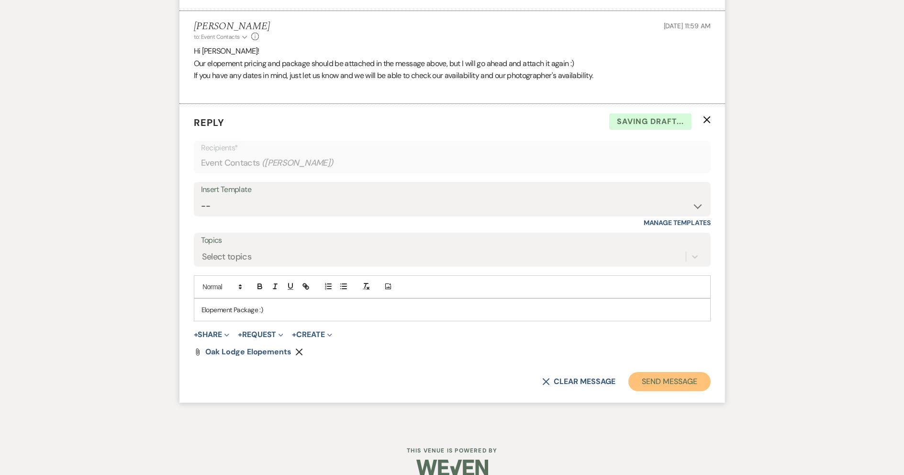
click at [689, 383] on button "Send Message" at bounding box center [670, 381] width 82 height 19
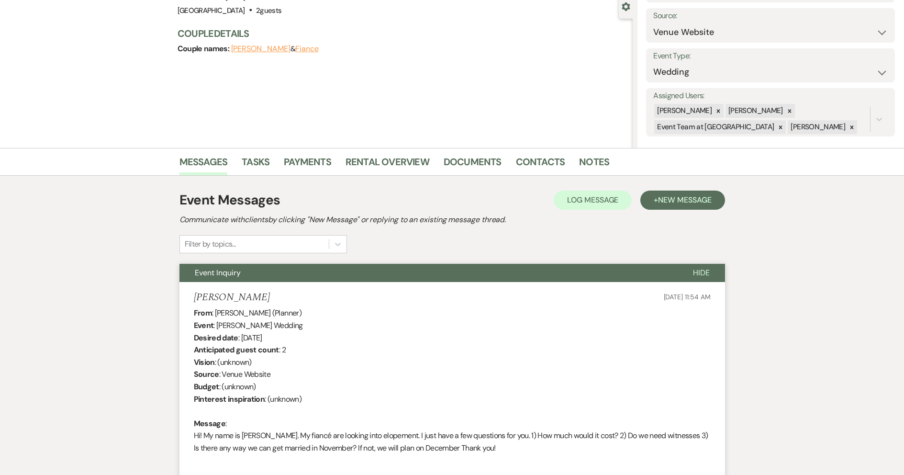
scroll to position [0, 0]
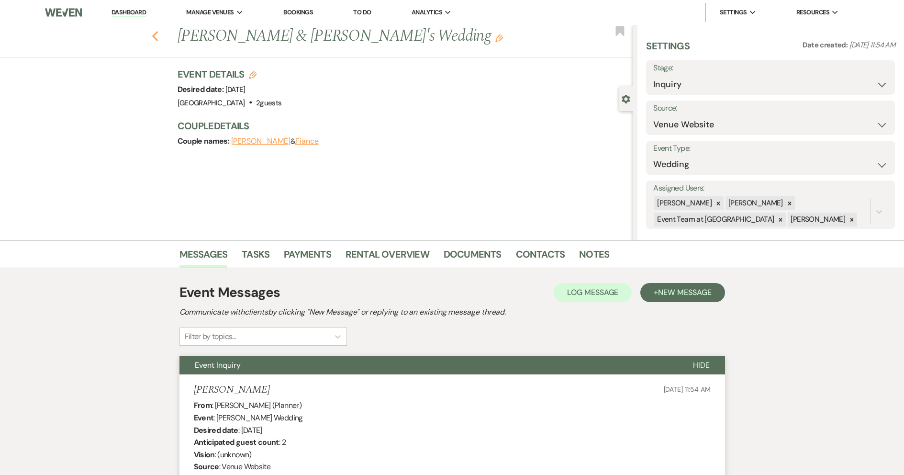
click at [158, 34] on use "button" at bounding box center [155, 36] width 6 height 11
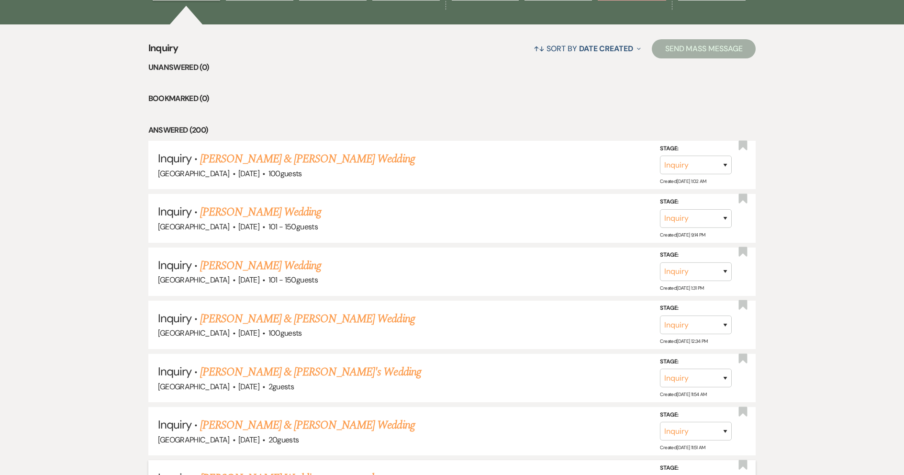
scroll to position [383, 0]
